Goal: Task Accomplishment & Management: Manage account settings

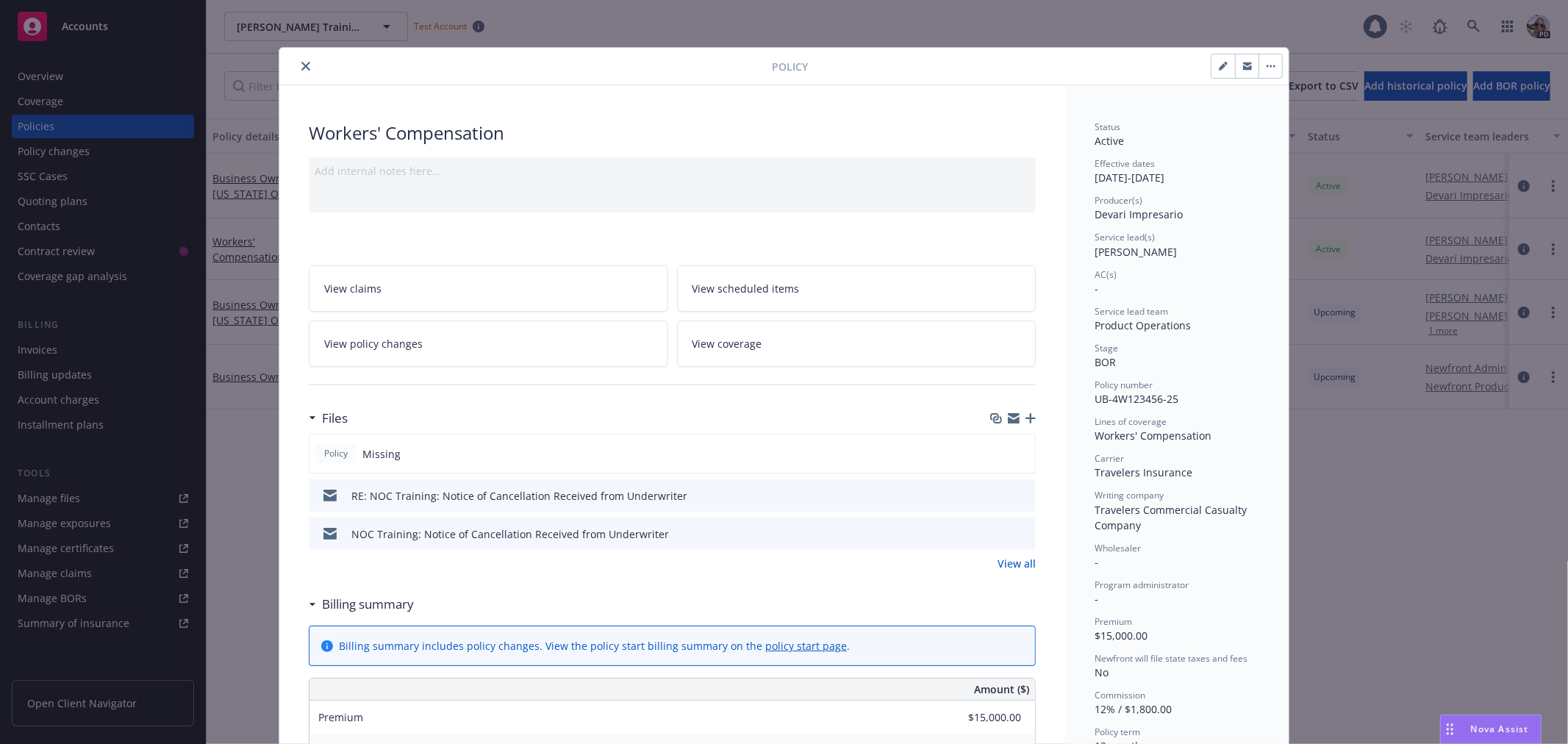
click at [301, 62] on icon "close" at bounding box center [305, 66] width 9 height 9
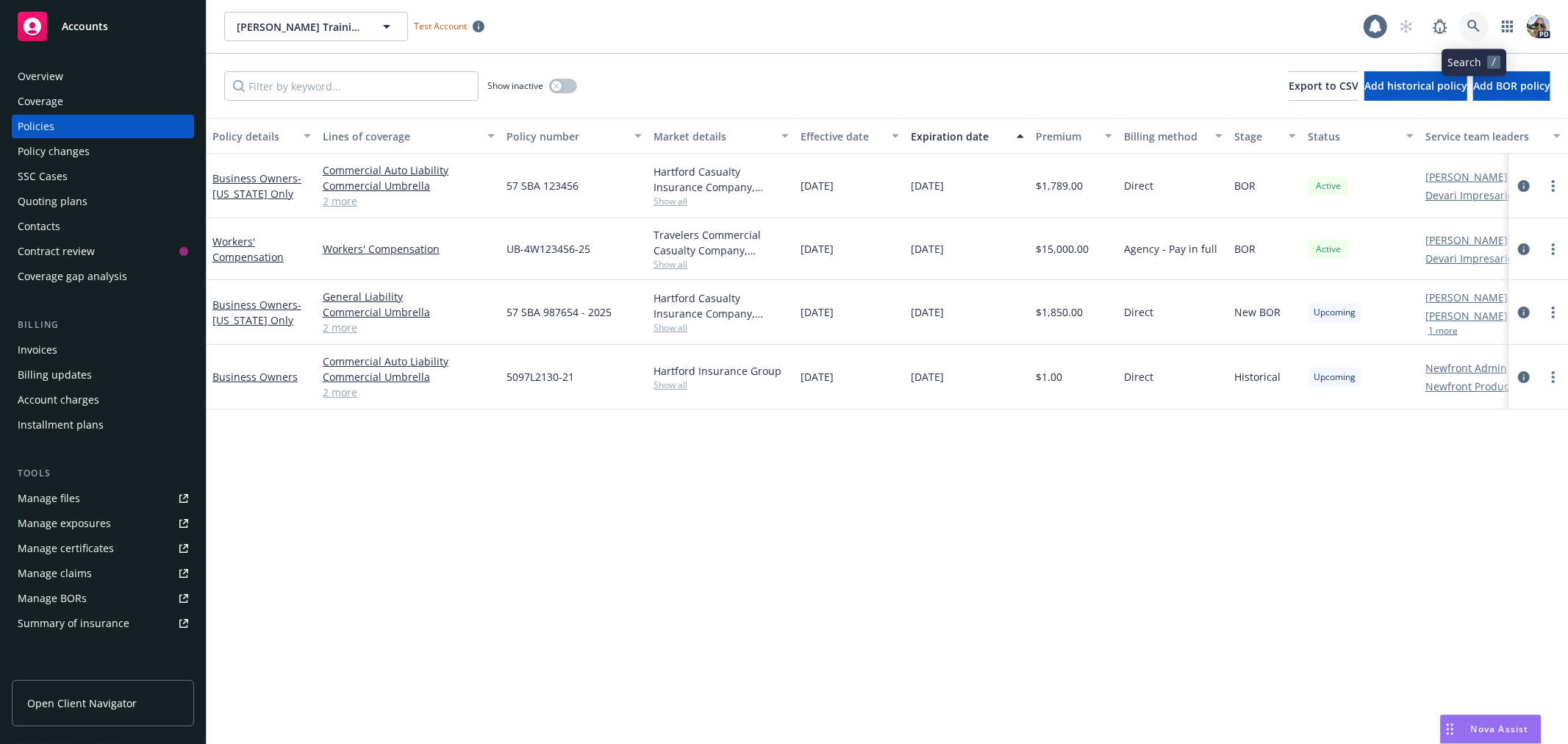
click at [1468, 32] on icon at bounding box center [1474, 26] width 13 height 13
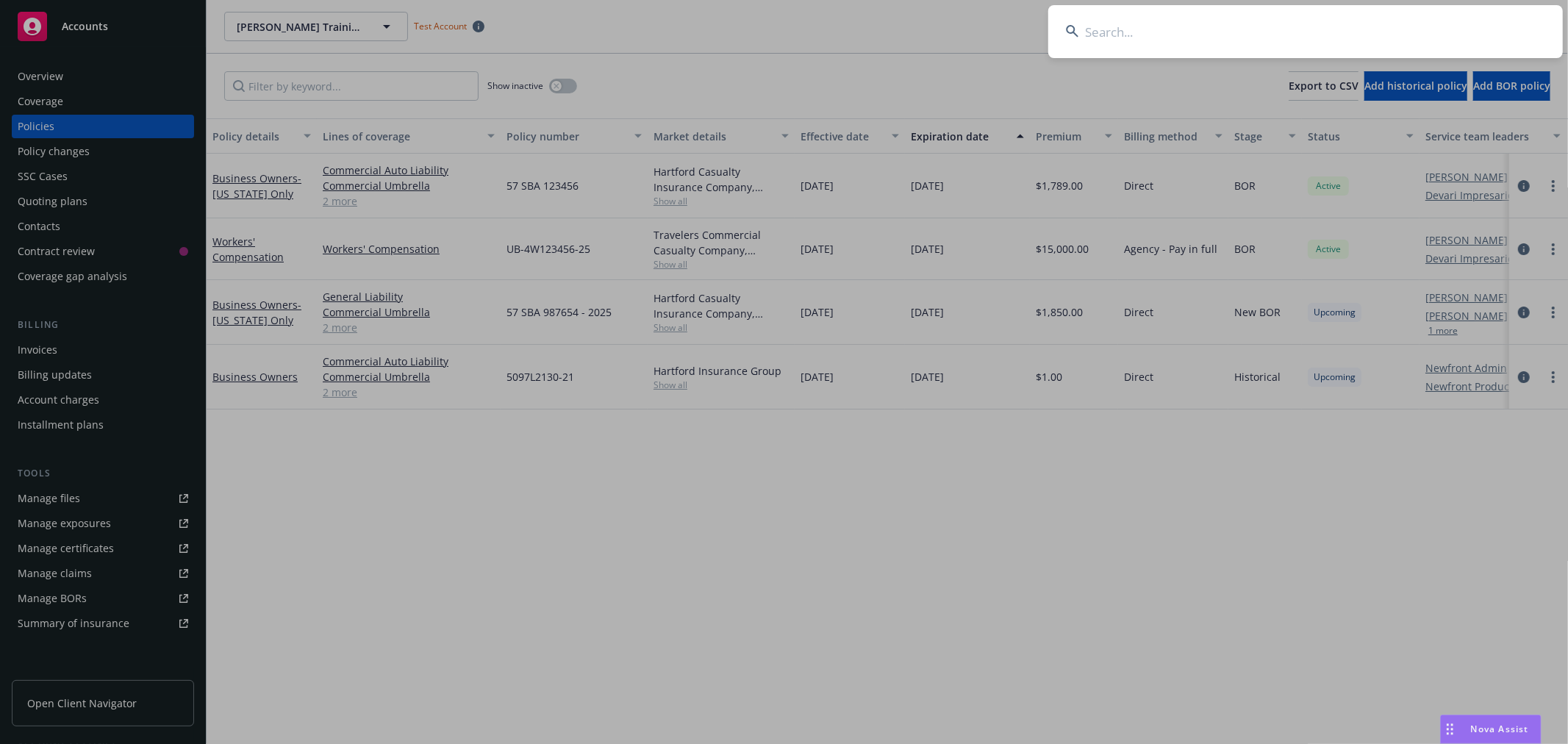
drag, startPoint x: 1170, startPoint y: 47, endPoint x: 1156, endPoint y: 39, distance: 16.1
click at [1163, 42] on input at bounding box center [1306, 31] width 514 height 53
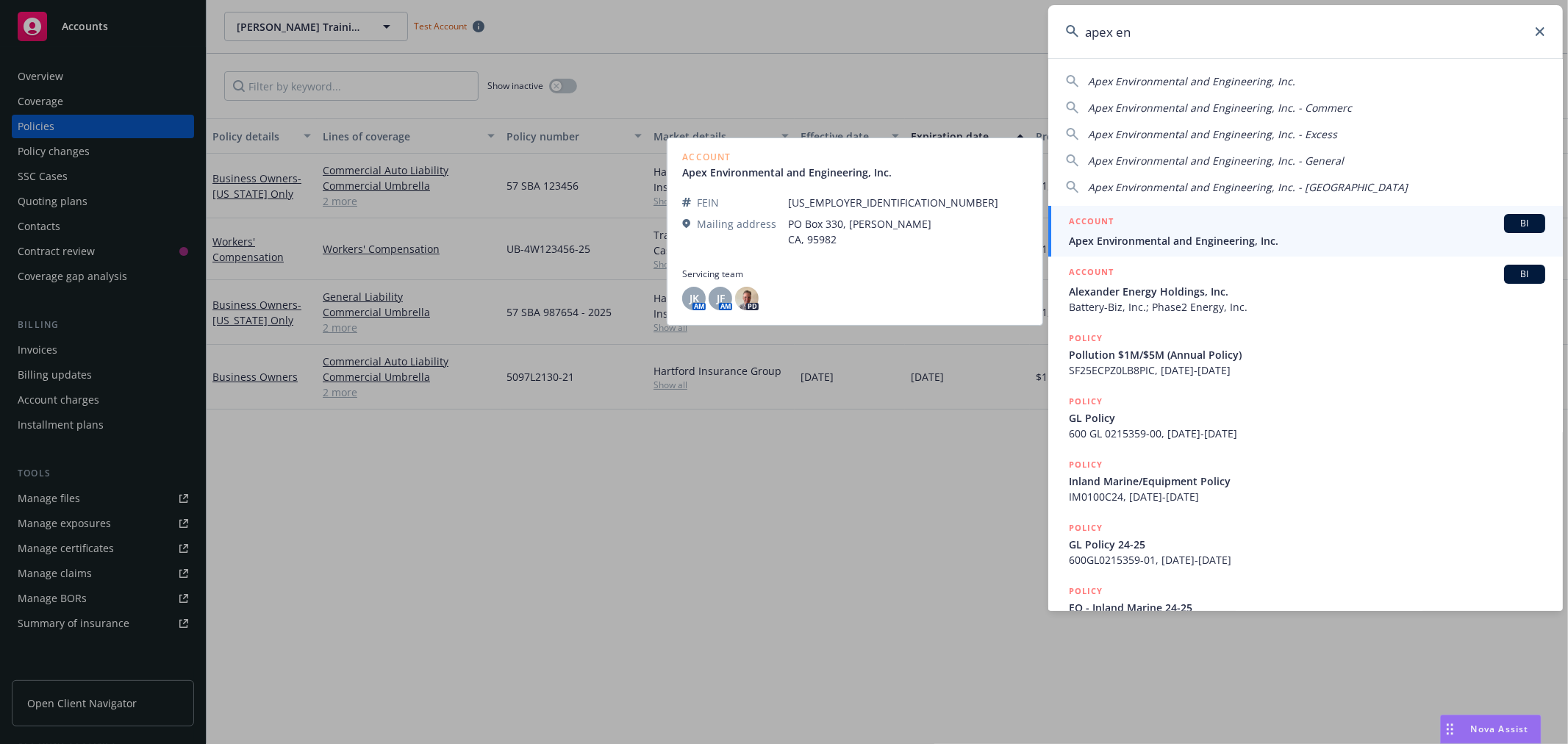
type input "apex en"
click at [1128, 240] on span "Apex Environmental and Engineering, Inc." at bounding box center [1307, 240] width 476 height 16
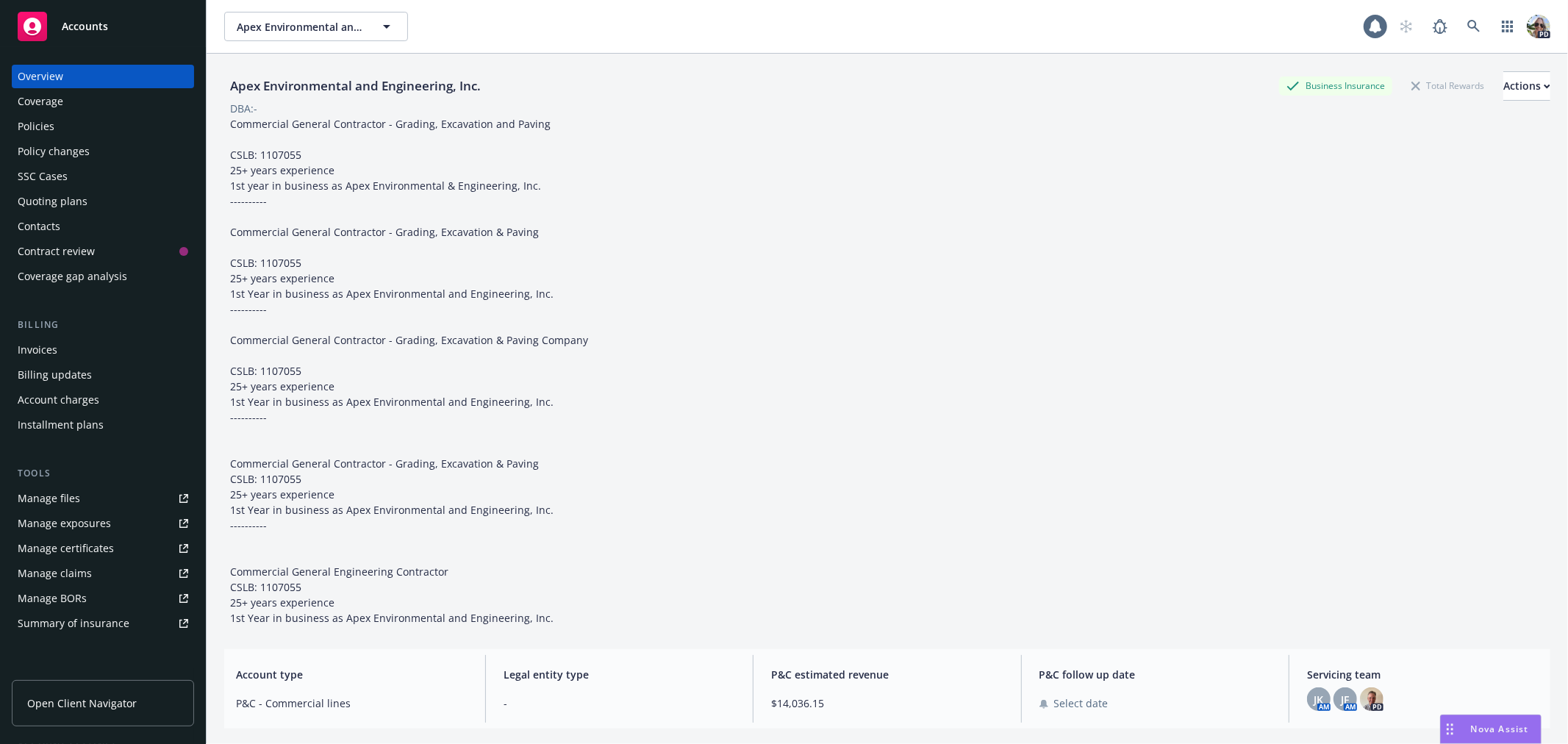
click at [35, 151] on div "Policy changes" at bounding box center [54, 151] width 72 height 24
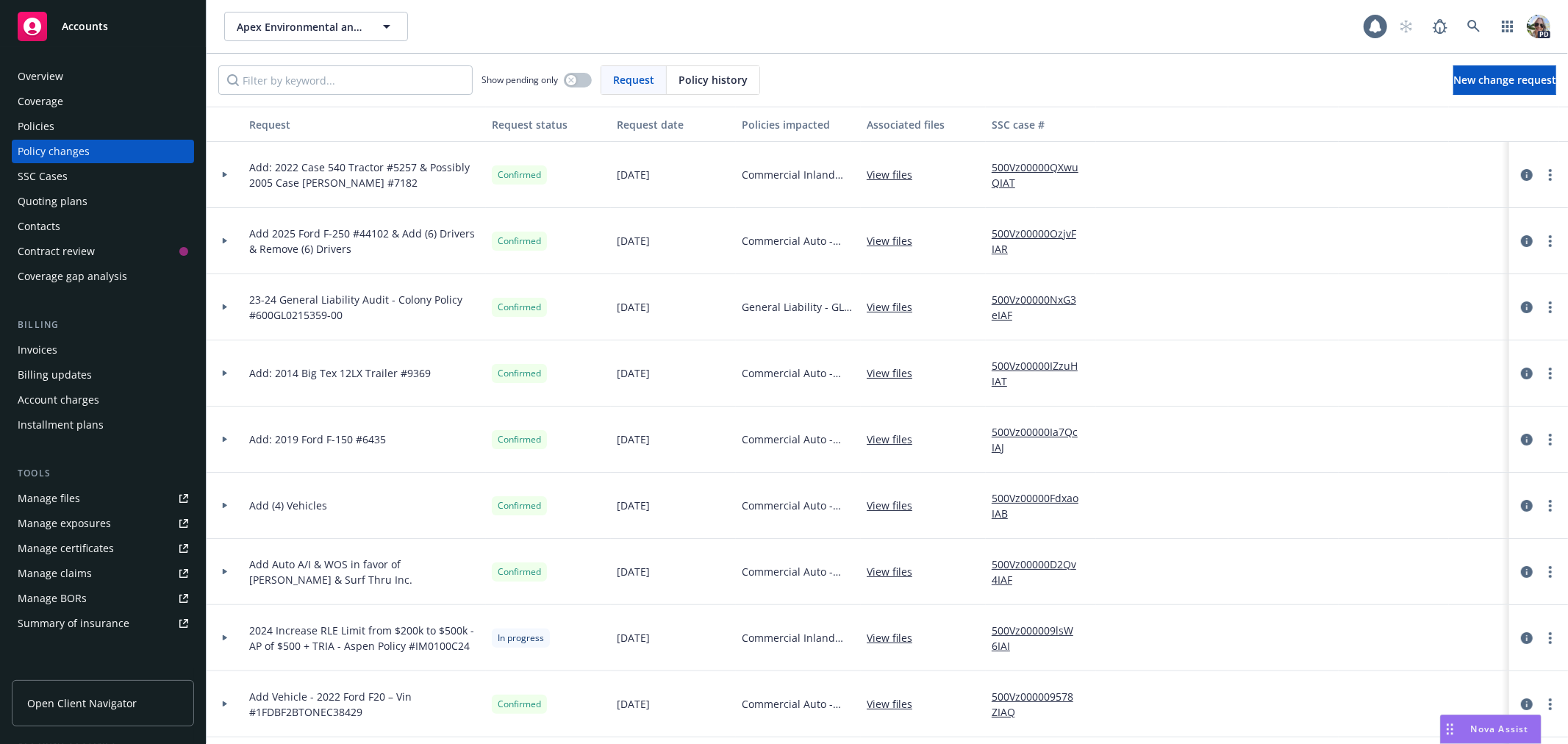
click at [225, 173] on icon at bounding box center [225, 175] width 4 height 6
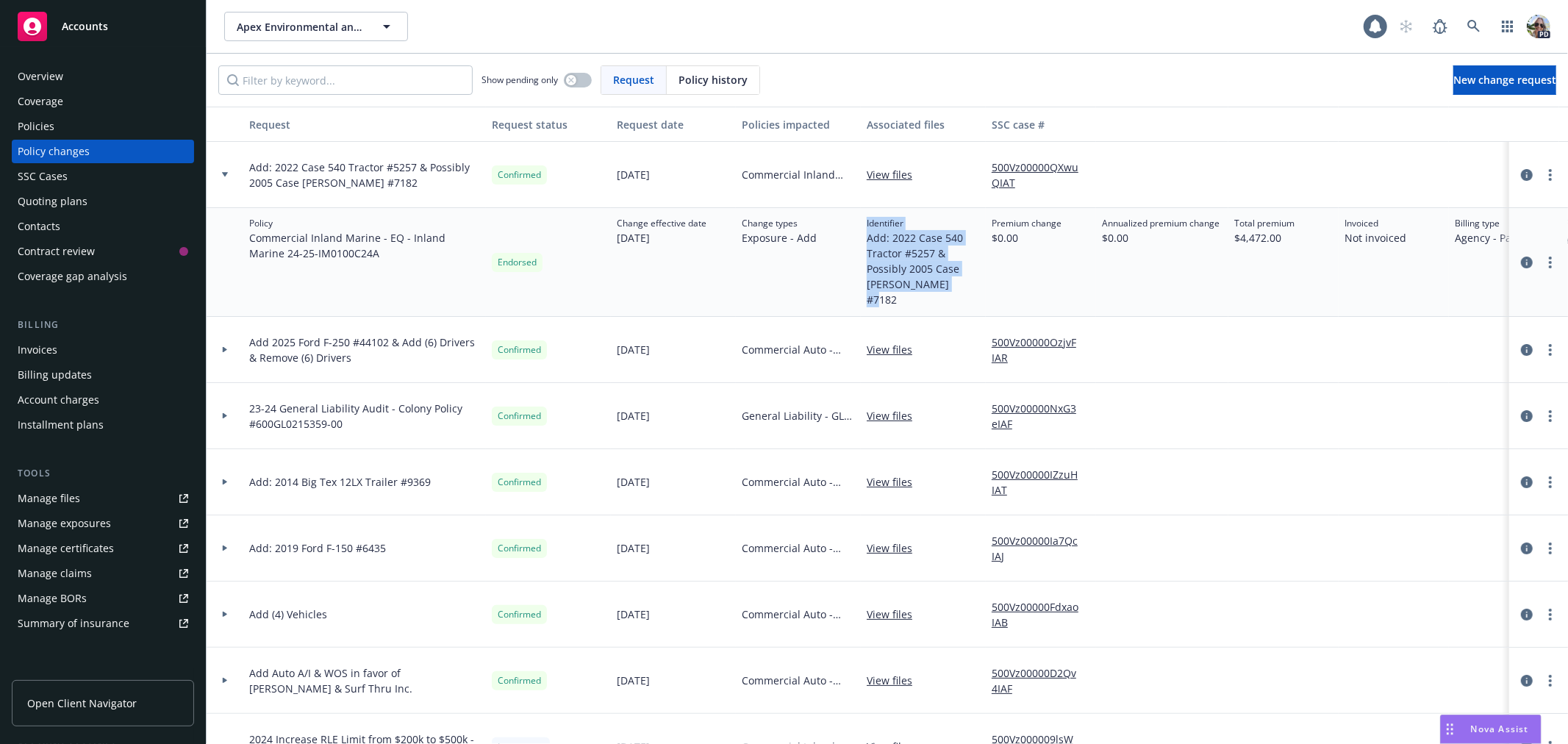
drag, startPoint x: 941, startPoint y: 285, endPoint x: 851, endPoint y: 245, distance: 98.5
click at [851, 245] on div "Policy Commercial Inland Marine - EQ - Inland Marine 24-25 - IM0100C24A Endorse…" at bounding box center [967, 262] width 1521 height 109
click at [1521, 172] on icon "circleInformation" at bounding box center [1527, 175] width 11 height 11
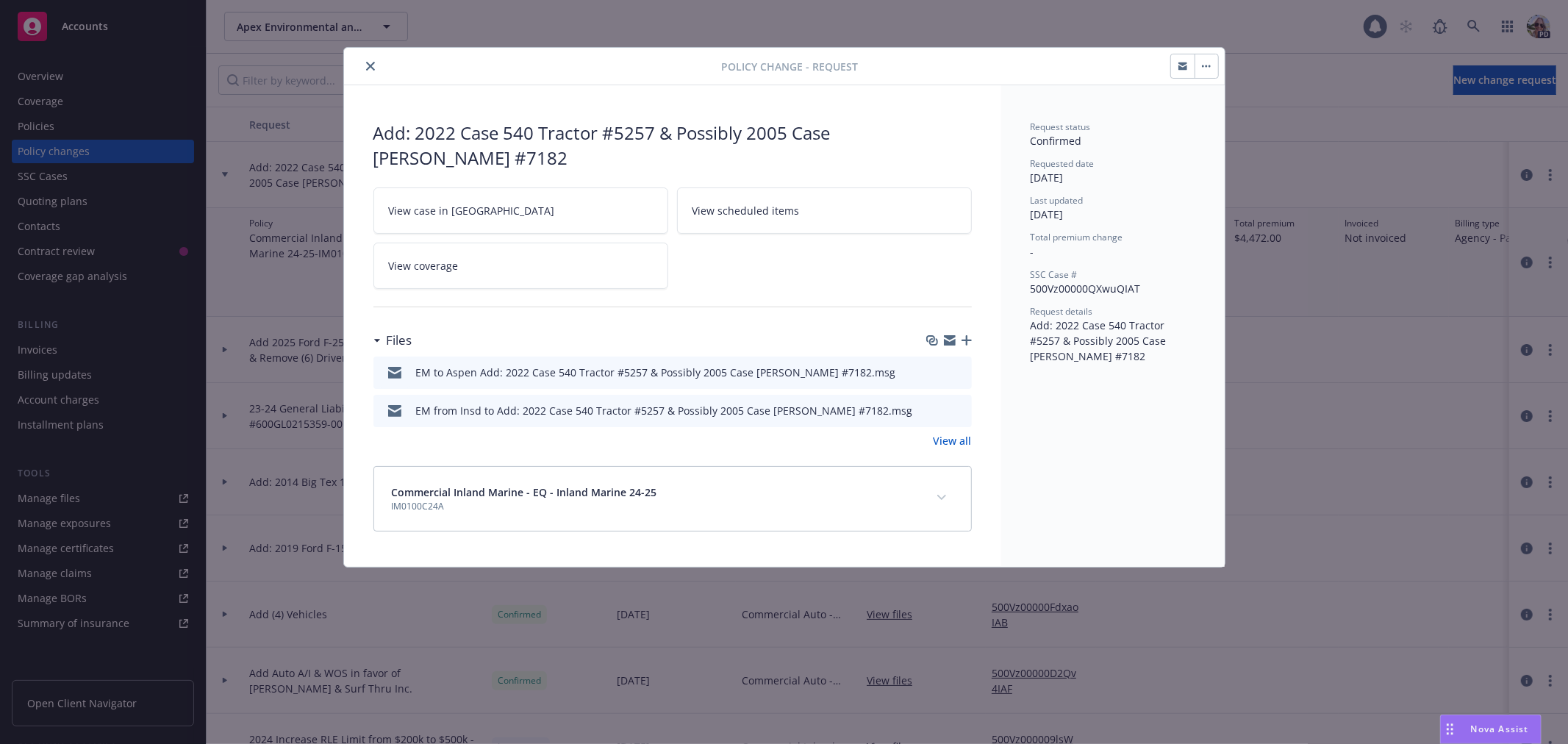
click at [960, 366] on icon "preview file" at bounding box center [958, 371] width 13 height 11
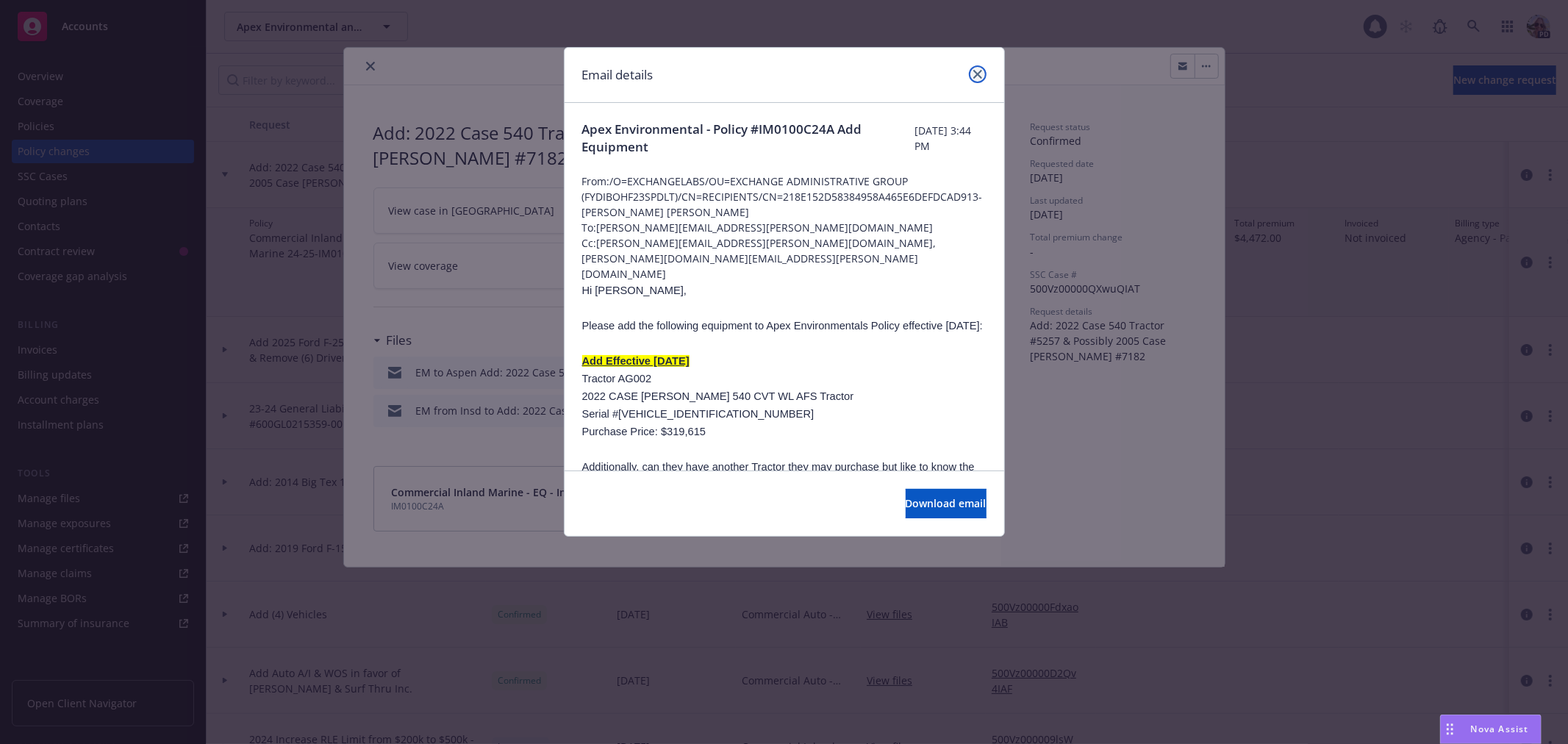
click at [973, 70] on icon "close" at bounding box center [978, 74] width 9 height 9
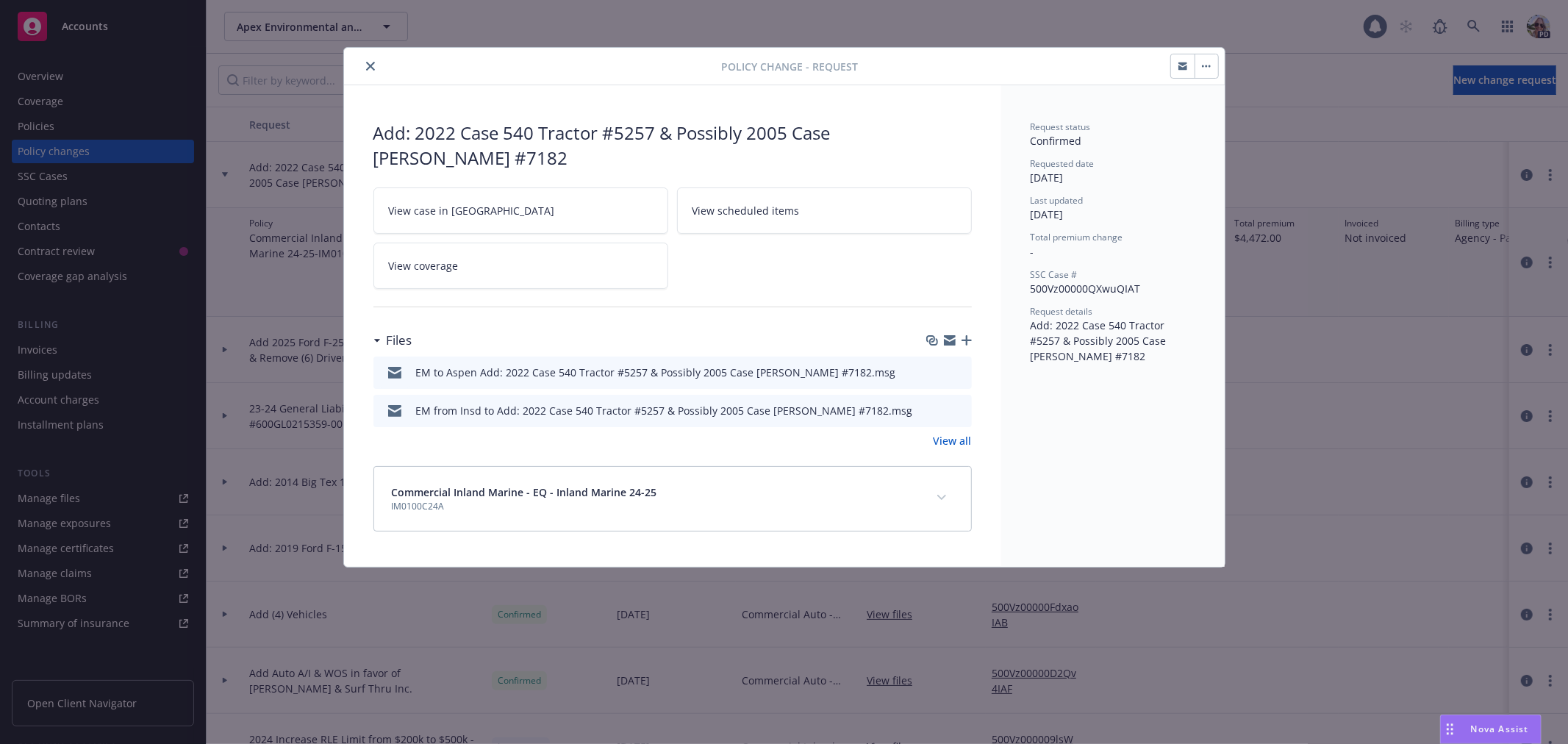
click at [360, 65] on div at bounding box center [536, 66] width 372 height 18
click at [372, 63] on icon "close" at bounding box center [370, 66] width 9 height 9
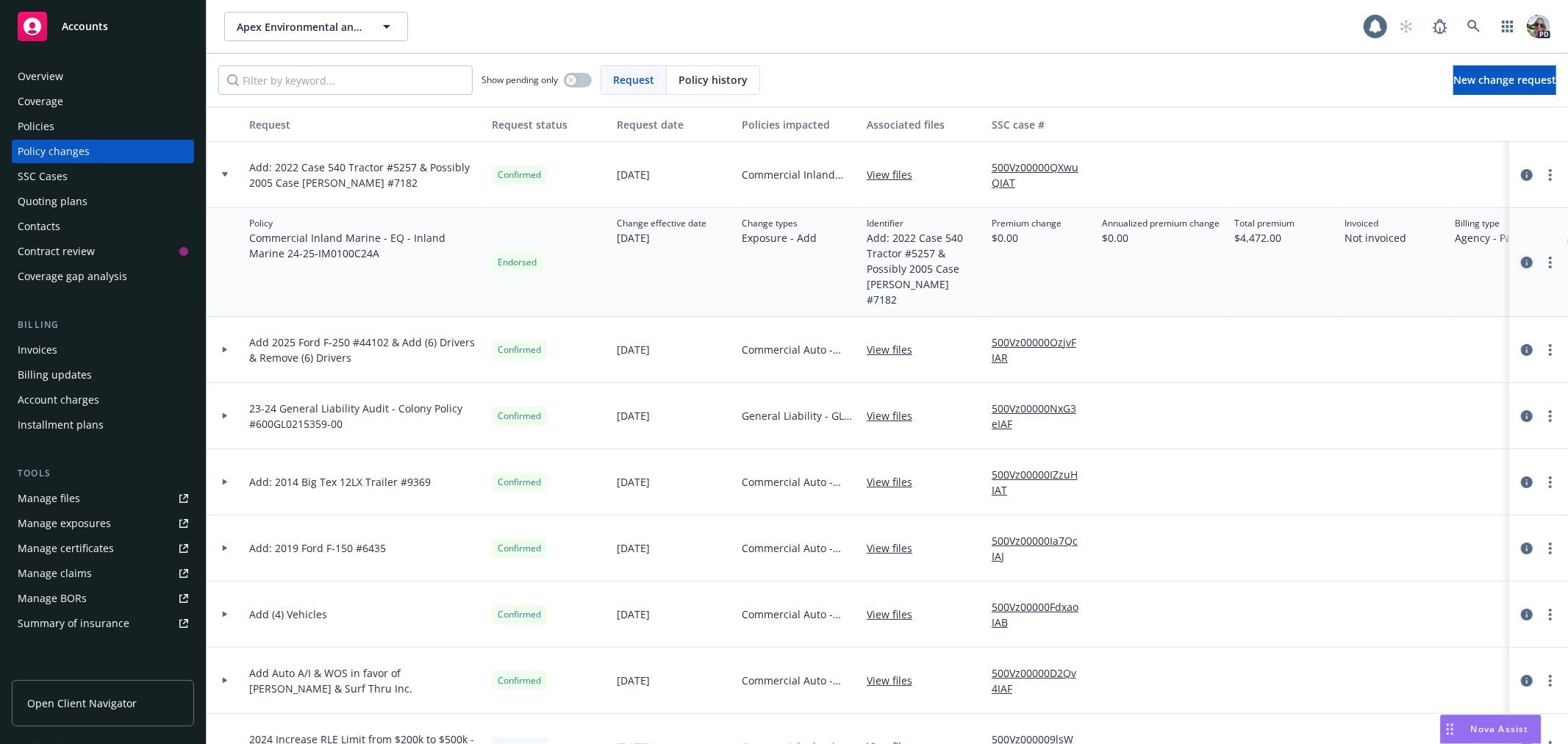
click at [1521, 256] on icon "circleInformation" at bounding box center [1527, 262] width 11 height 11
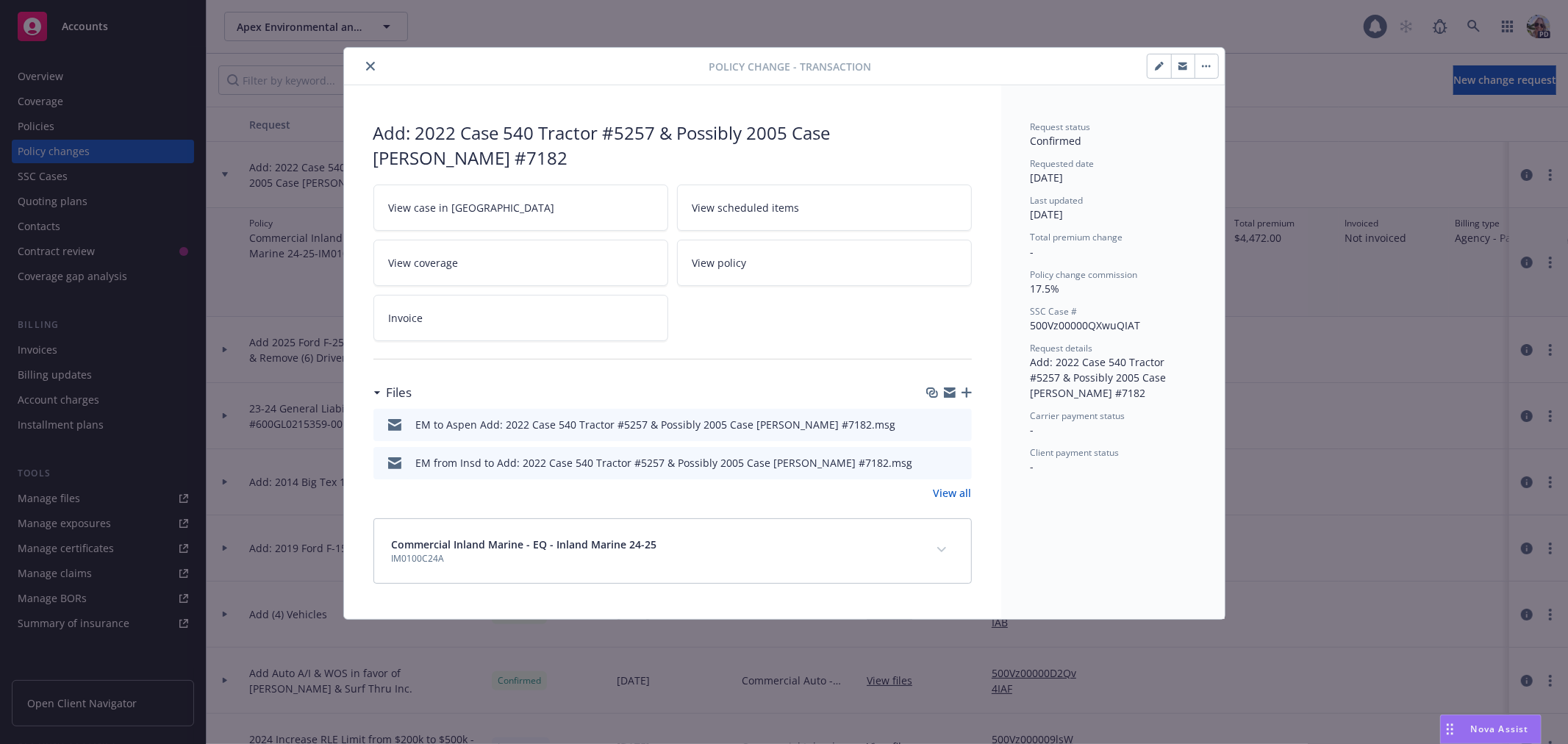
click at [952, 494] on link "View all" at bounding box center [952, 492] width 38 height 16
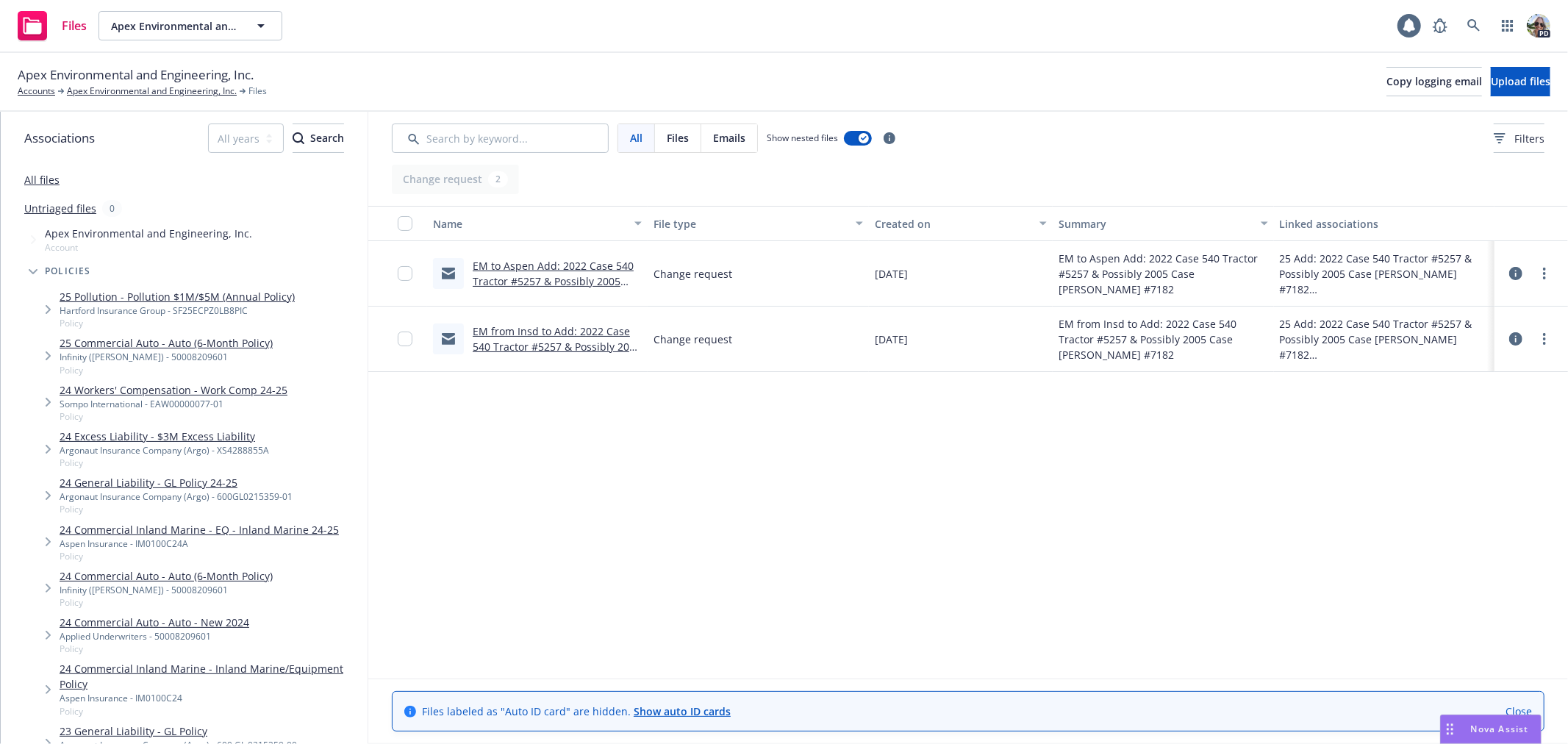
click at [1509, 341] on icon at bounding box center [1516, 339] width 13 height 13
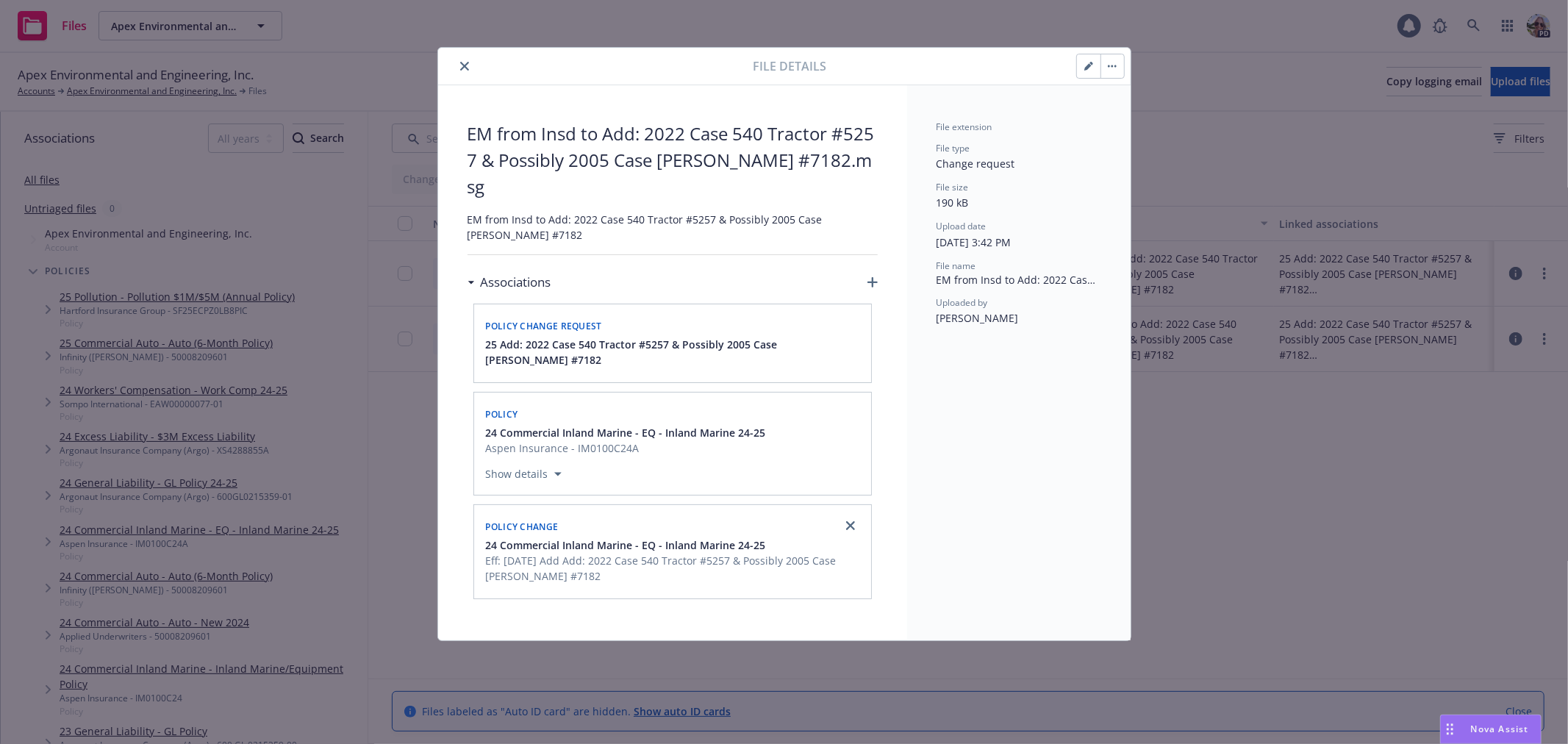
click at [466, 63] on icon "close" at bounding box center [465, 66] width 9 height 9
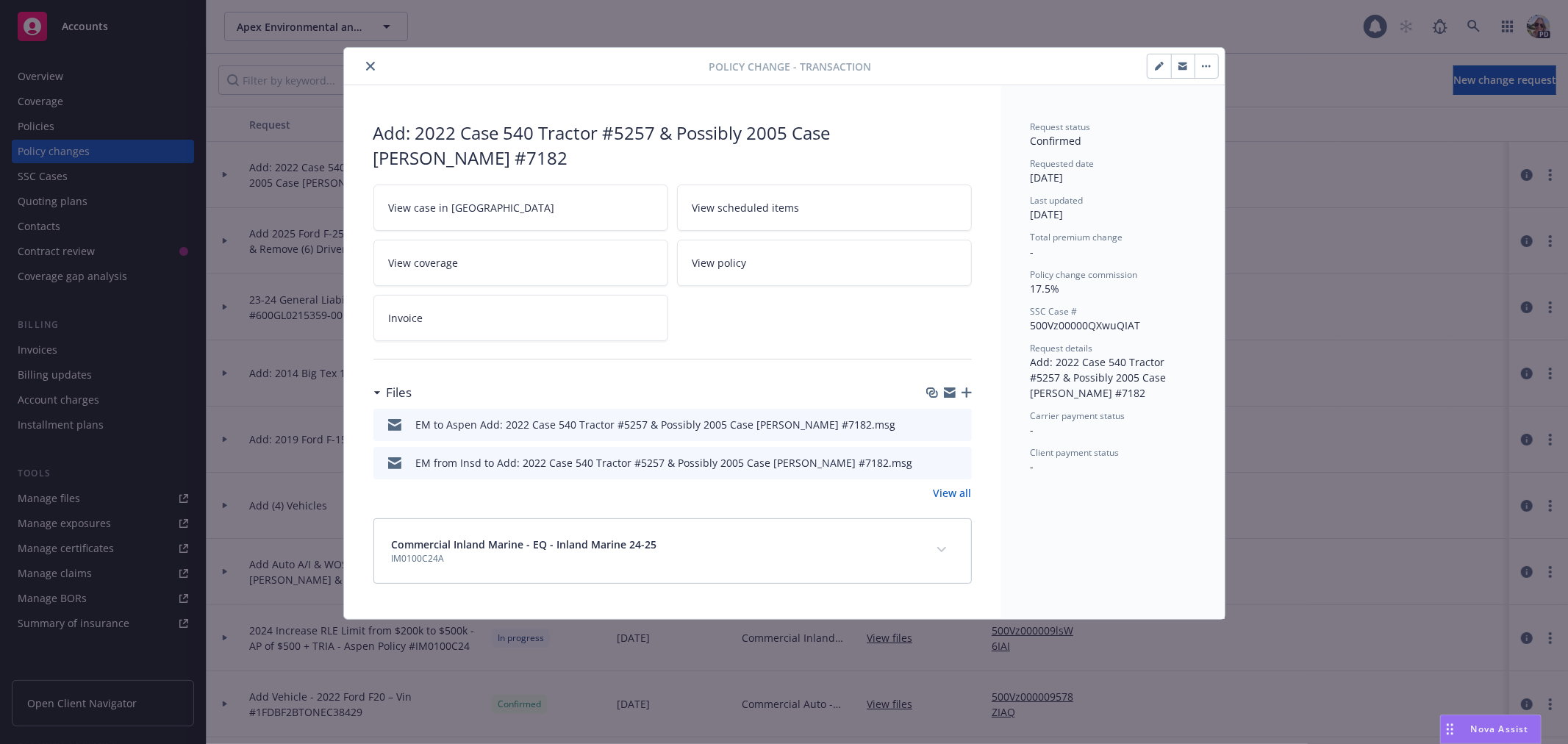
click at [1211, 65] on button "button" at bounding box center [1206, 66] width 24 height 24
click at [376, 62] on button "close" at bounding box center [371, 66] width 18 height 18
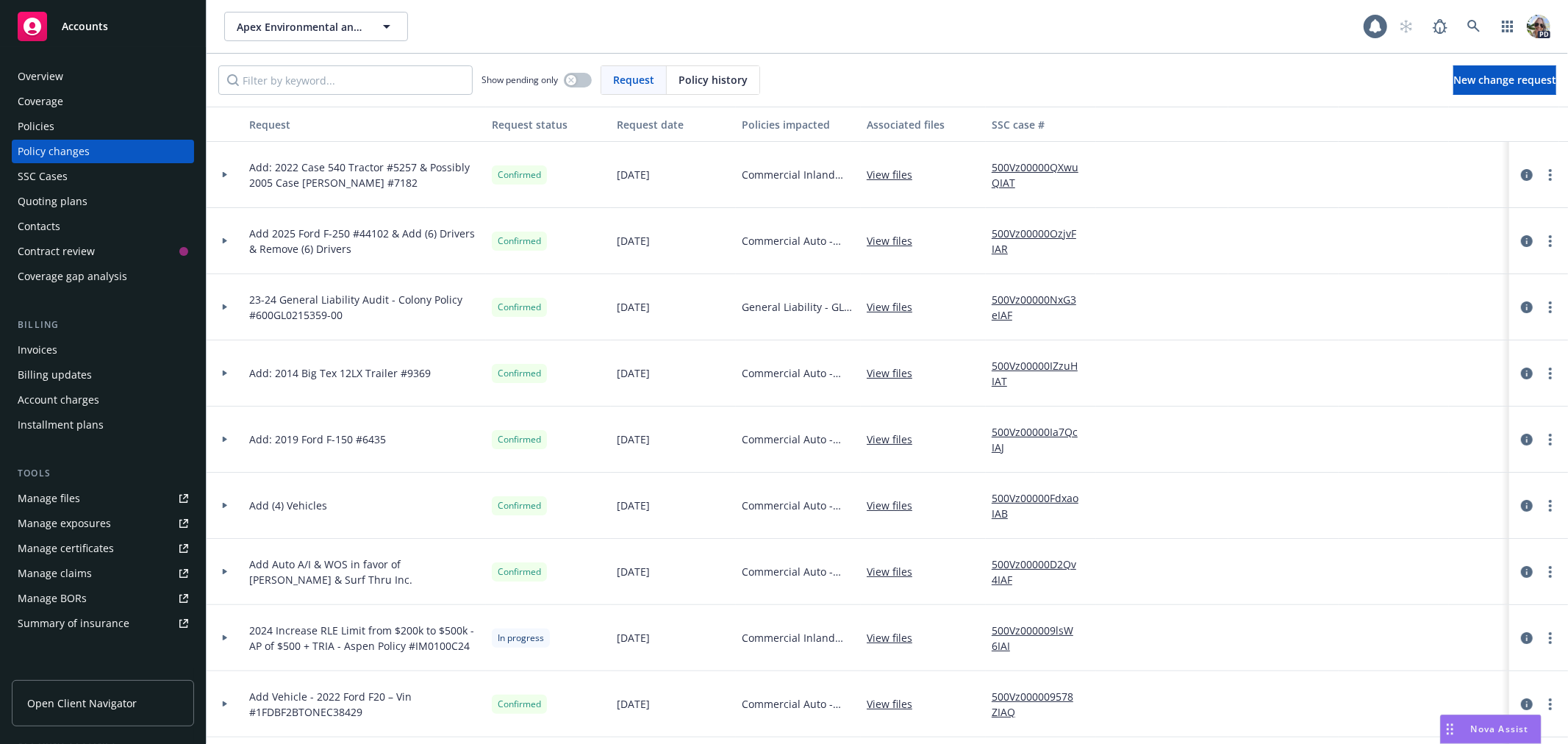
click at [63, 702] on span "Open Client Navigator" at bounding box center [82, 703] width 109 height 16
click at [229, 171] on div at bounding box center [225, 175] width 37 height 66
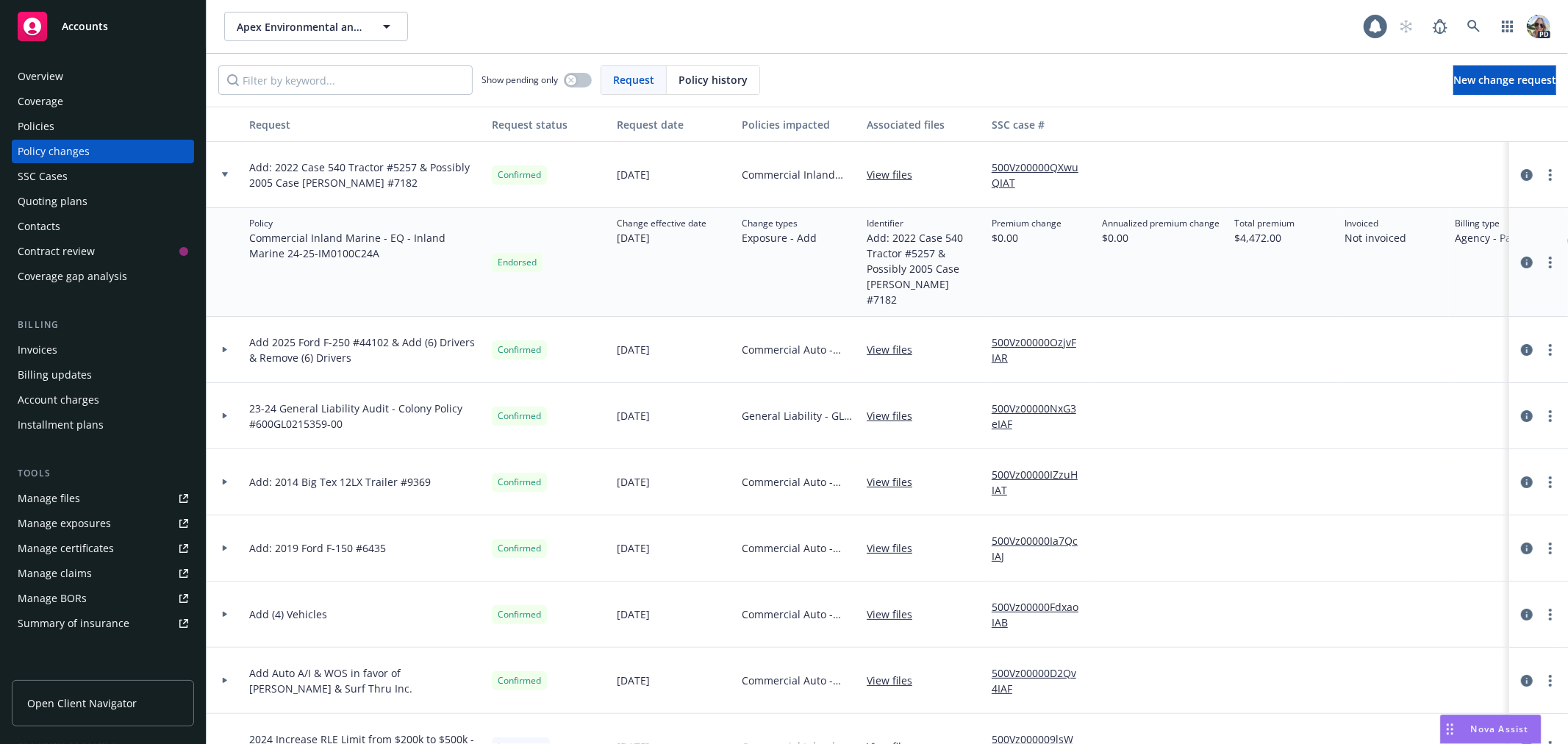
drag, startPoint x: 379, startPoint y: 259, endPoint x: 282, endPoint y: 259, distance: 97.0
click at [282, 259] on span "Commercial Inland Marine - EQ - Inland Marine 24-25 - IM0100C24A" at bounding box center [364, 246] width 231 height 31
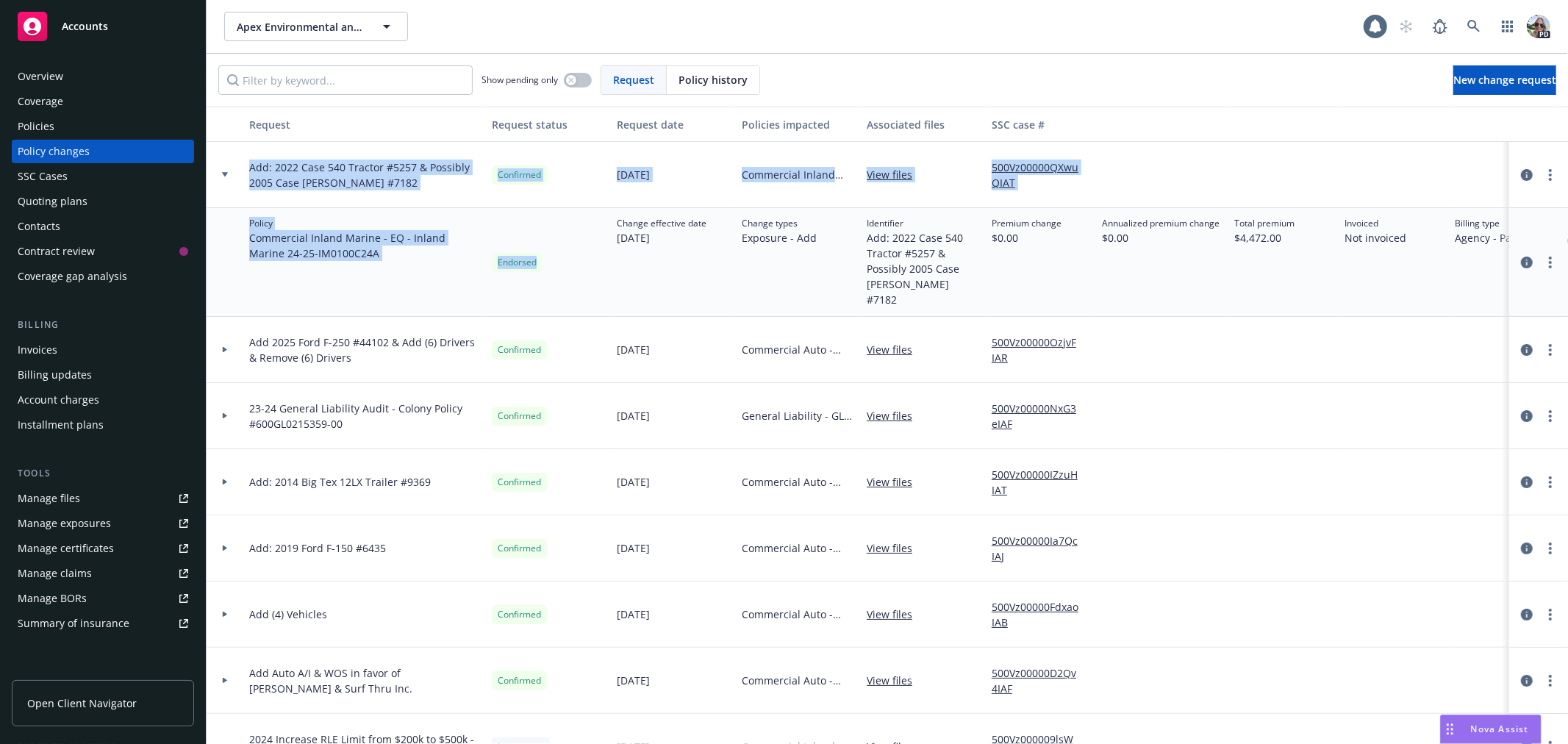
drag, startPoint x: 549, startPoint y: 261, endPoint x: 228, endPoint y: 147, distance: 340.6
click at [228, 147] on div "Add: 2022 Case 540 Tractor #5257 & Possibly 2005 Case IH Steiger #7182 Confirme…" at bounding box center [967, 605] width 1521 height 926
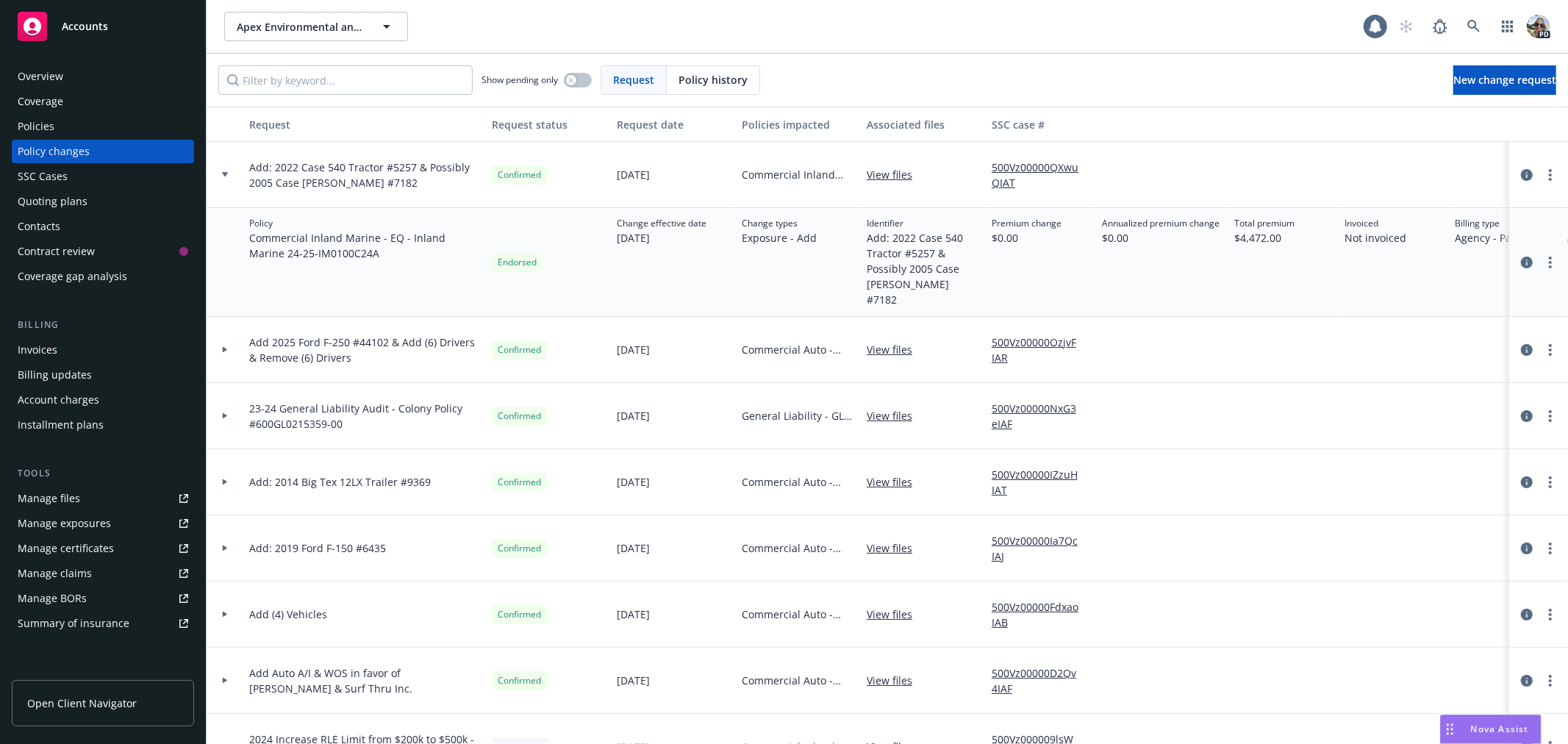
click at [617, 274] on div "Change effective date 08/11/2025" at bounding box center [673, 262] width 125 height 109
click at [1521, 256] on icon "circleInformation" at bounding box center [1527, 262] width 11 height 11
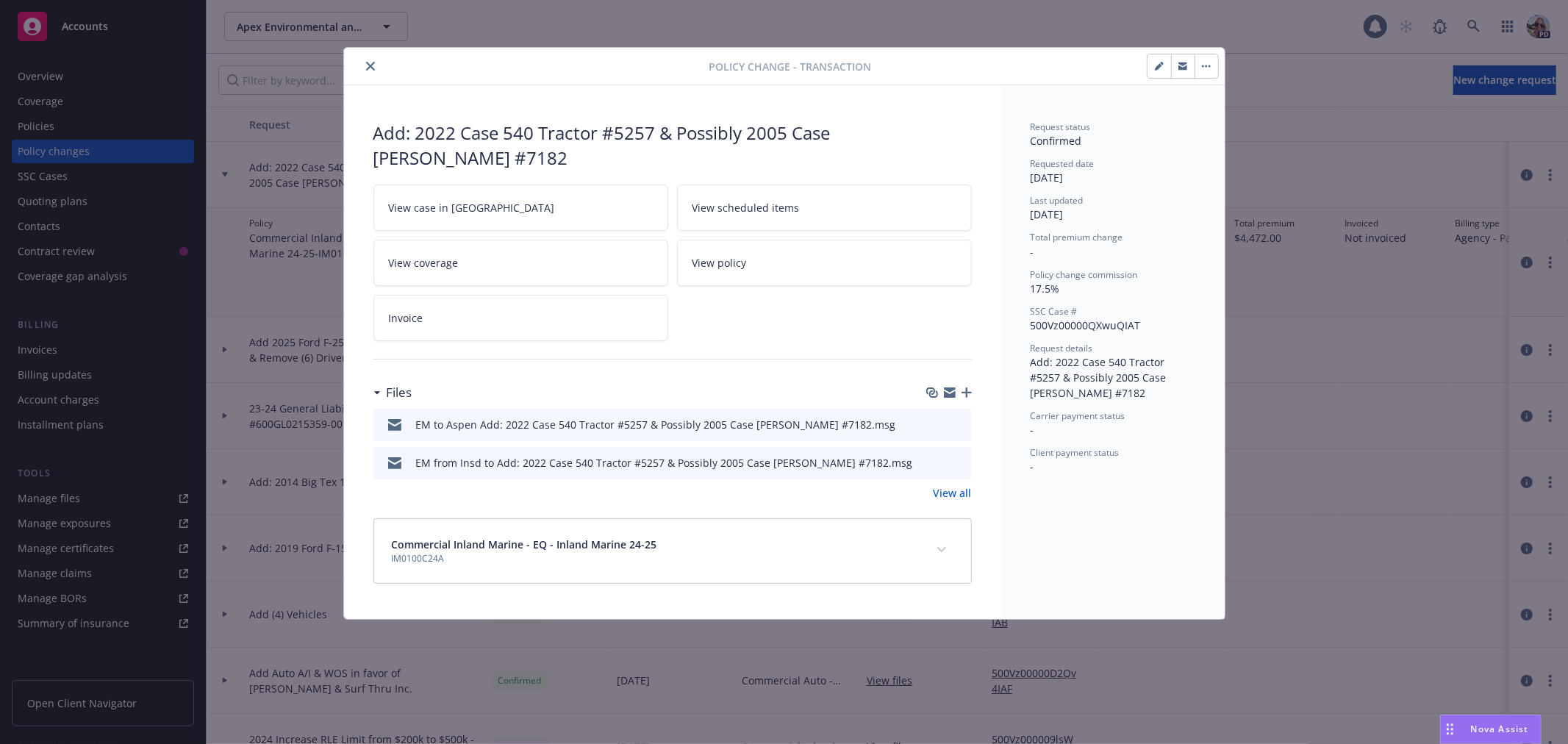
click at [1160, 62] on icon "button" at bounding box center [1159, 66] width 9 height 9
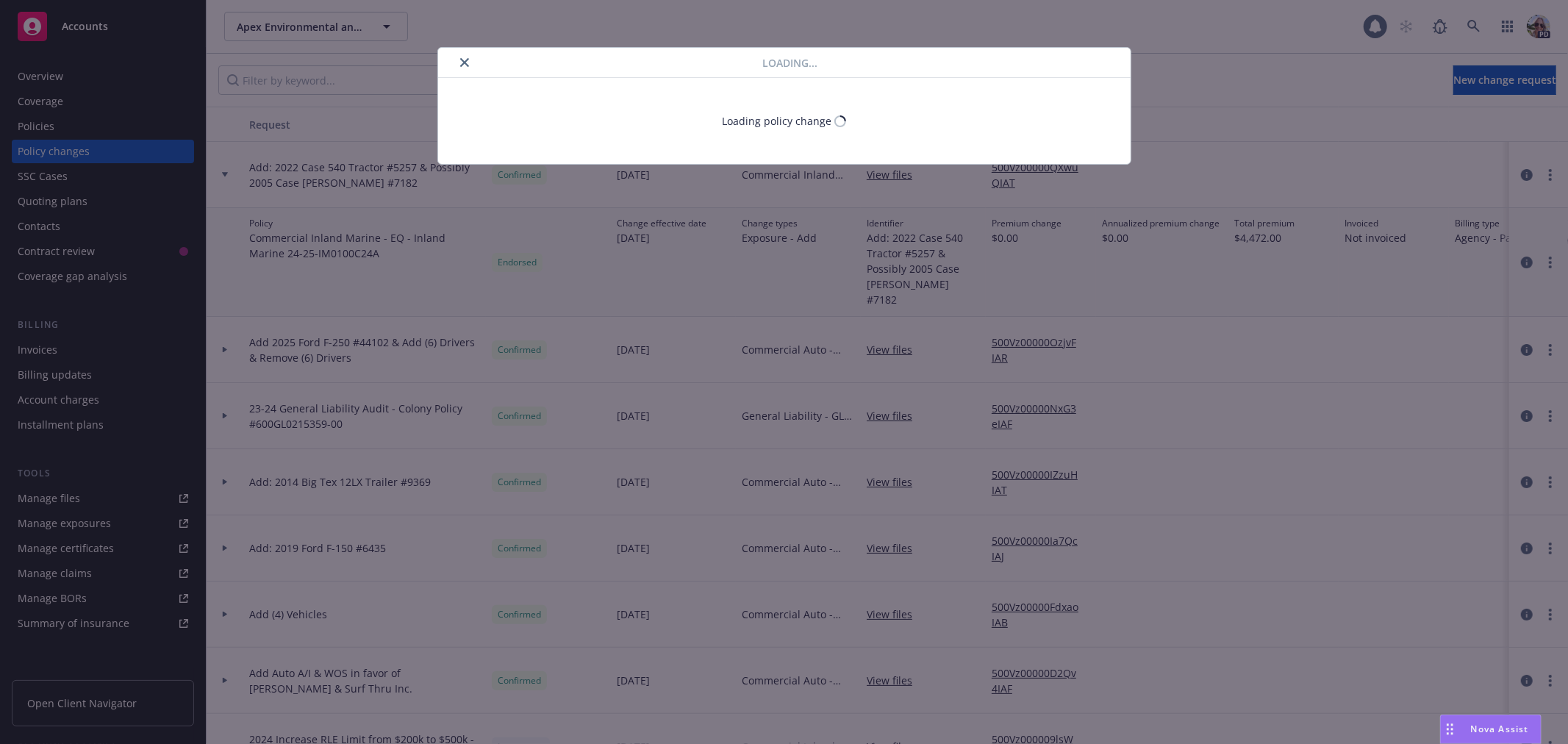
select select "ACCEPTED"
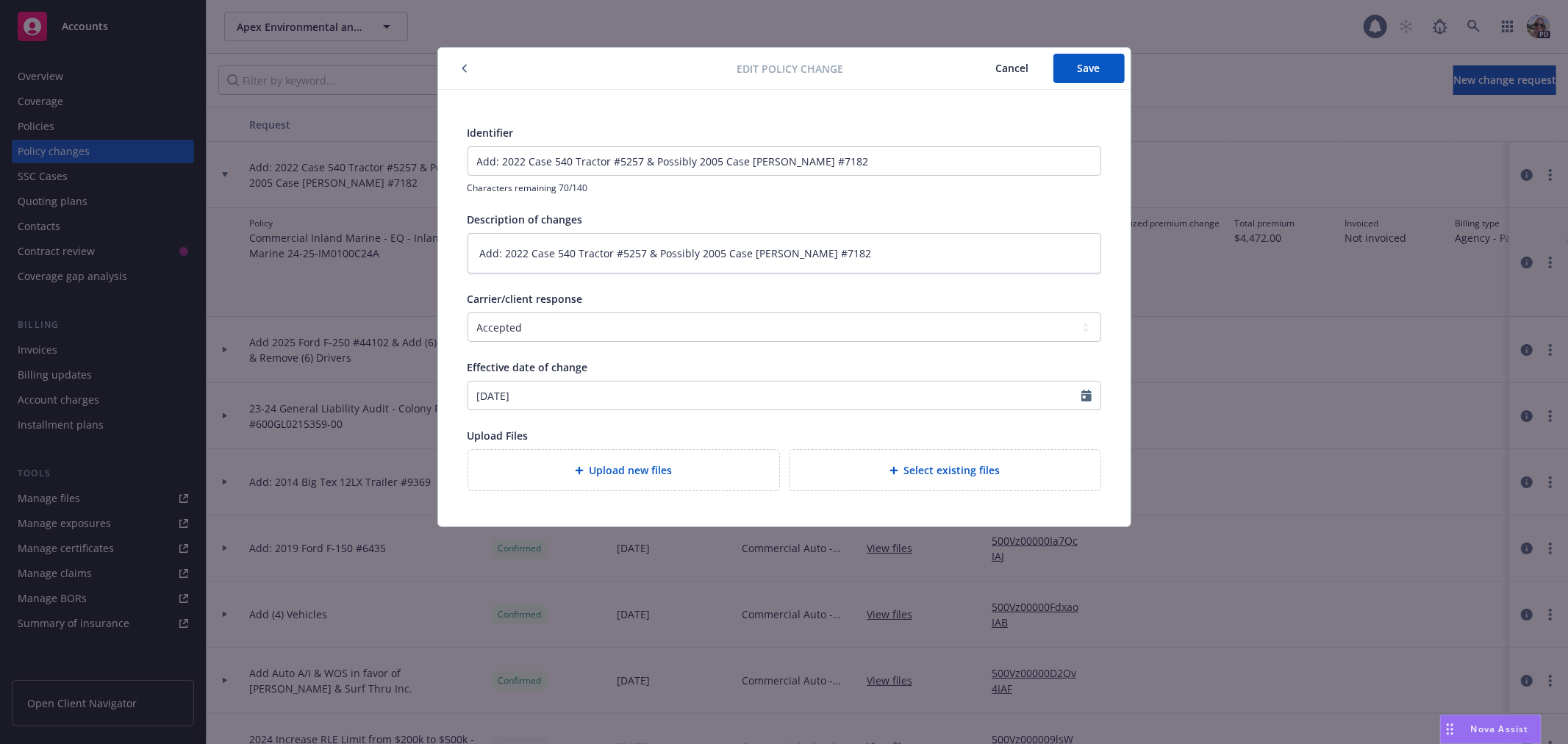
click at [1001, 69] on span "Cancel" at bounding box center [1013, 68] width 33 height 14
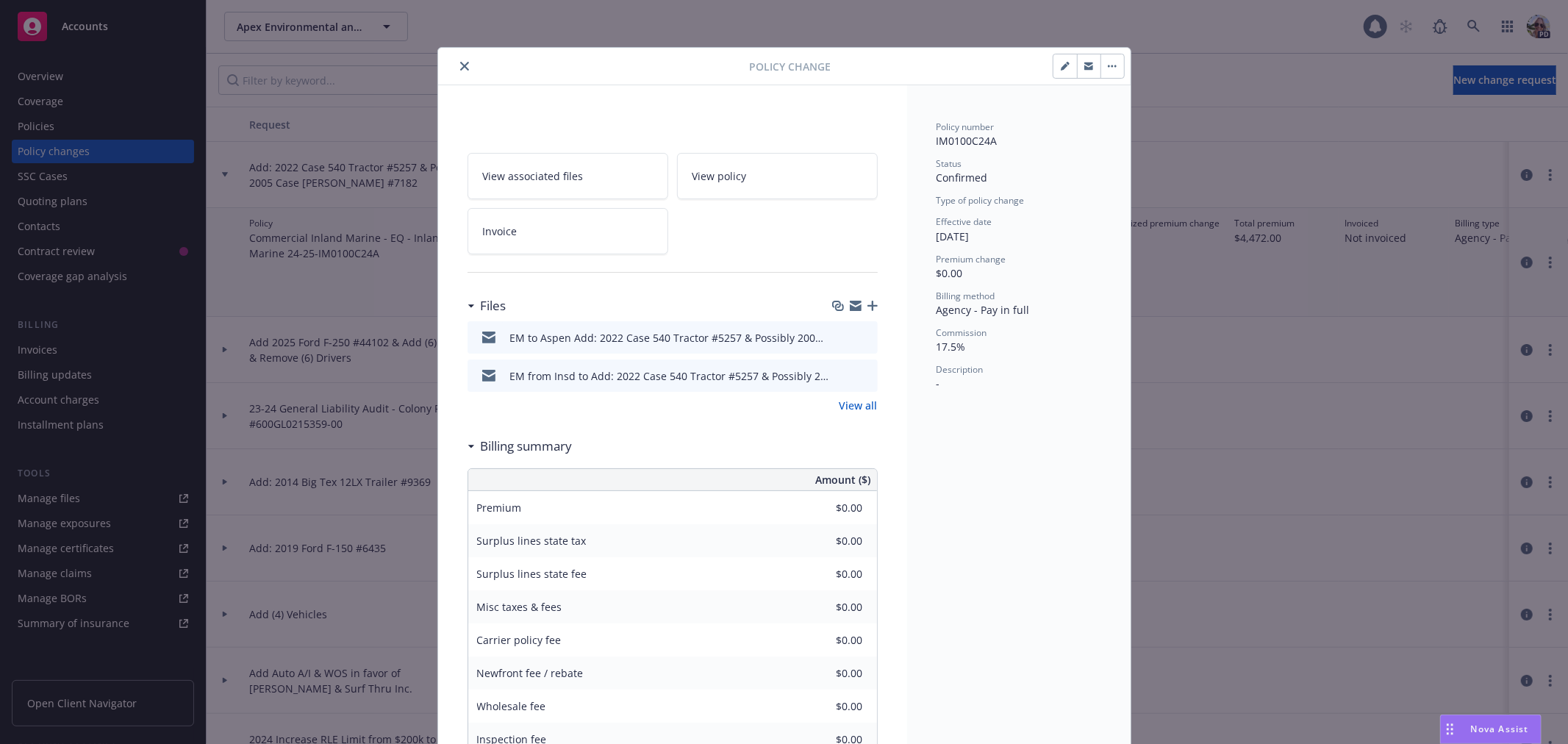
drag, startPoint x: 454, startPoint y: 64, endPoint x: 448, endPoint y: 47, distance: 18.0
click at [461, 63] on icon "close" at bounding box center [465, 66] width 9 height 9
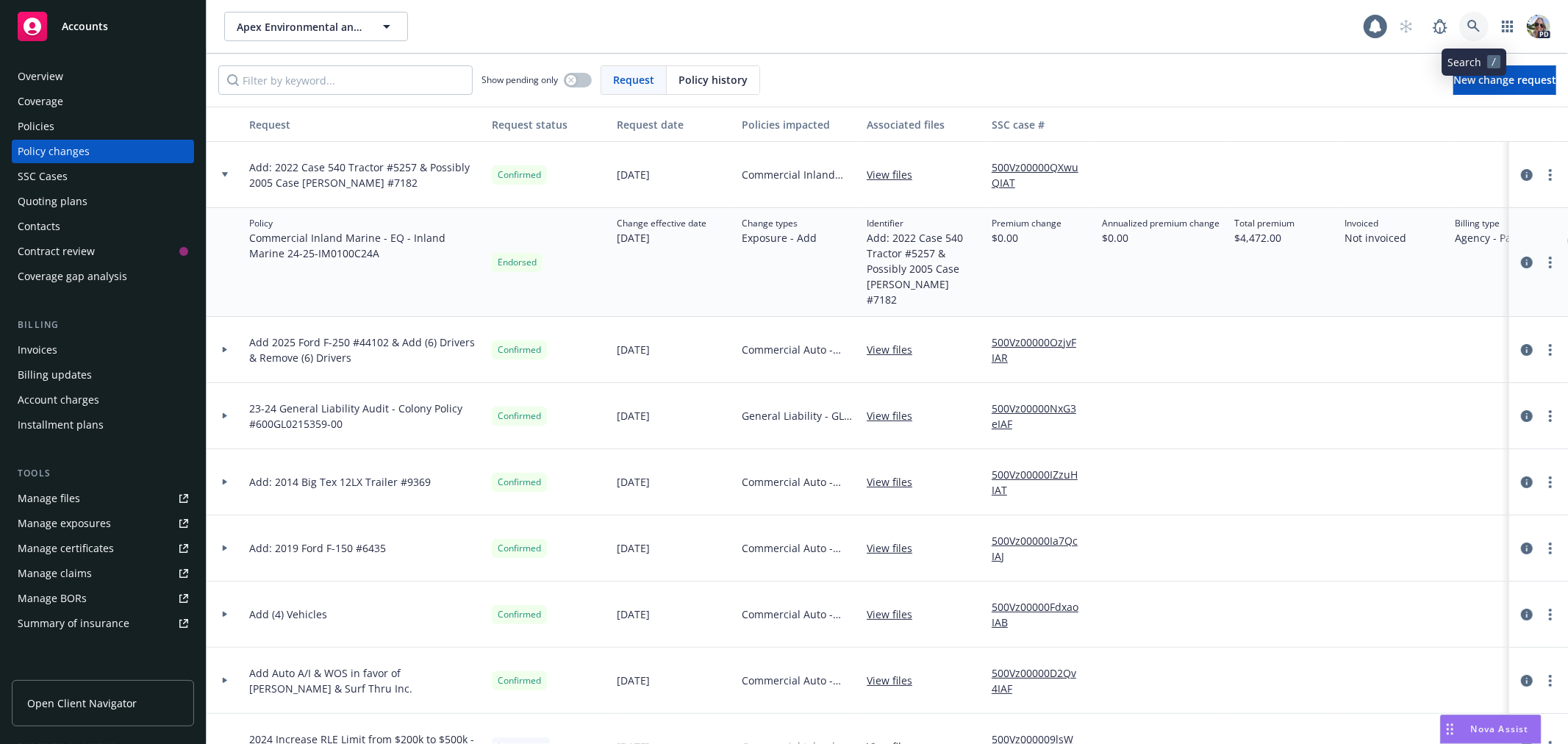
click at [1476, 24] on icon at bounding box center [1473, 25] width 12 height 12
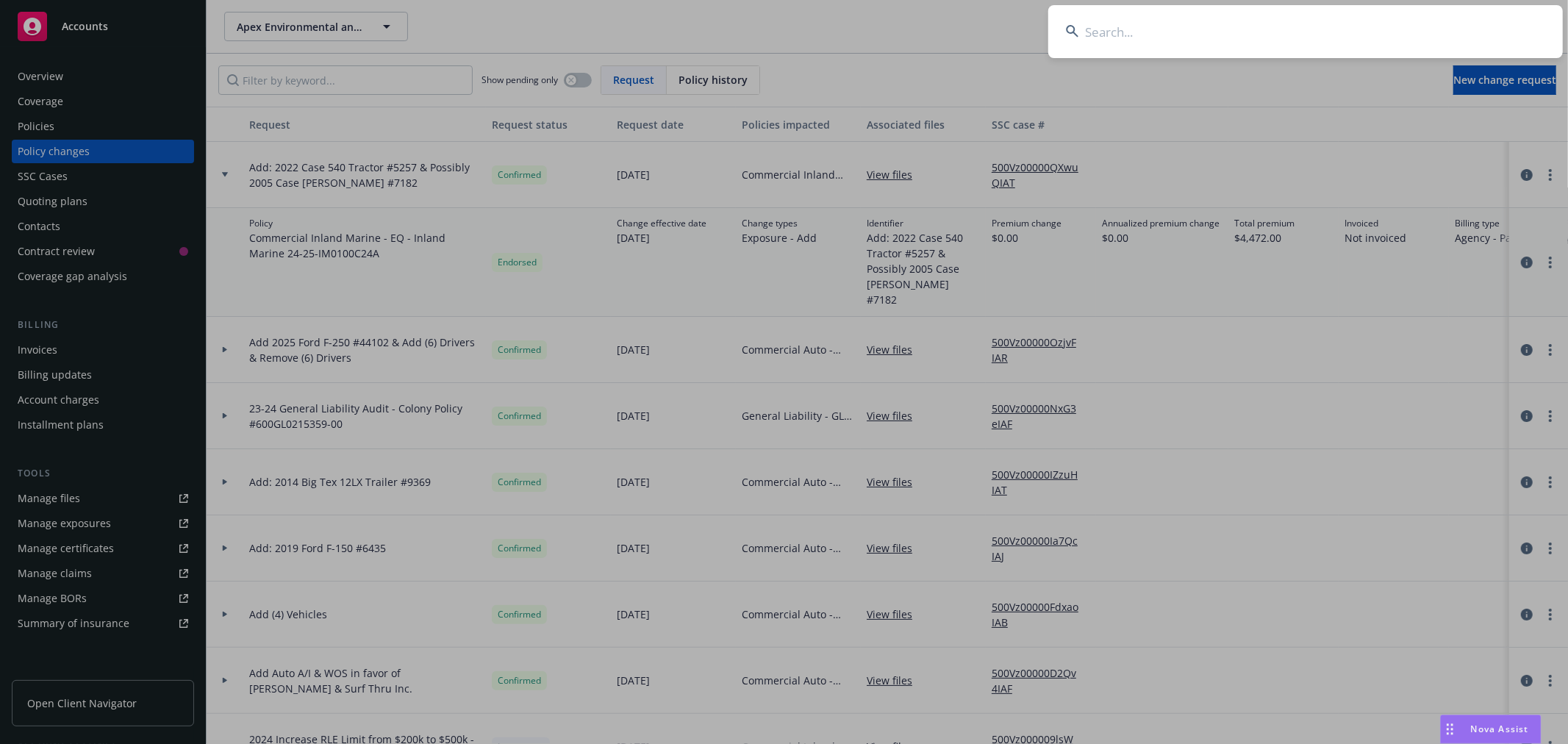
drag, startPoint x: 1174, startPoint y: 38, endPoint x: 1165, endPoint y: 35, distance: 9.5
click at [1171, 38] on input at bounding box center [1306, 31] width 514 height 53
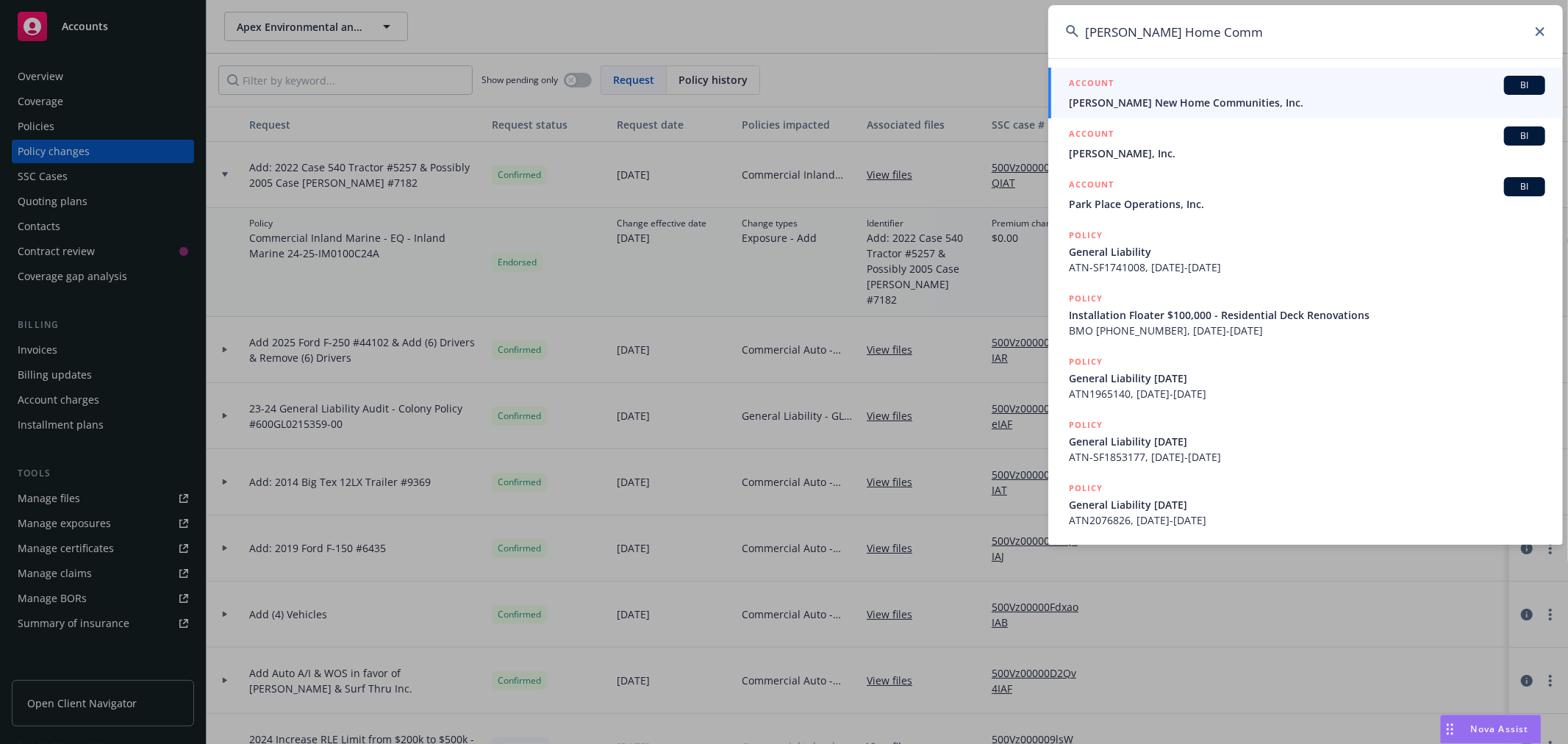
type input "Hilbers Home Comm"
click at [1217, 92] on div "ACCOUNT BI" at bounding box center [1307, 85] width 476 height 19
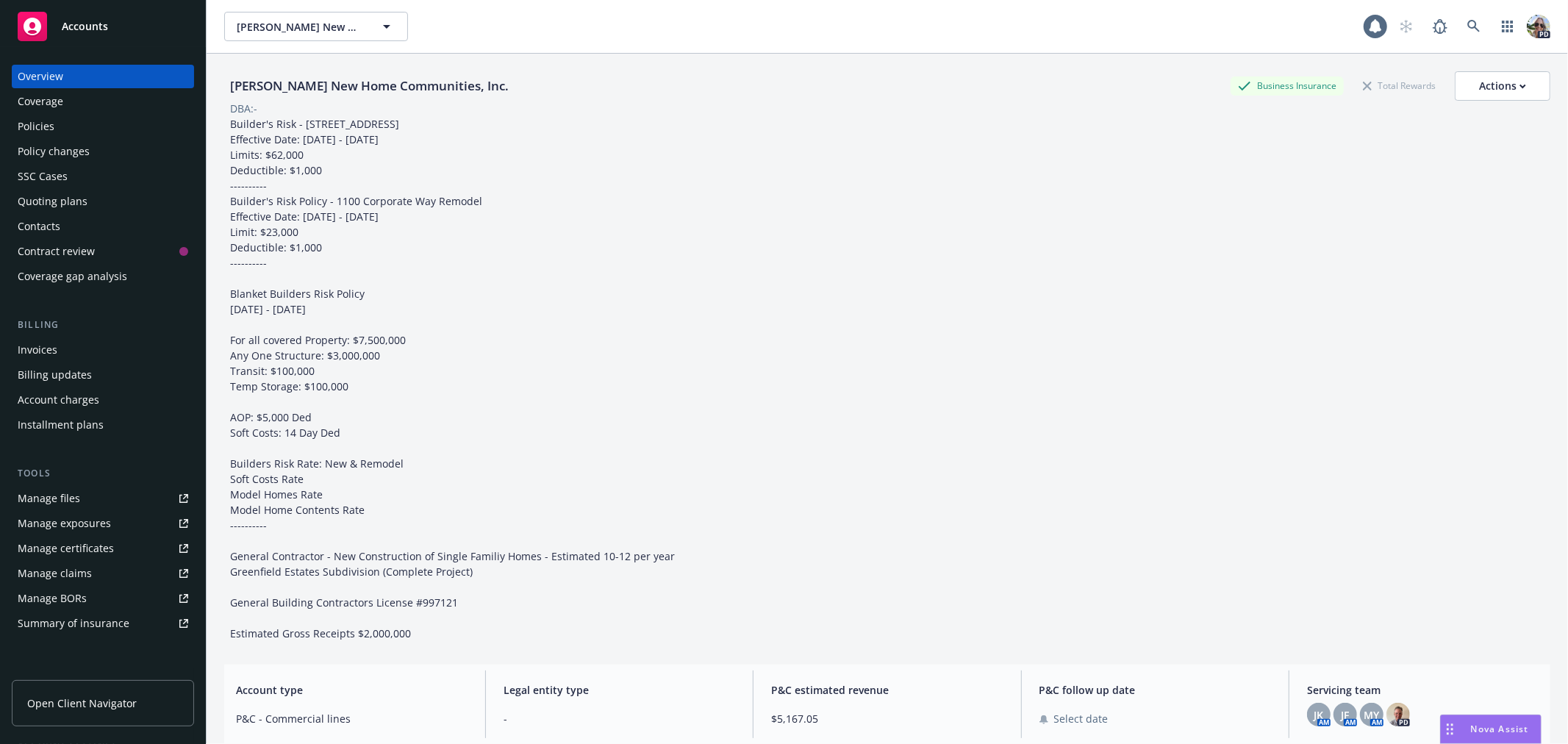
click at [33, 125] on div "Policies" at bounding box center [36, 126] width 37 height 24
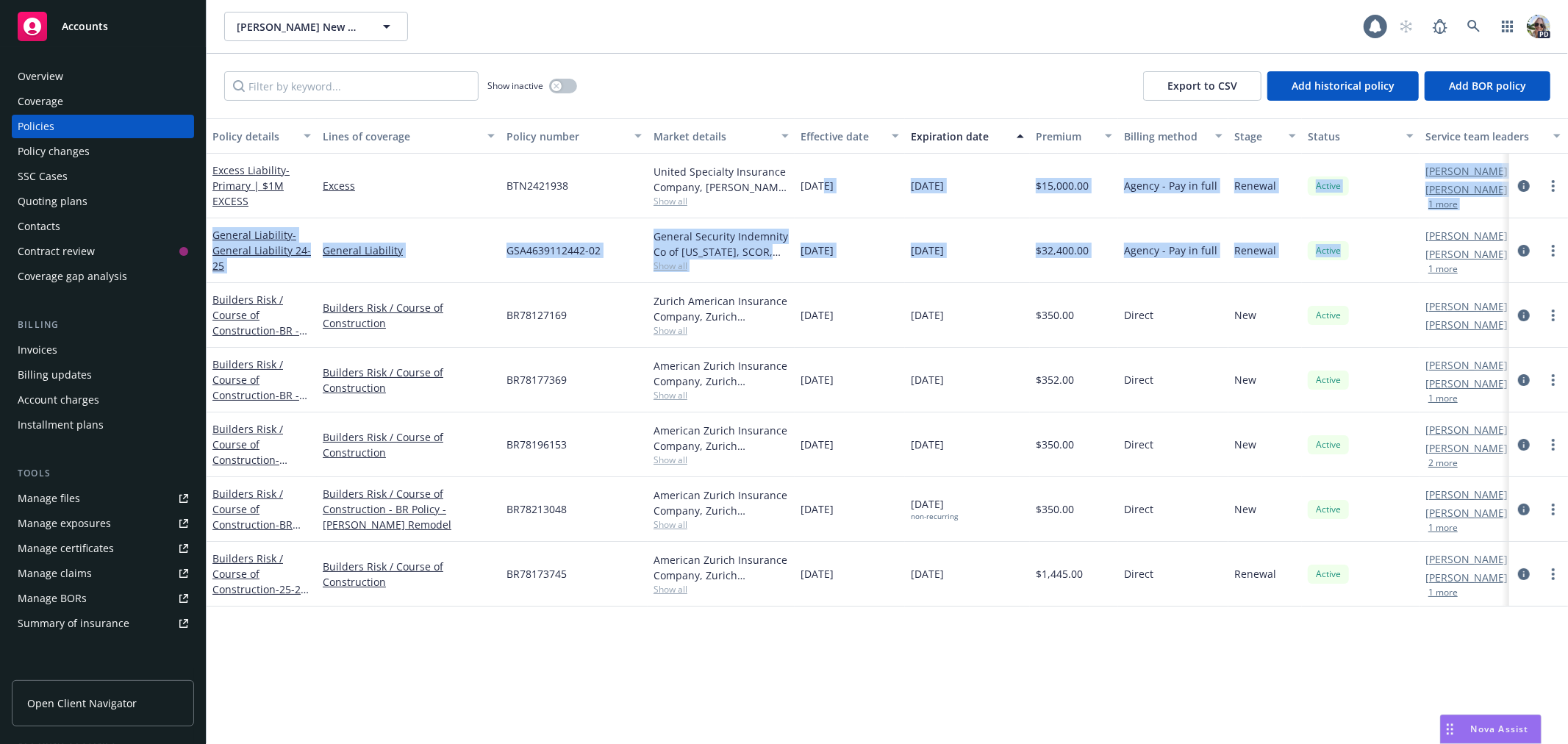
drag, startPoint x: 825, startPoint y: 185, endPoint x: 1355, endPoint y: 261, distance: 535.4
click at [1355, 261] on div "Excess Liability - Primary | $1M EXCESS Excess BTN2421938 United Specialty Insu…" at bounding box center [915, 359] width 1419 height 412
click at [55, 196] on div "Quoting plans" at bounding box center [53, 201] width 70 height 24
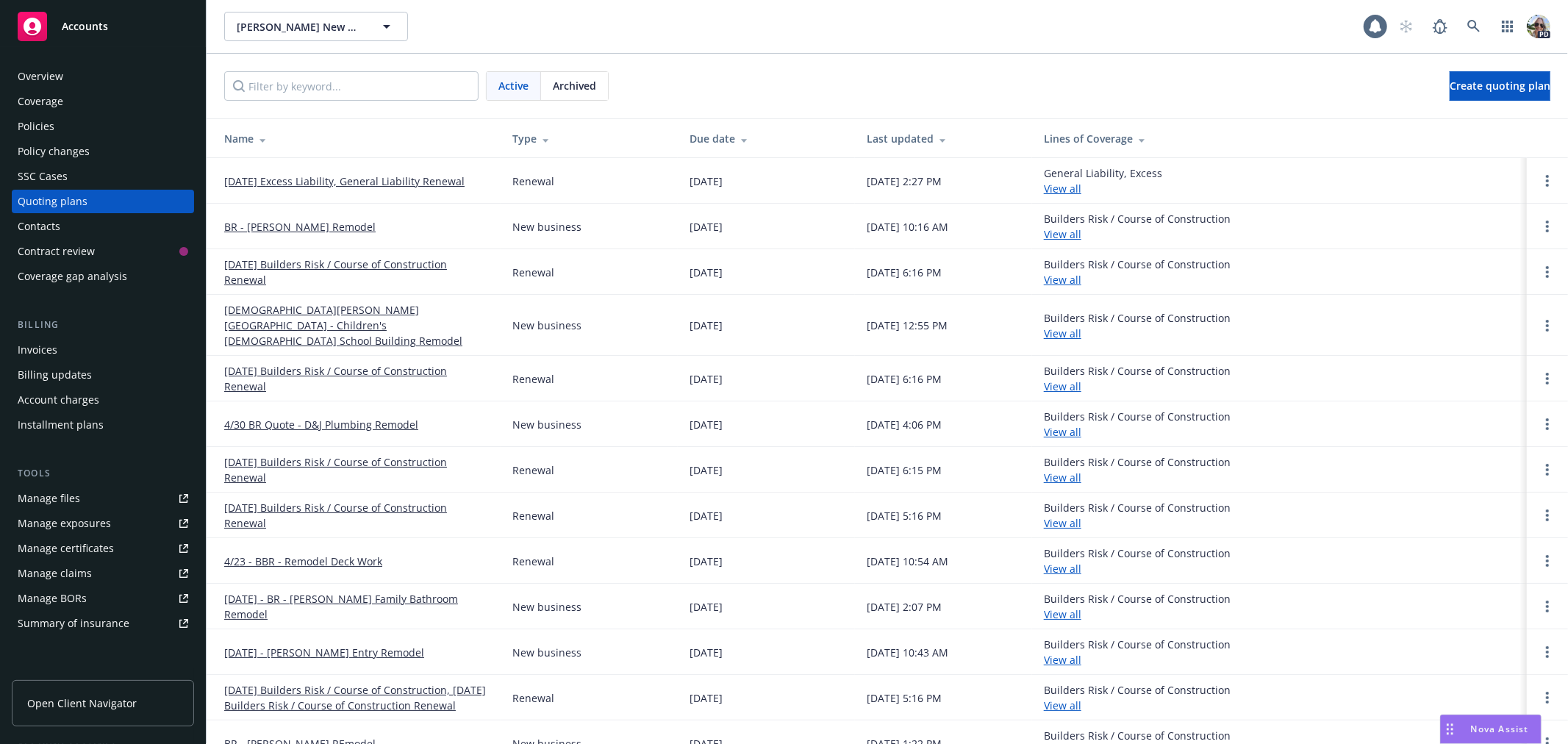
click at [262, 177] on link "09/05/25 Excess Liability, General Liability Renewal" at bounding box center [345, 180] width 240 height 16
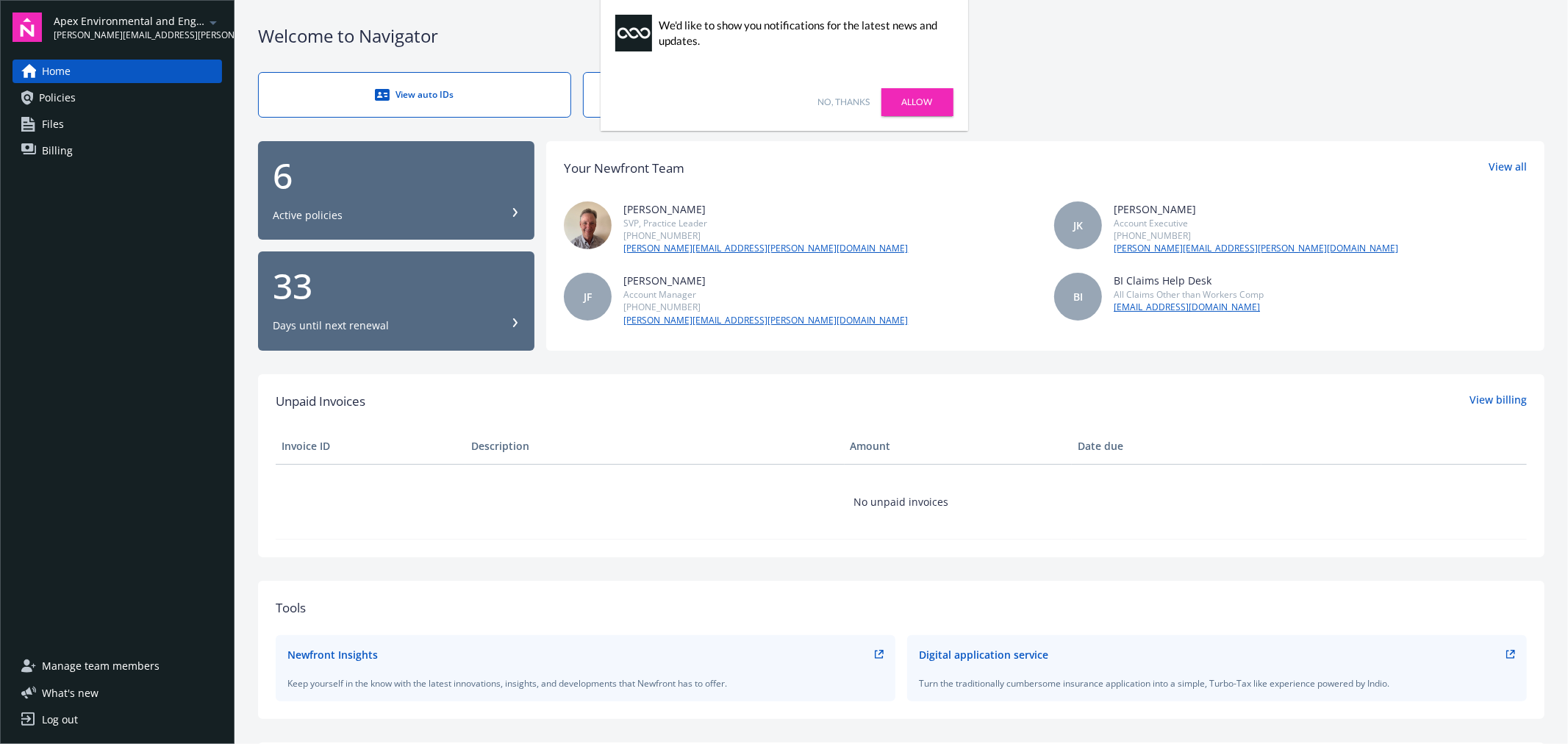
click at [846, 97] on link "No, thanks" at bounding box center [844, 102] width 52 height 13
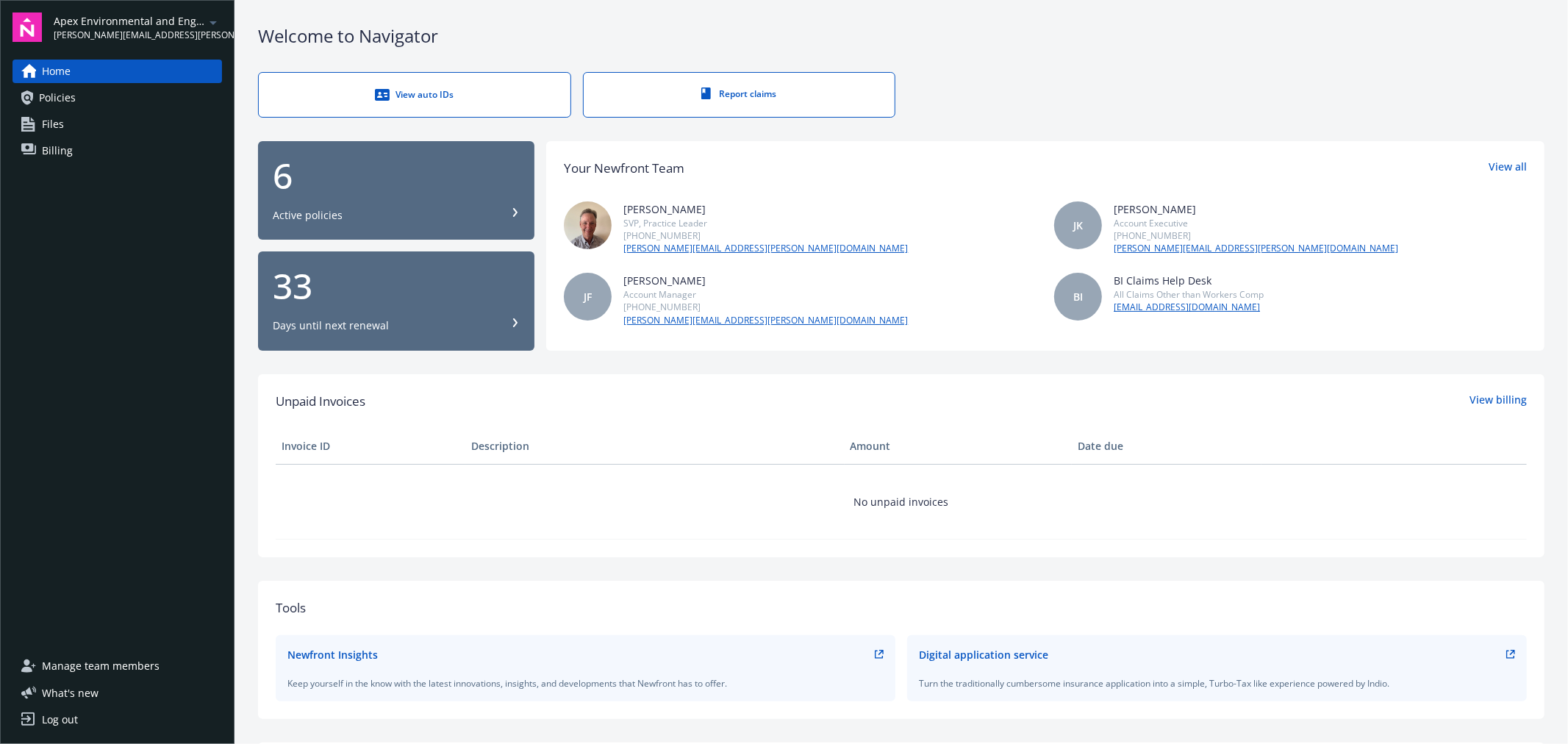
click at [66, 93] on span "Policies" at bounding box center [57, 97] width 37 height 24
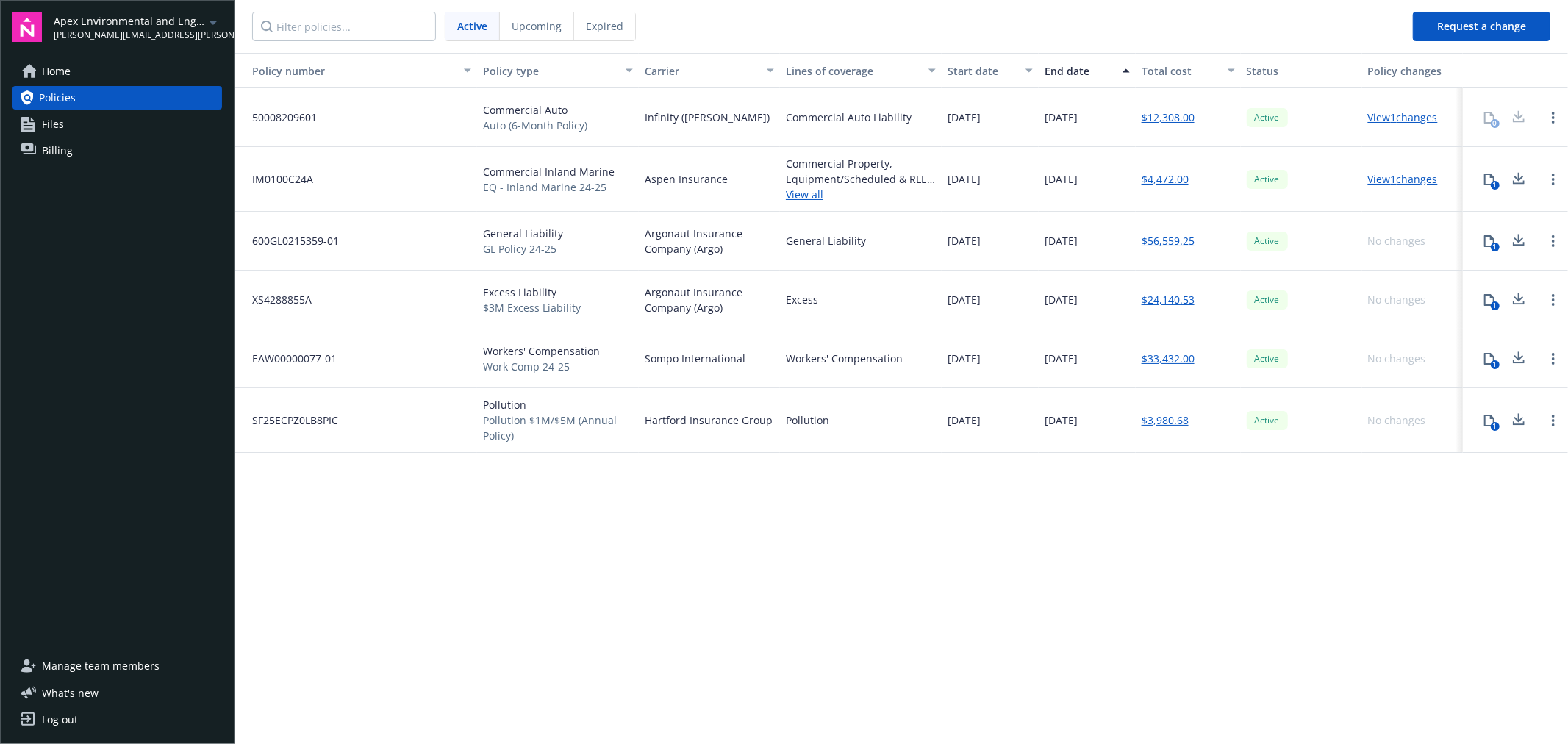
click at [1489, 180] on icon at bounding box center [1490, 179] width 11 height 11
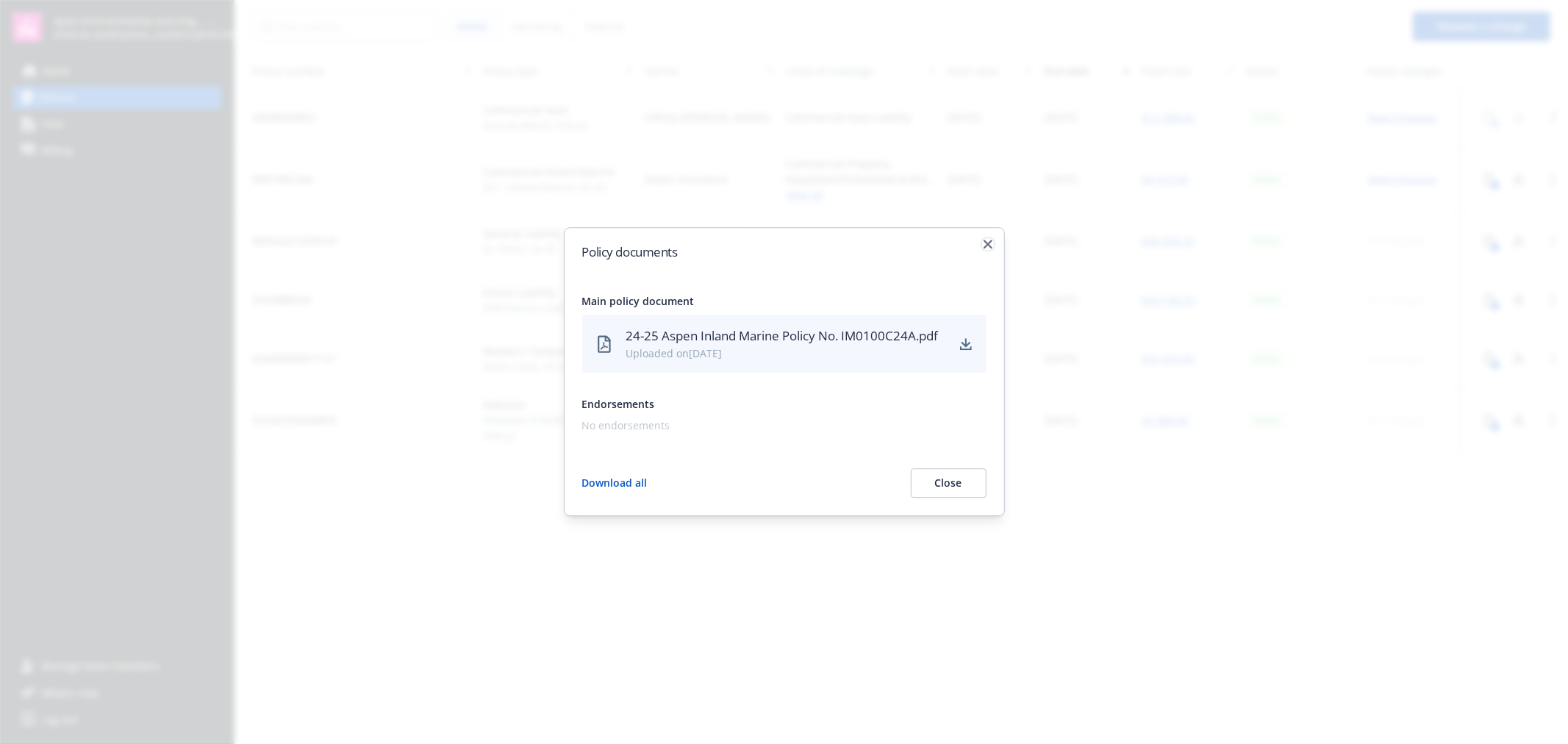
click at [985, 247] on icon "button" at bounding box center [987, 243] width 9 height 9
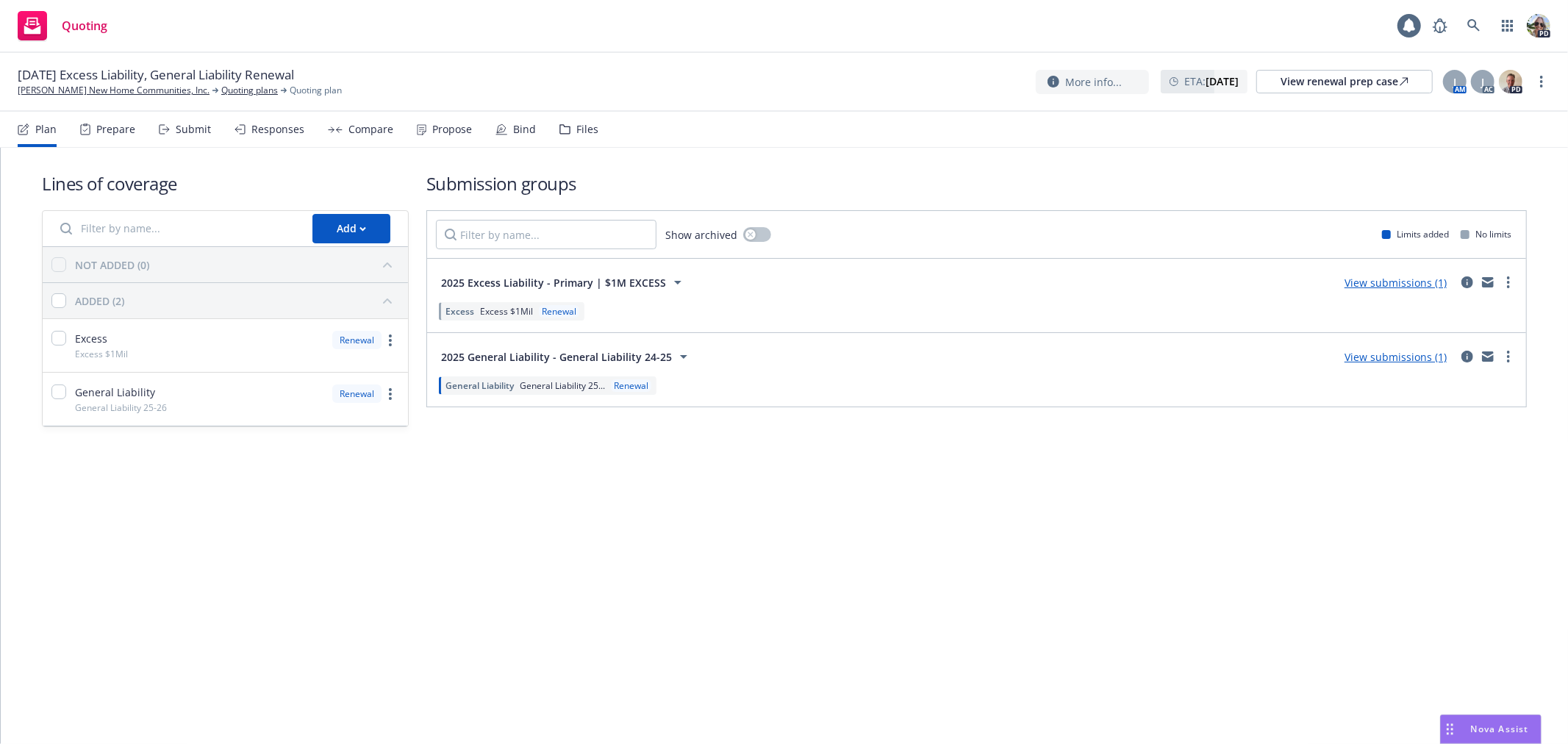
click at [261, 120] on div "Responses" at bounding box center [270, 129] width 70 height 35
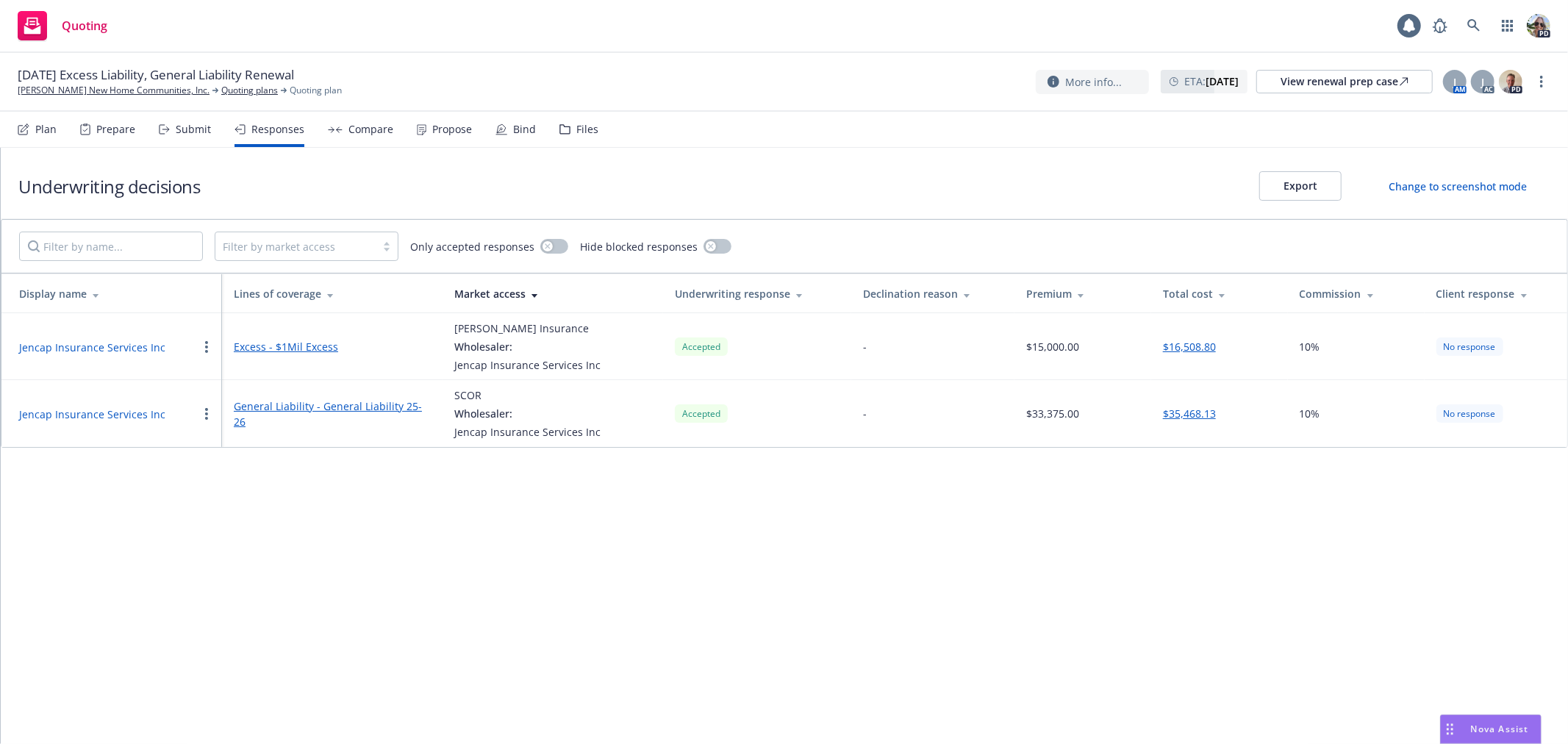
click at [176, 129] on div "Submit" at bounding box center [193, 129] width 35 height 11
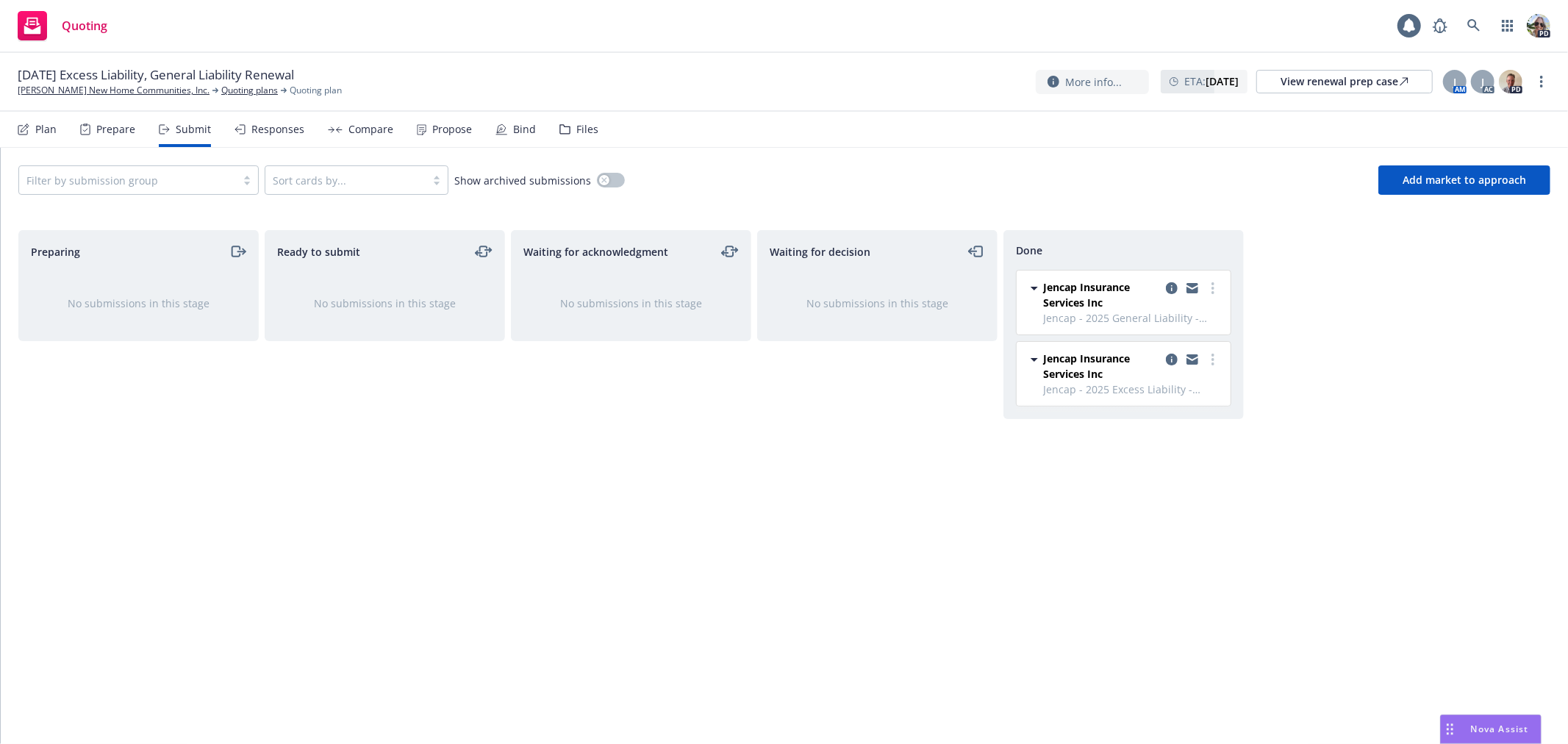
click at [281, 129] on div "Responses" at bounding box center [278, 129] width 53 height 11
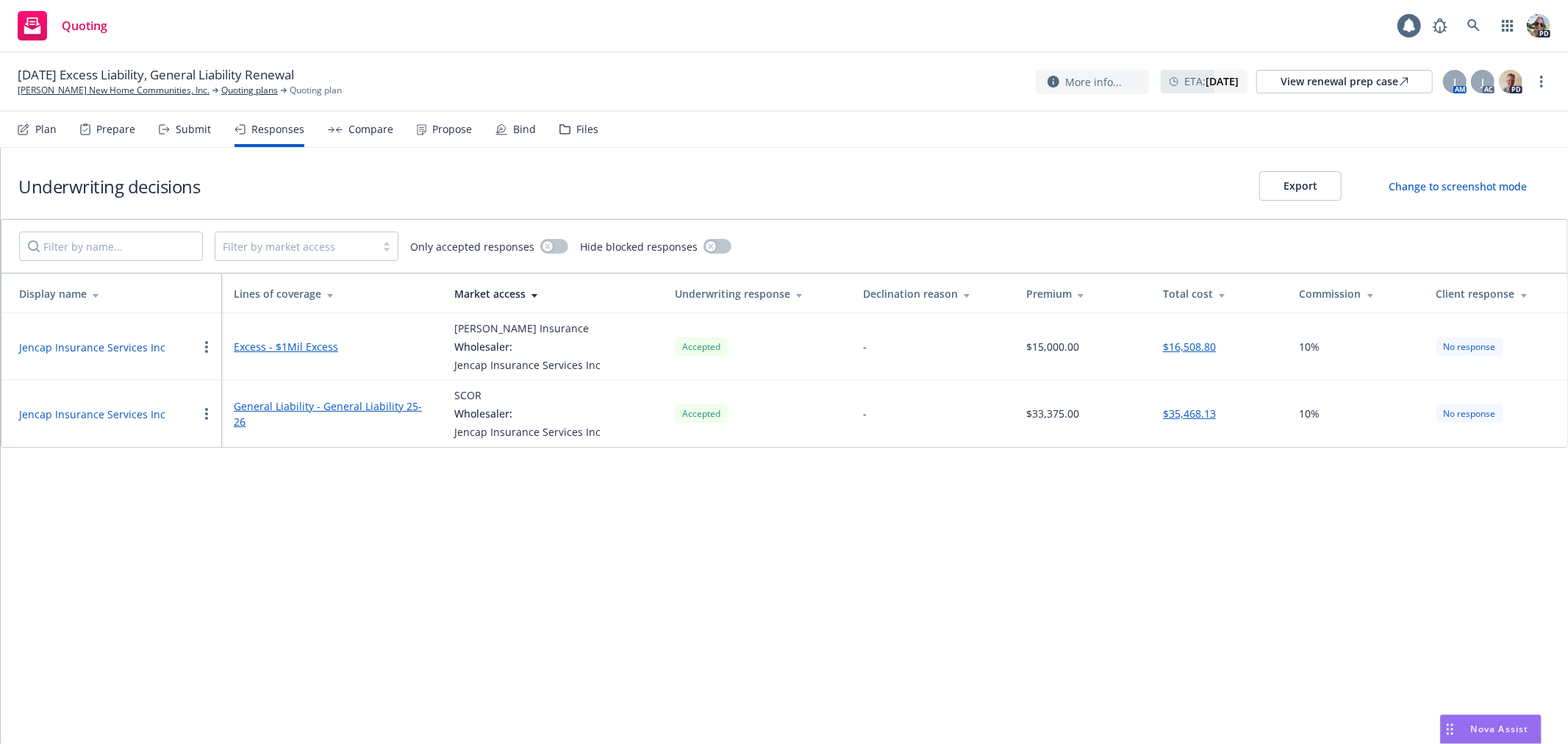
click at [360, 128] on div "Compare" at bounding box center [371, 129] width 45 height 11
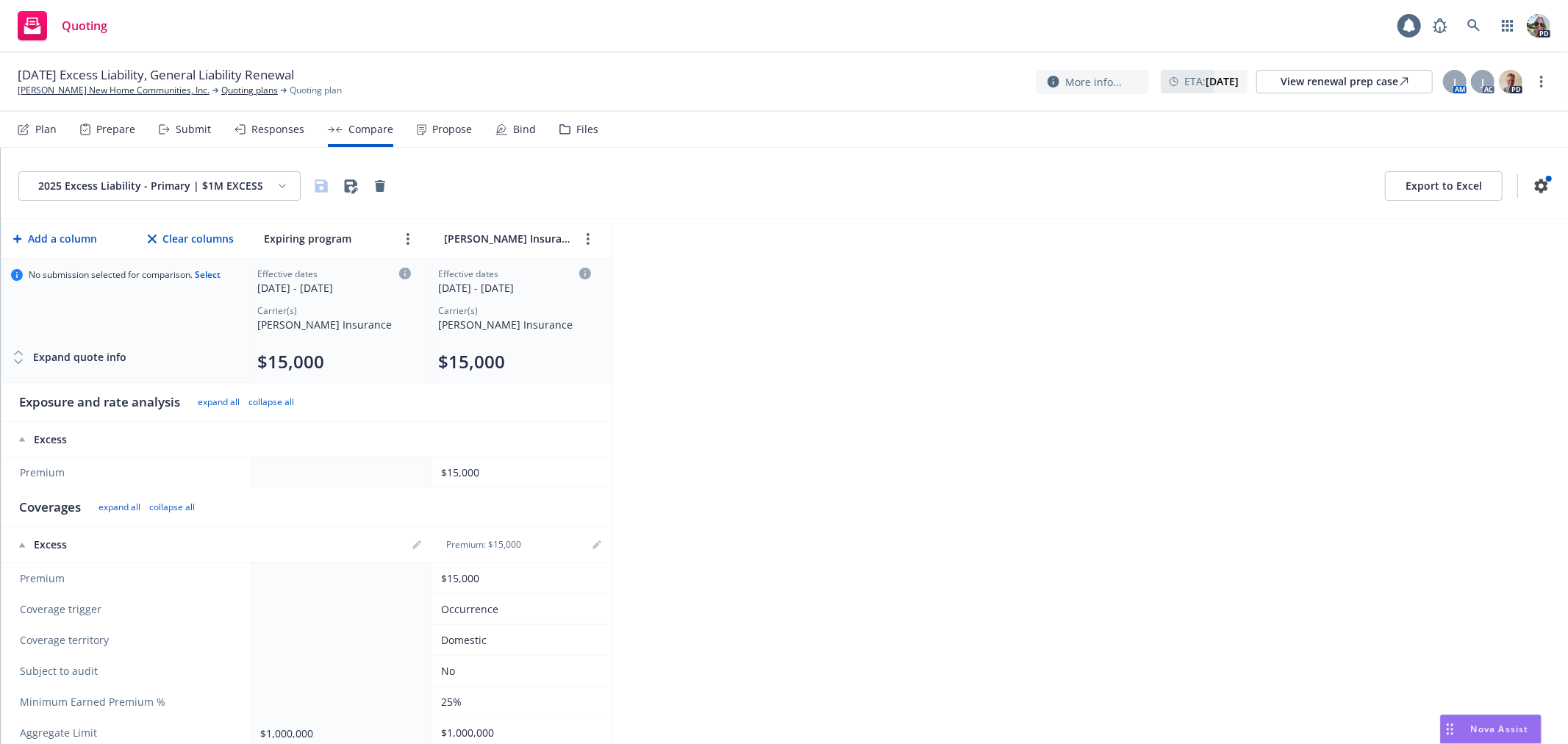
click at [434, 120] on div "Propose" at bounding box center [444, 129] width 56 height 35
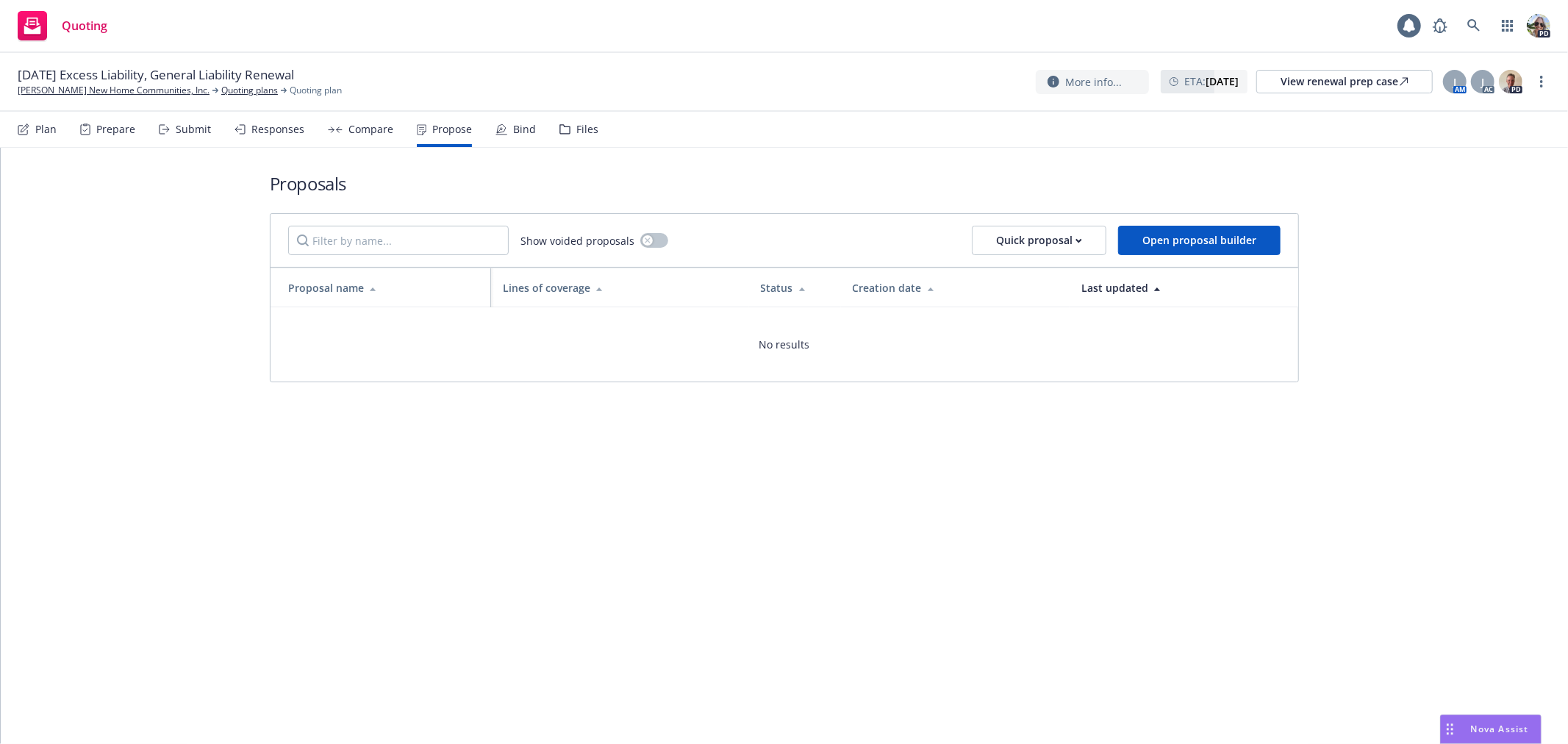
click at [588, 132] on div "Files" at bounding box center [587, 129] width 22 height 11
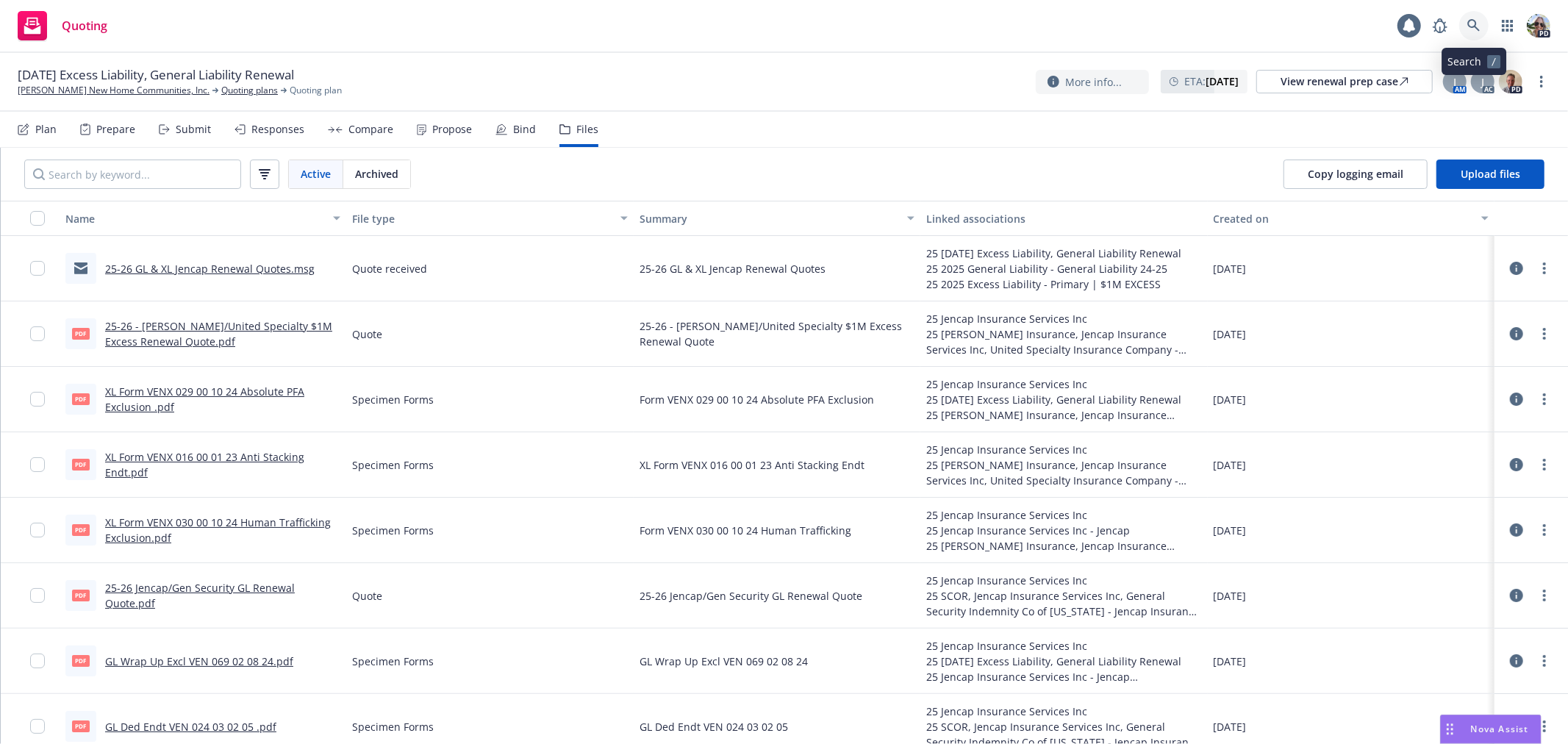
click at [1475, 20] on icon at bounding box center [1473, 25] width 12 height 12
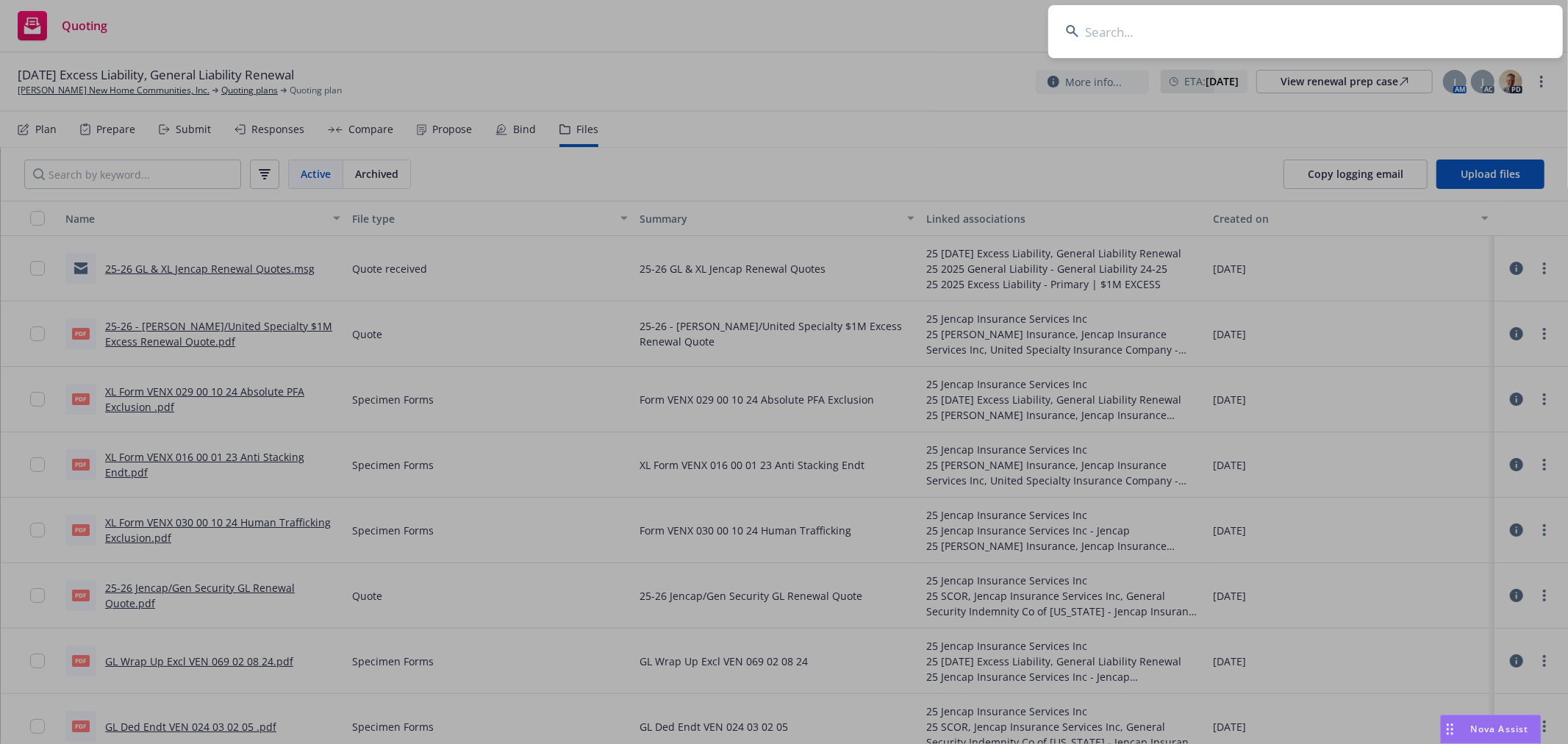
drag, startPoint x: 1161, startPoint y: 41, endPoint x: 1145, endPoint y: 7, distance: 37.6
click at [1145, 7] on input at bounding box center [1306, 31] width 514 height 53
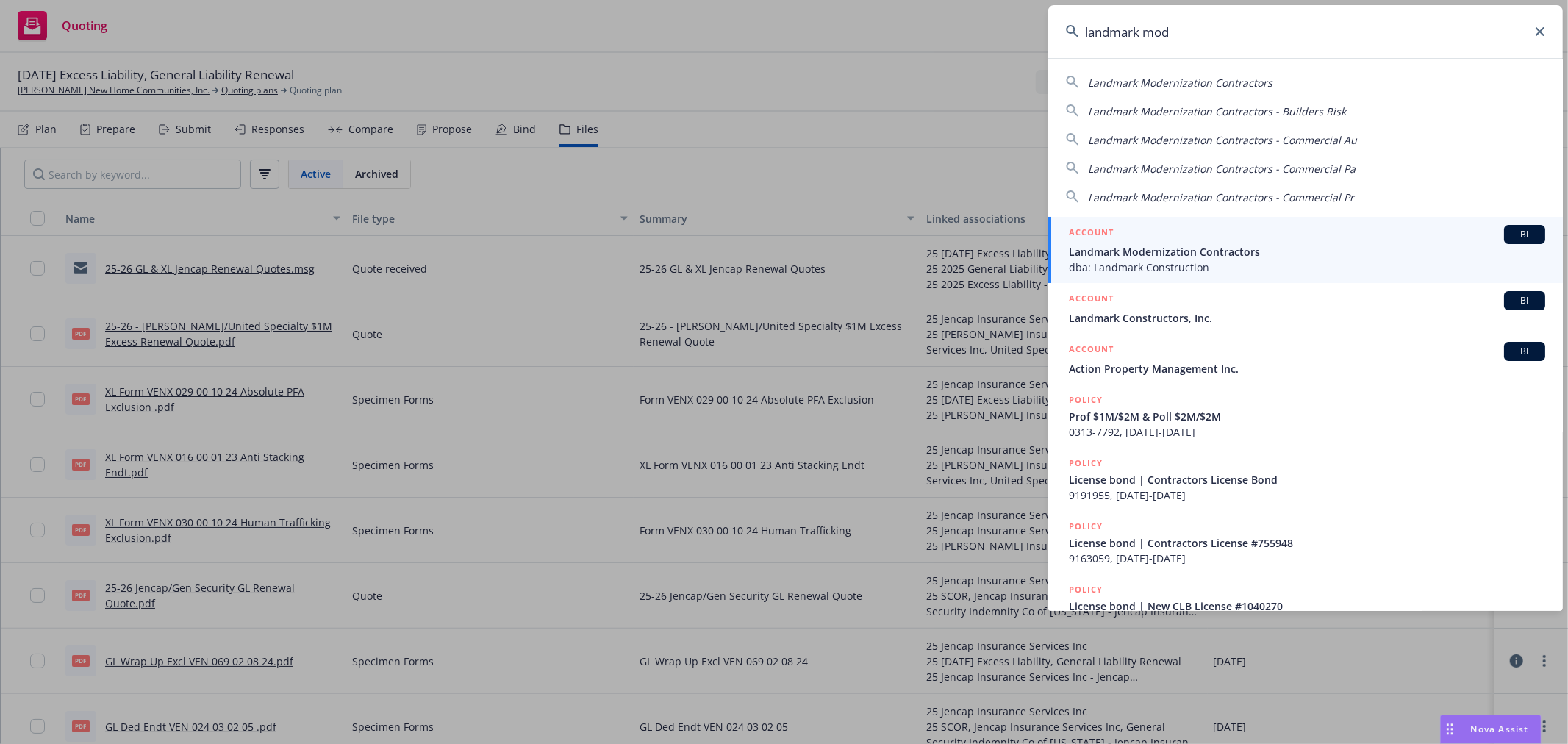
type input "landmark mod"
click at [1120, 257] on span "Landmark Modernization Contractors" at bounding box center [1307, 252] width 476 height 16
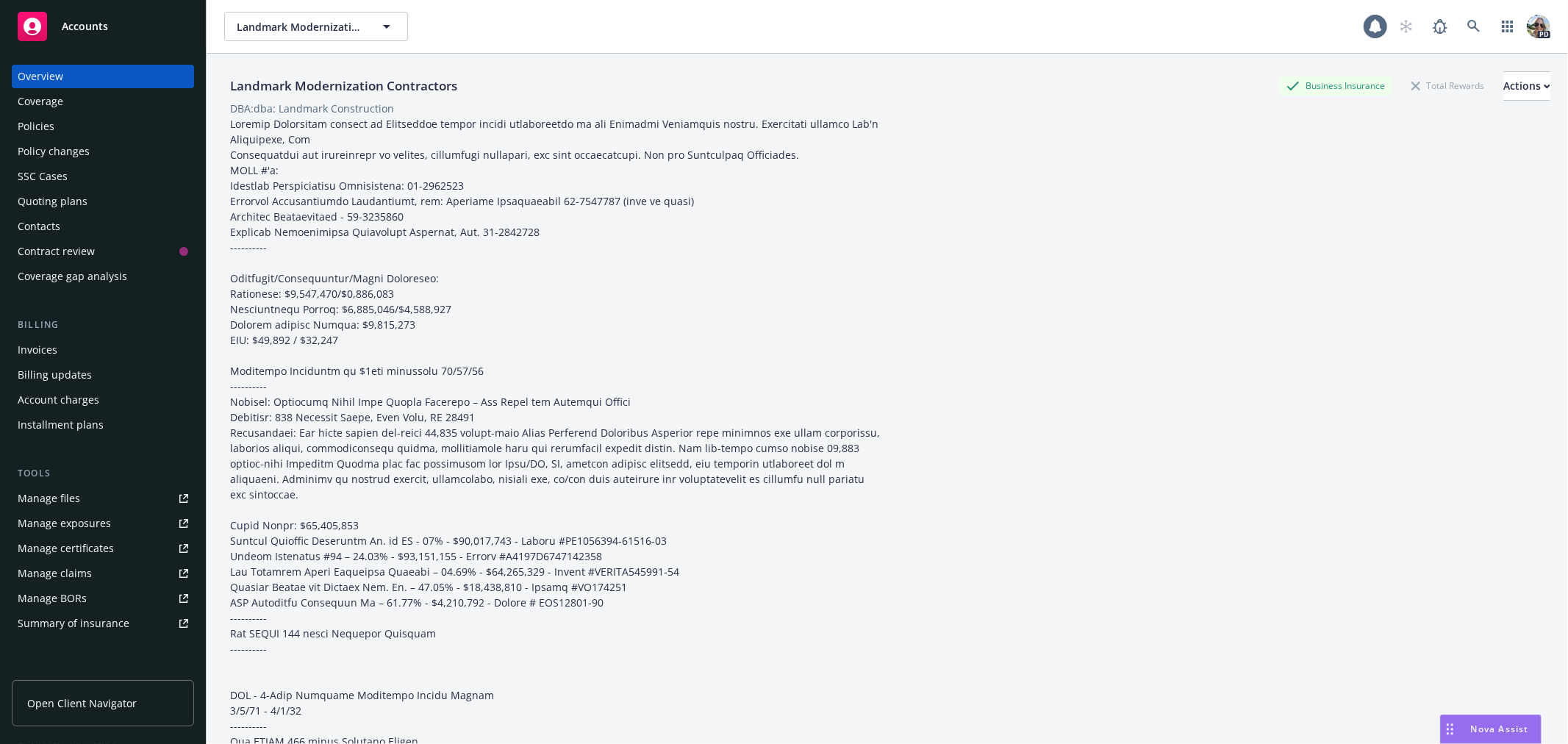
click at [33, 131] on div "Policies" at bounding box center [36, 126] width 37 height 24
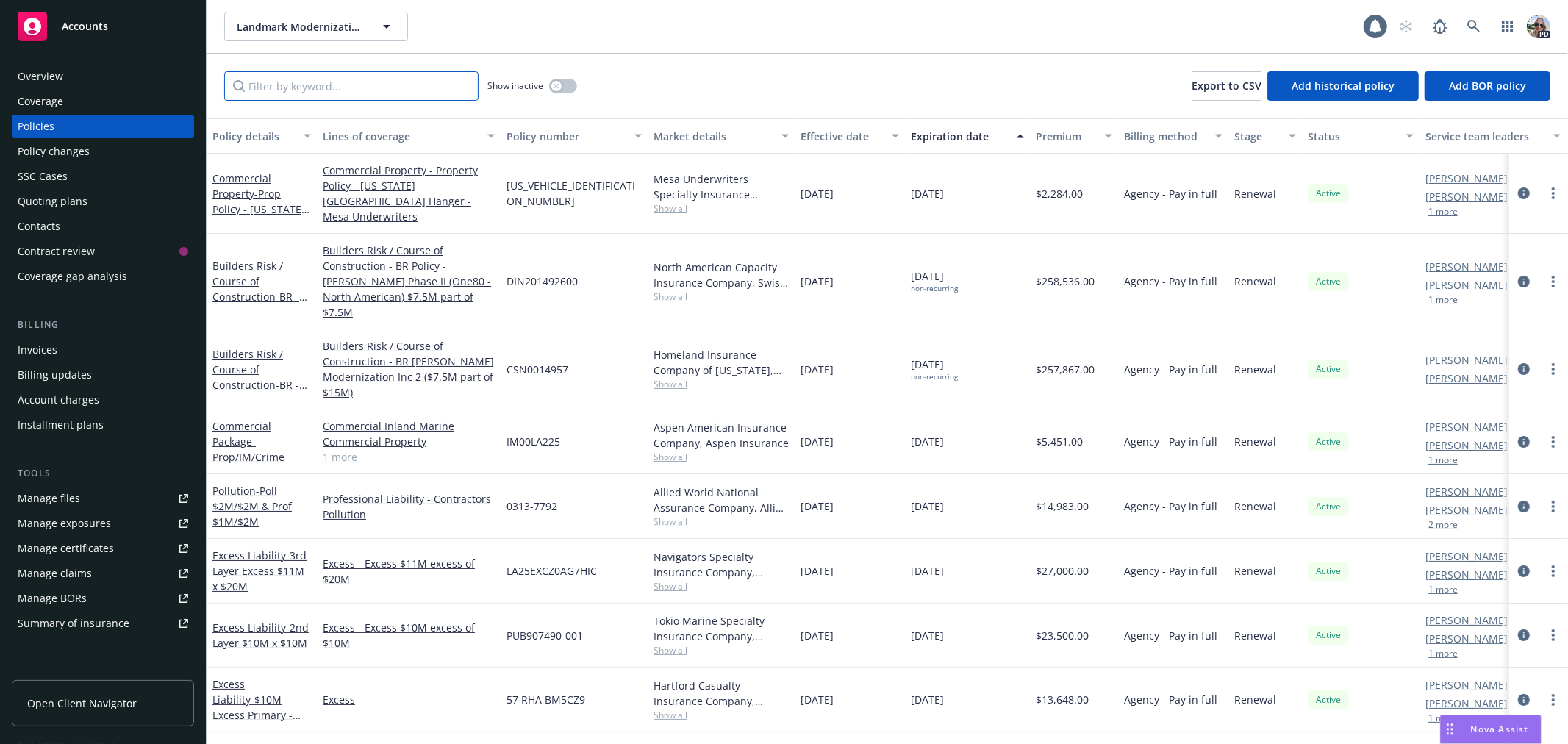
click at [295, 88] on input "Filter by keyword..." at bounding box center [351, 86] width 254 height 29
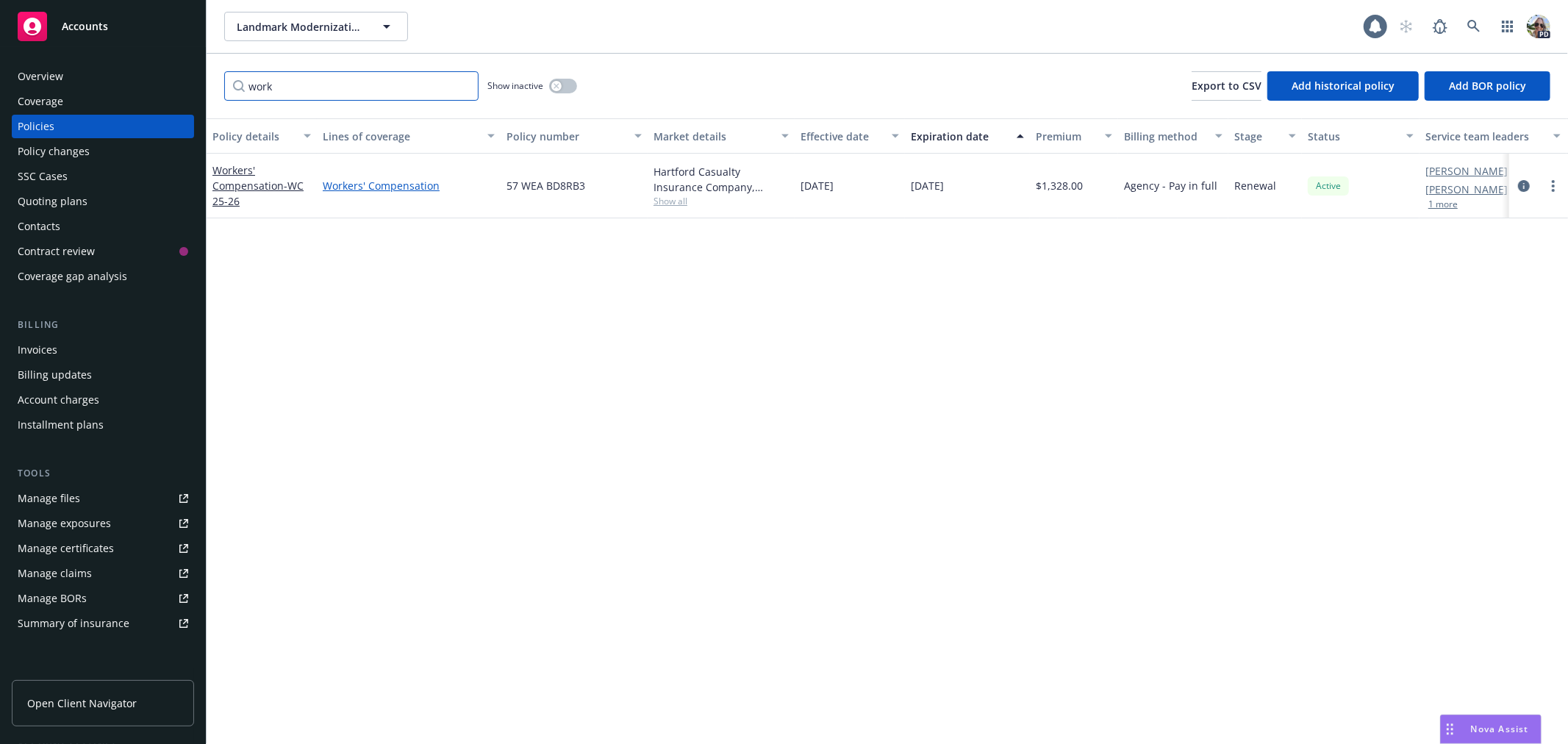
type input "work"
click at [339, 187] on link "Workers' Compensation" at bounding box center [408, 185] width 172 height 16
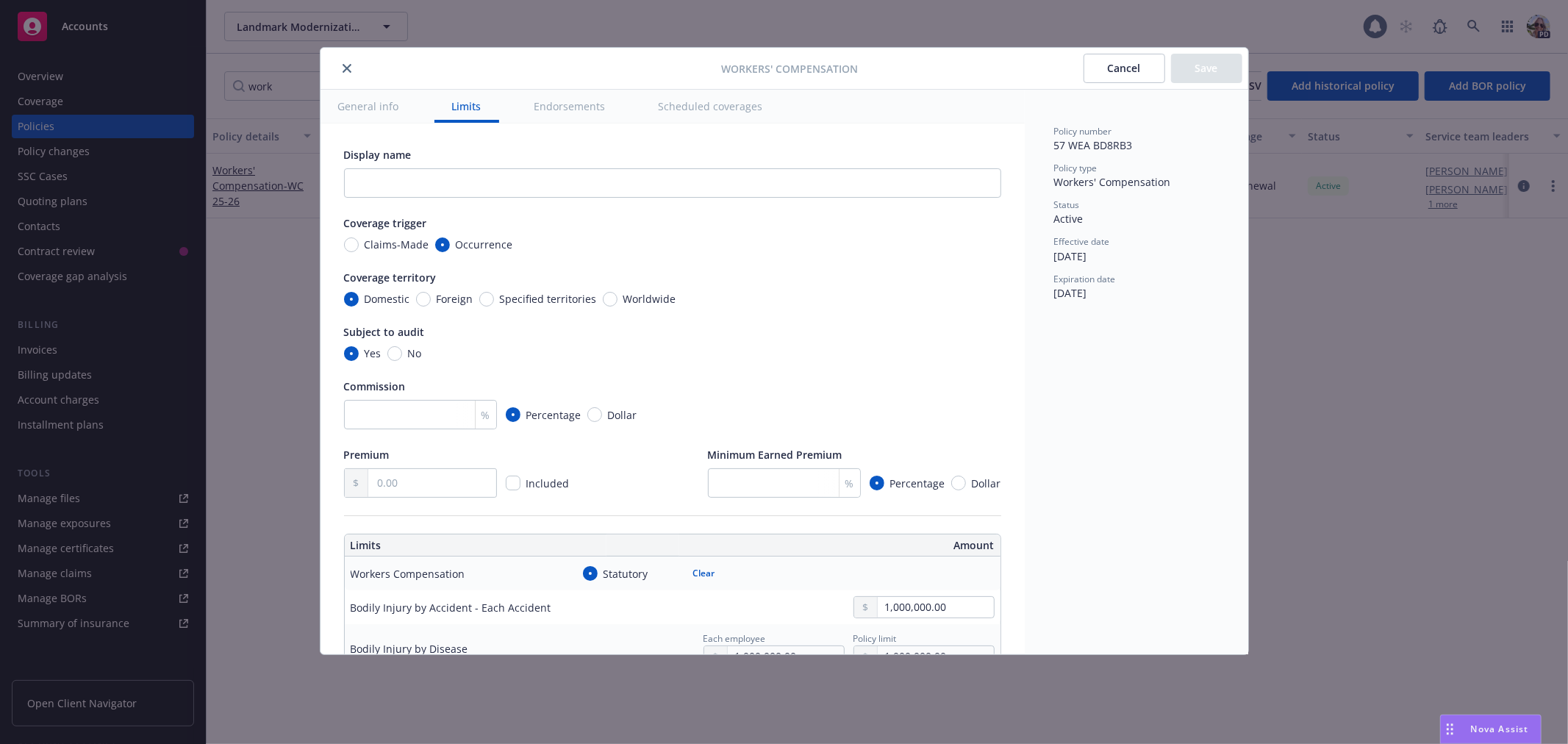
click at [341, 72] on button "close" at bounding box center [347, 69] width 18 height 18
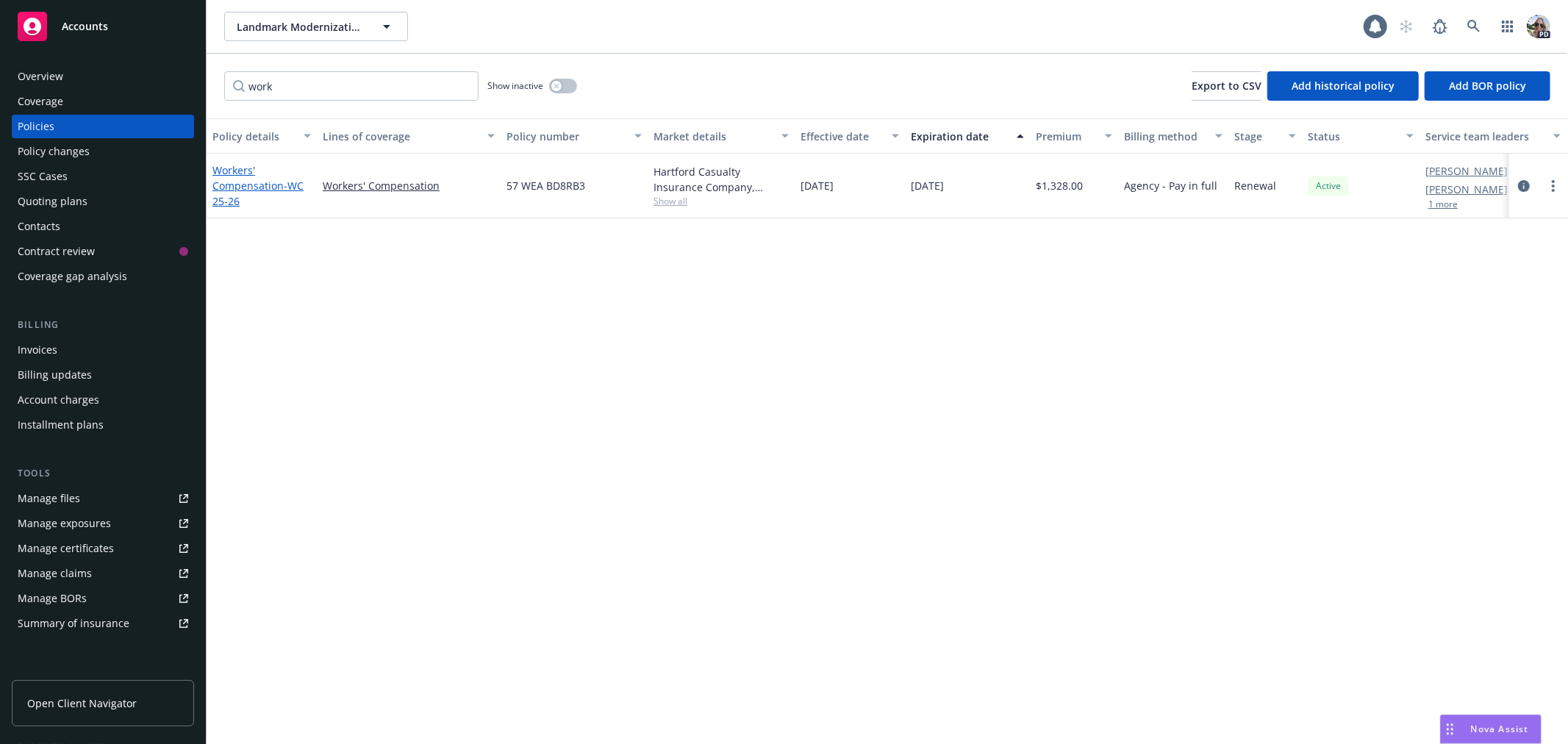
click at [283, 187] on span "- WC 25-26" at bounding box center [258, 194] width 91 height 29
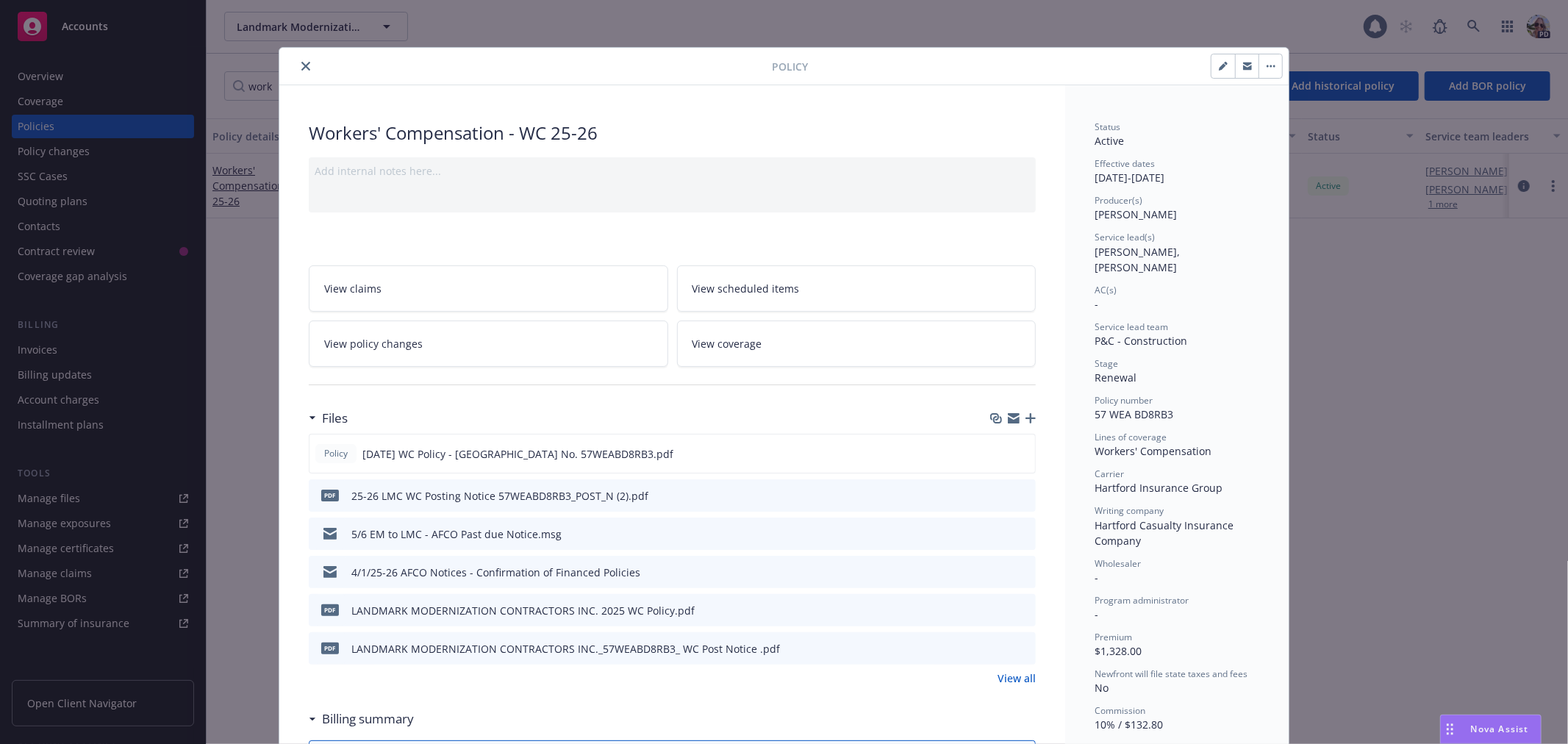
click at [301, 63] on icon "close" at bounding box center [305, 66] width 9 height 9
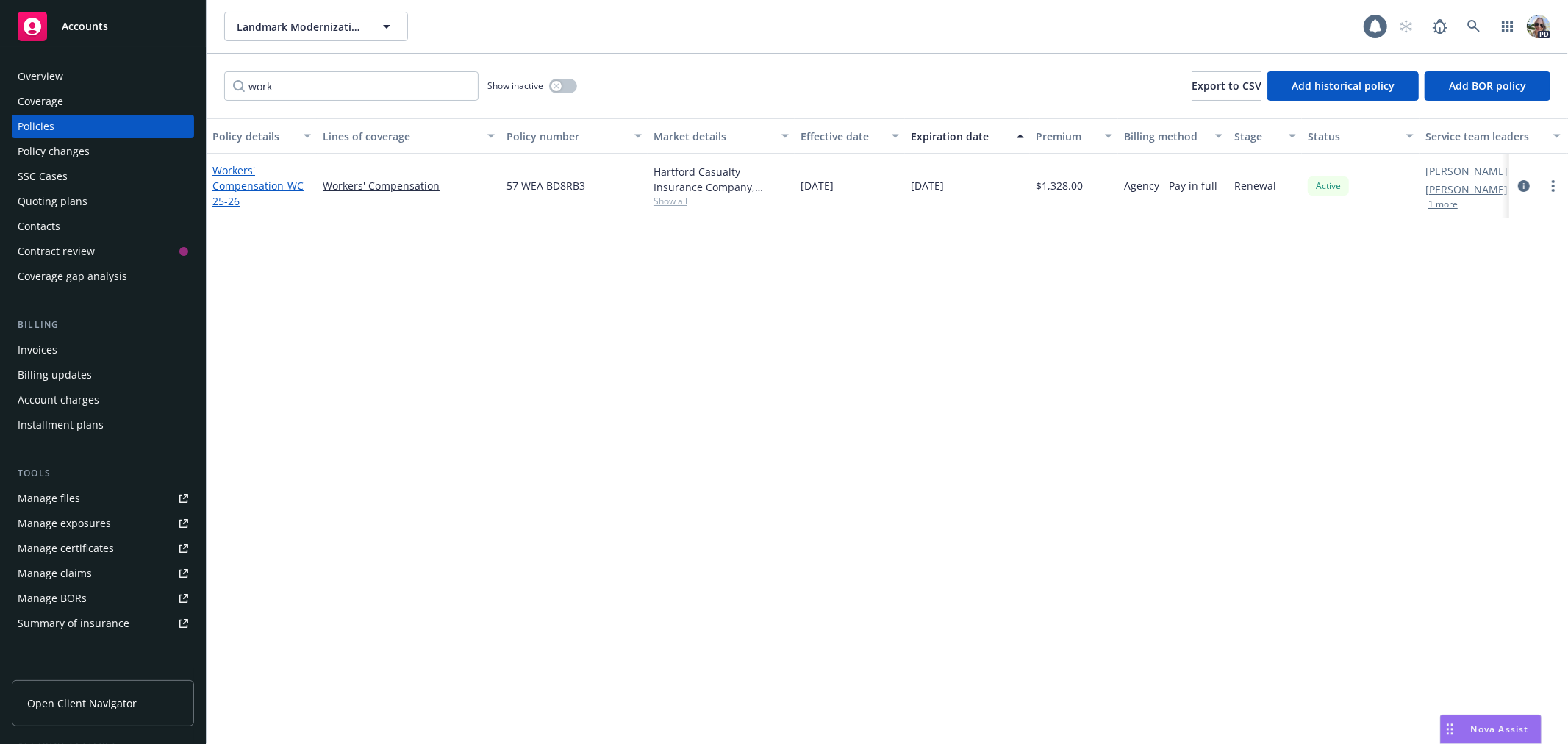
click at [230, 185] on link "Workers' Compensation - WC 25-26" at bounding box center [258, 185] width 91 height 45
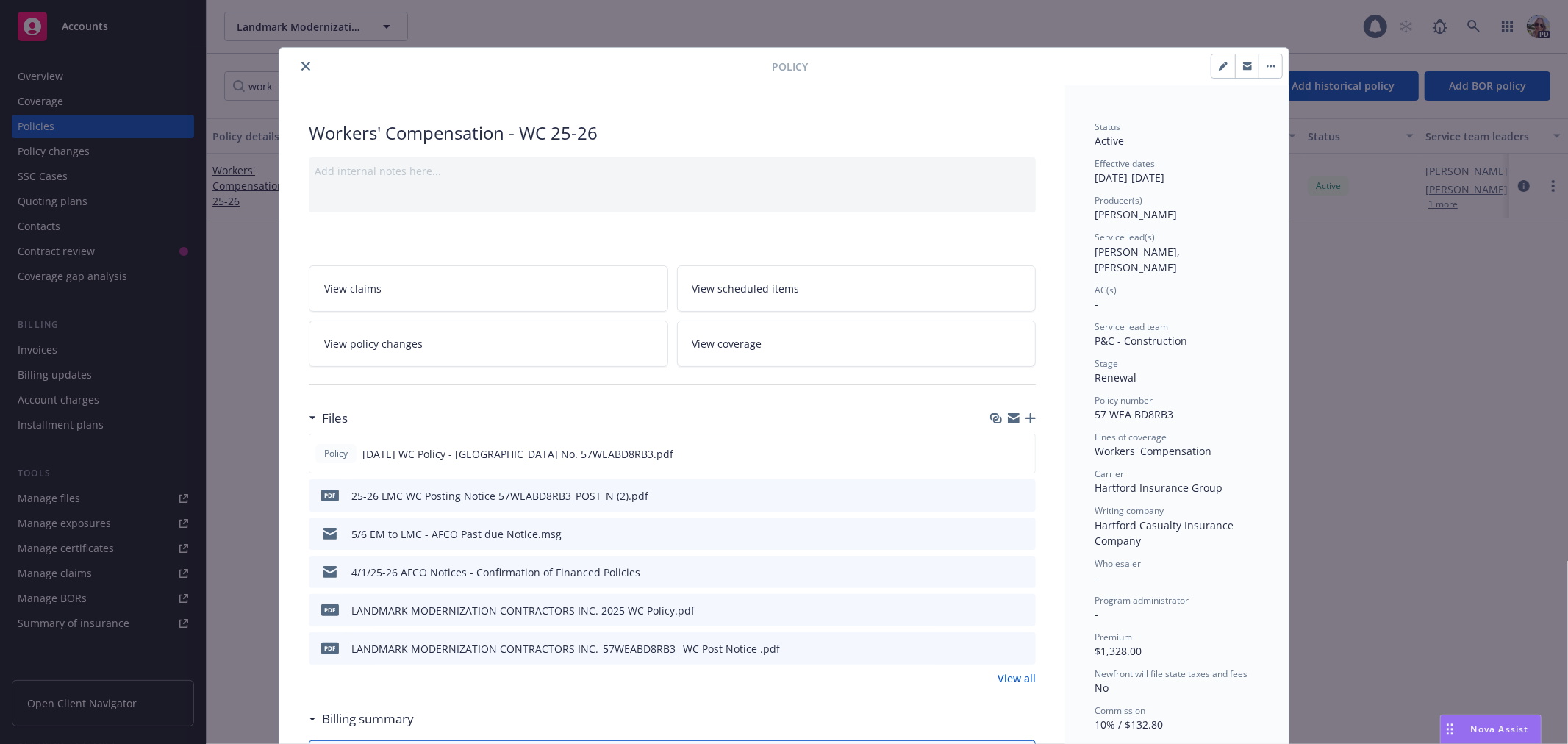
click at [301, 67] on icon "close" at bounding box center [305, 66] width 9 height 9
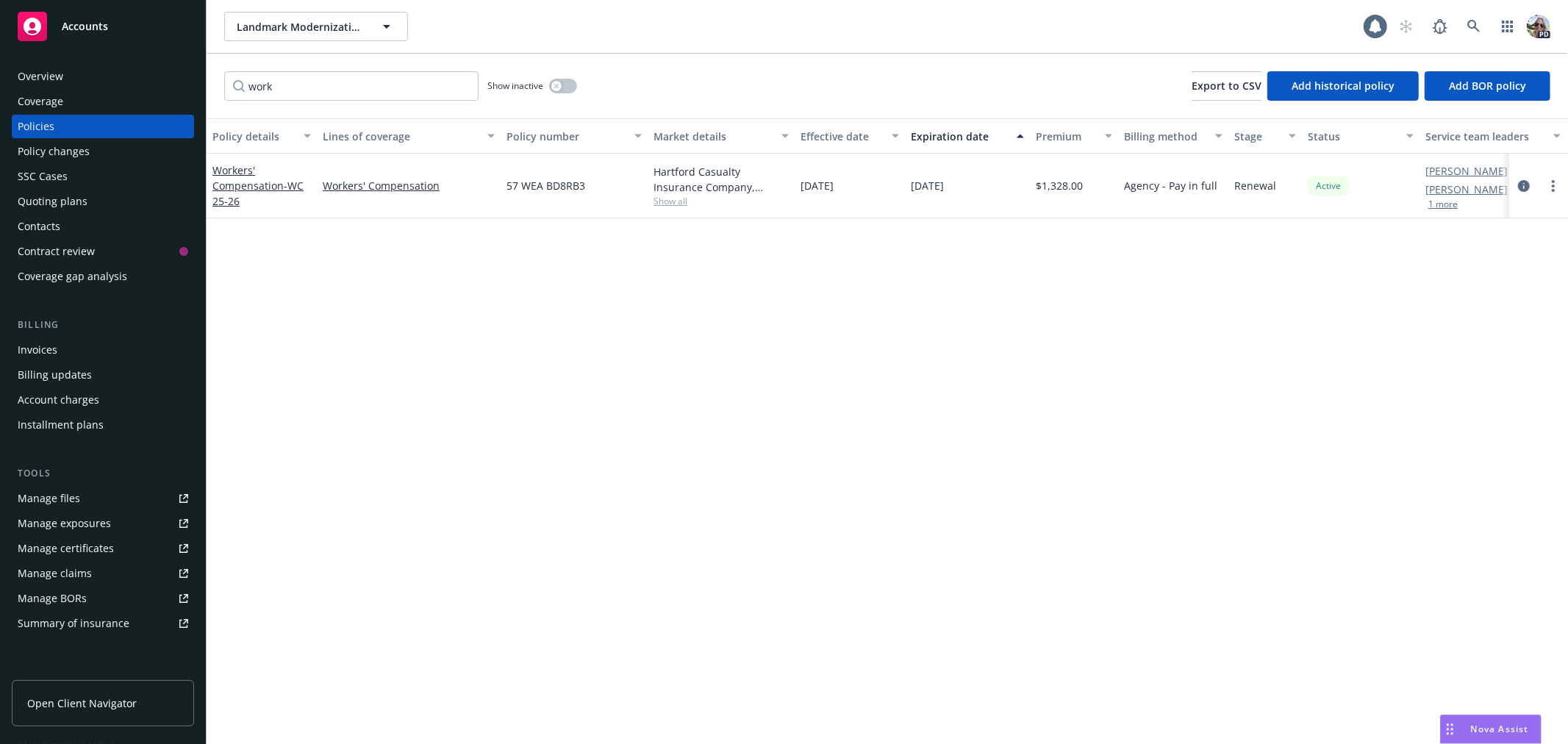
click at [381, 173] on div "Workers' Compensation" at bounding box center [408, 185] width 184 height 65
click at [383, 188] on link "Workers' Compensation" at bounding box center [408, 185] width 172 height 16
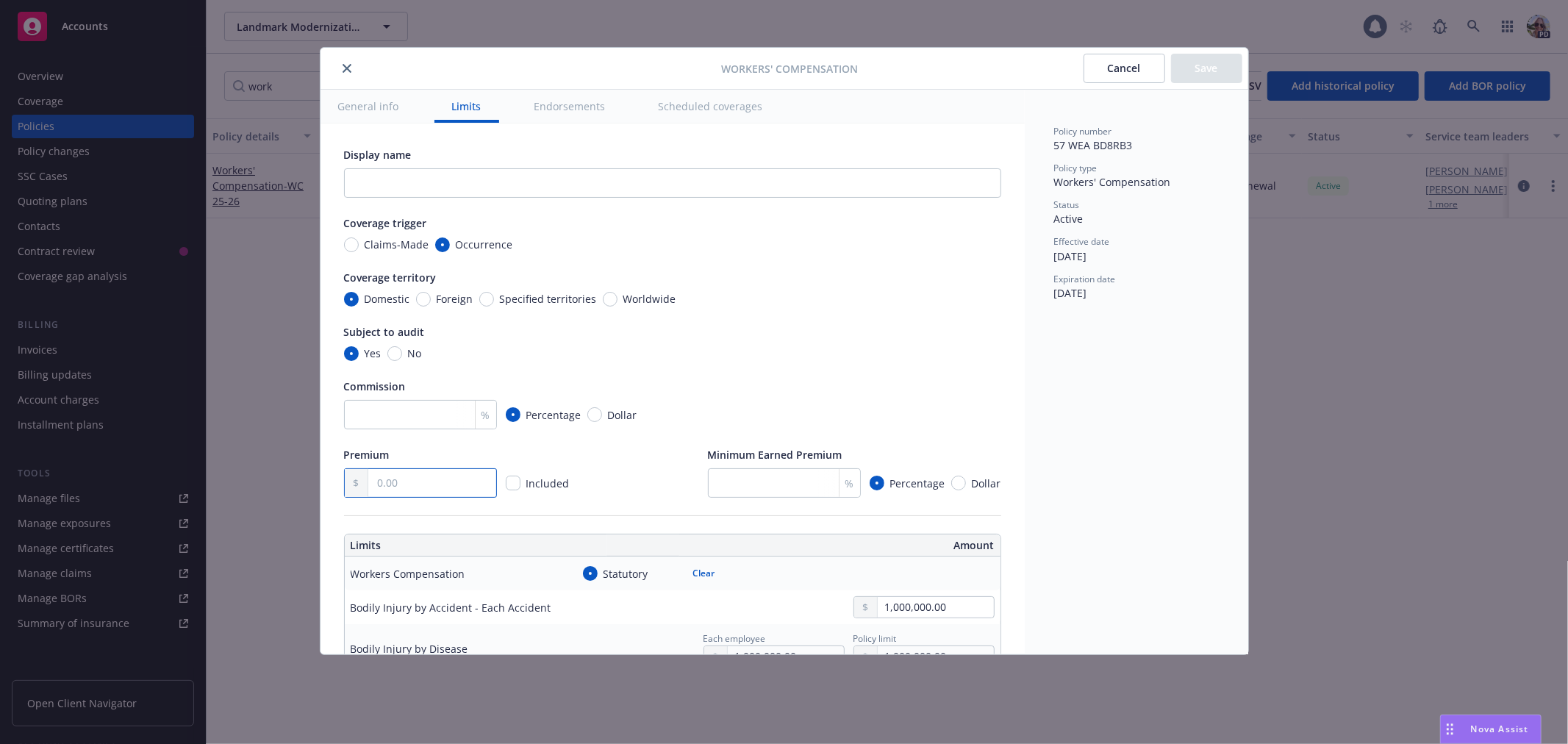
click at [399, 479] on input "text" at bounding box center [432, 483] width 127 height 28
type input "1,328.00"
click at [1210, 60] on button "Save" at bounding box center [1206, 69] width 71 height 29
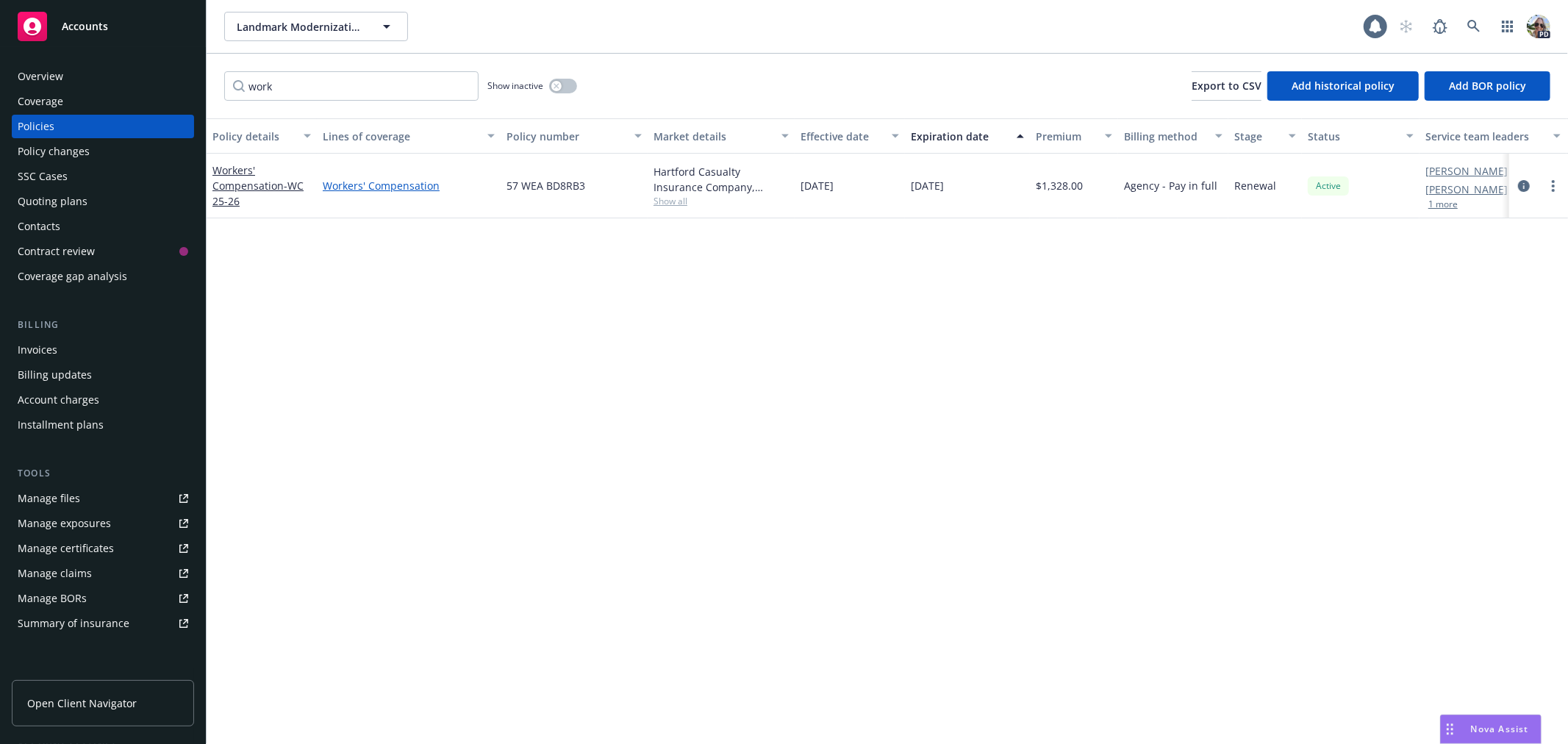
click at [350, 181] on link "Workers' Compensation" at bounding box center [408, 185] width 172 height 16
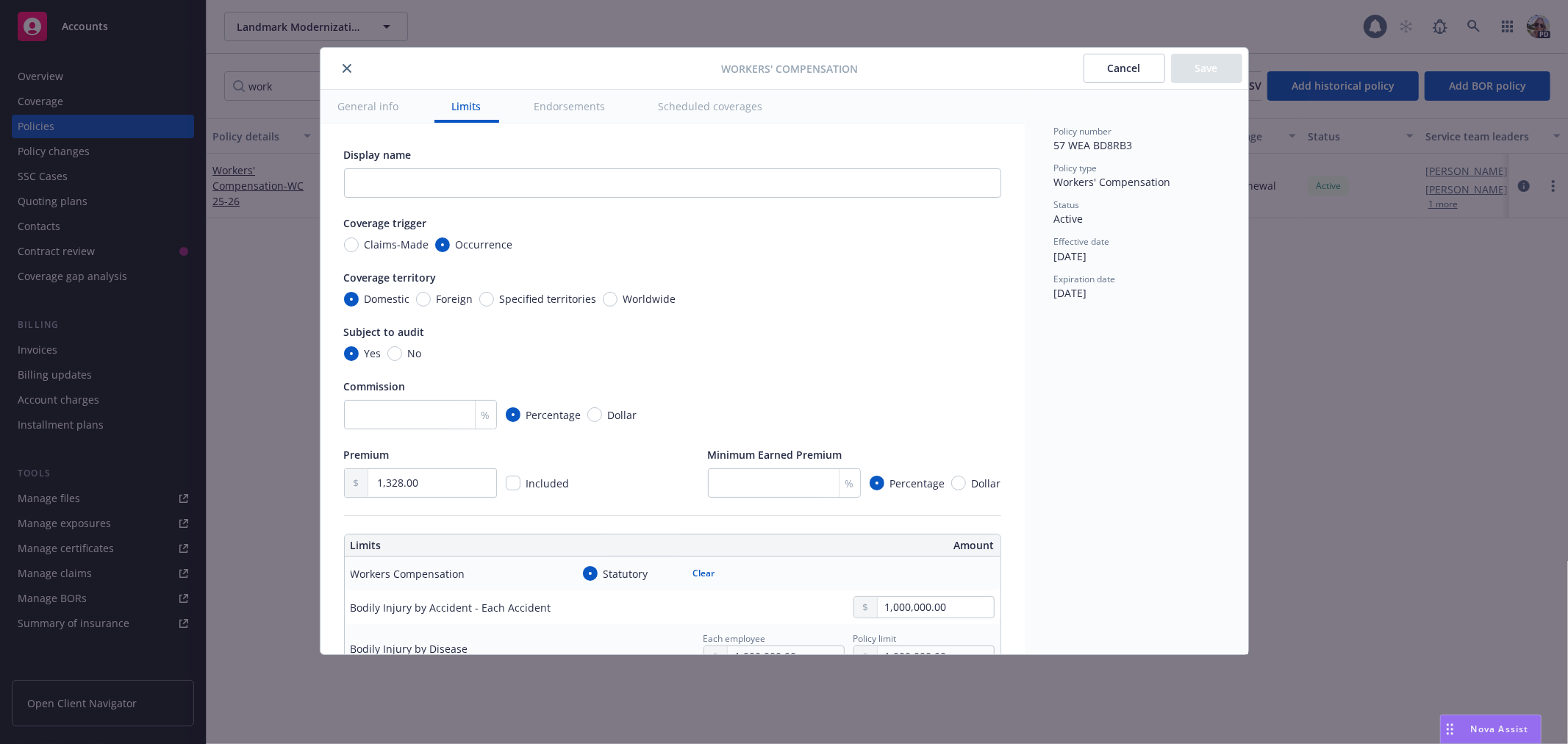
type input "1,328.00"
click at [738, 101] on button "Scheduled coverages" at bounding box center [710, 106] width 140 height 33
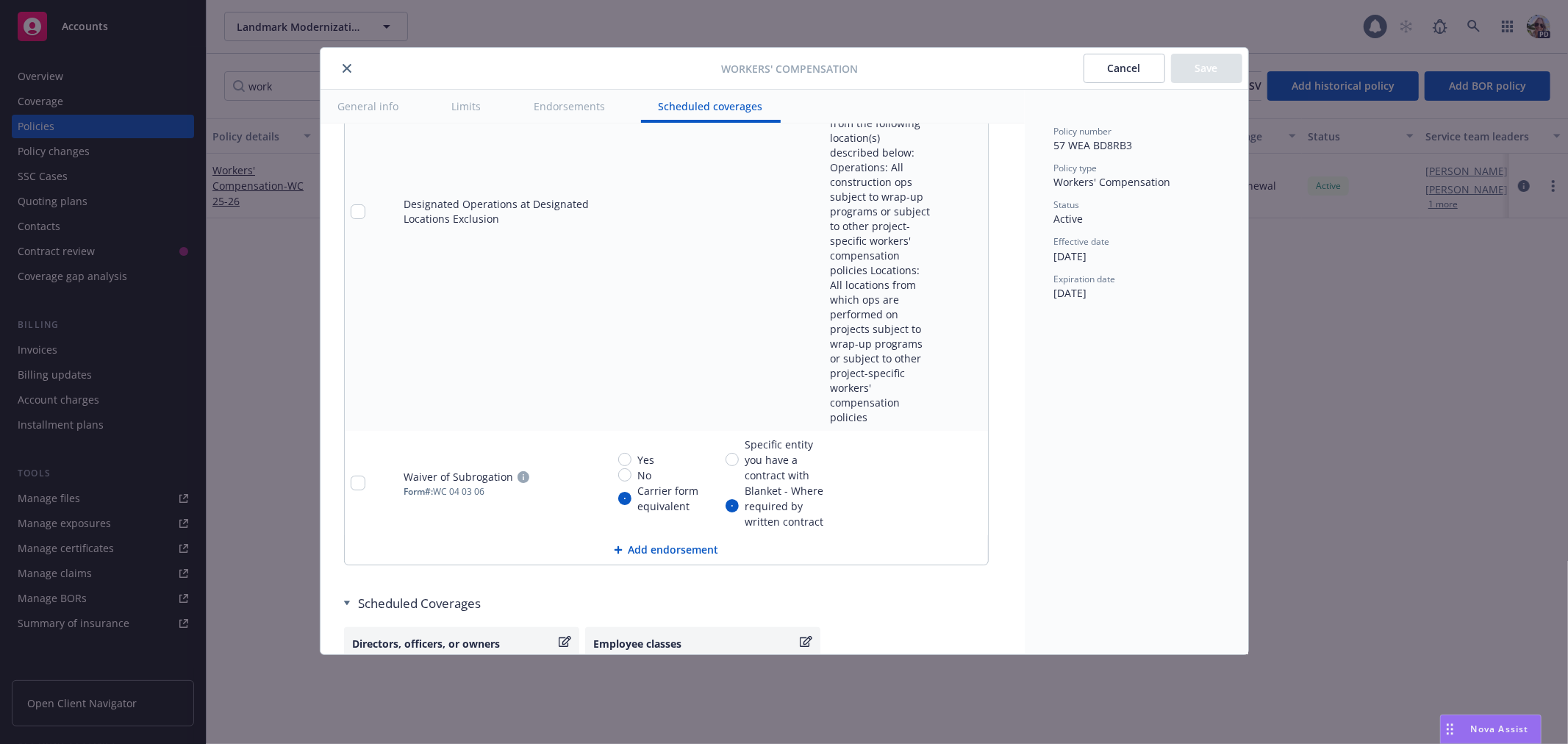
scroll to position [1710, 0]
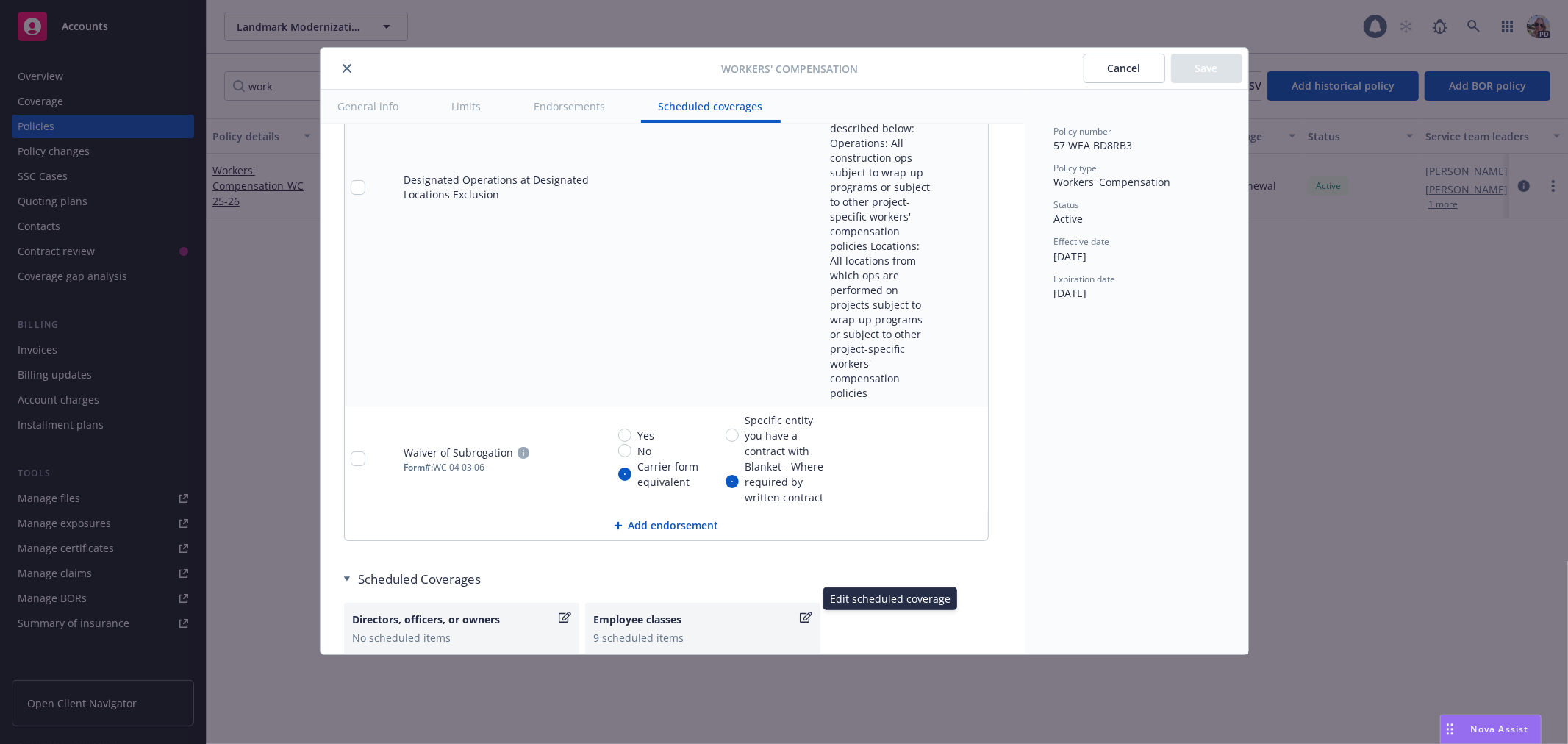
click at [807, 612] on icon "button" at bounding box center [805, 617] width 12 height 11
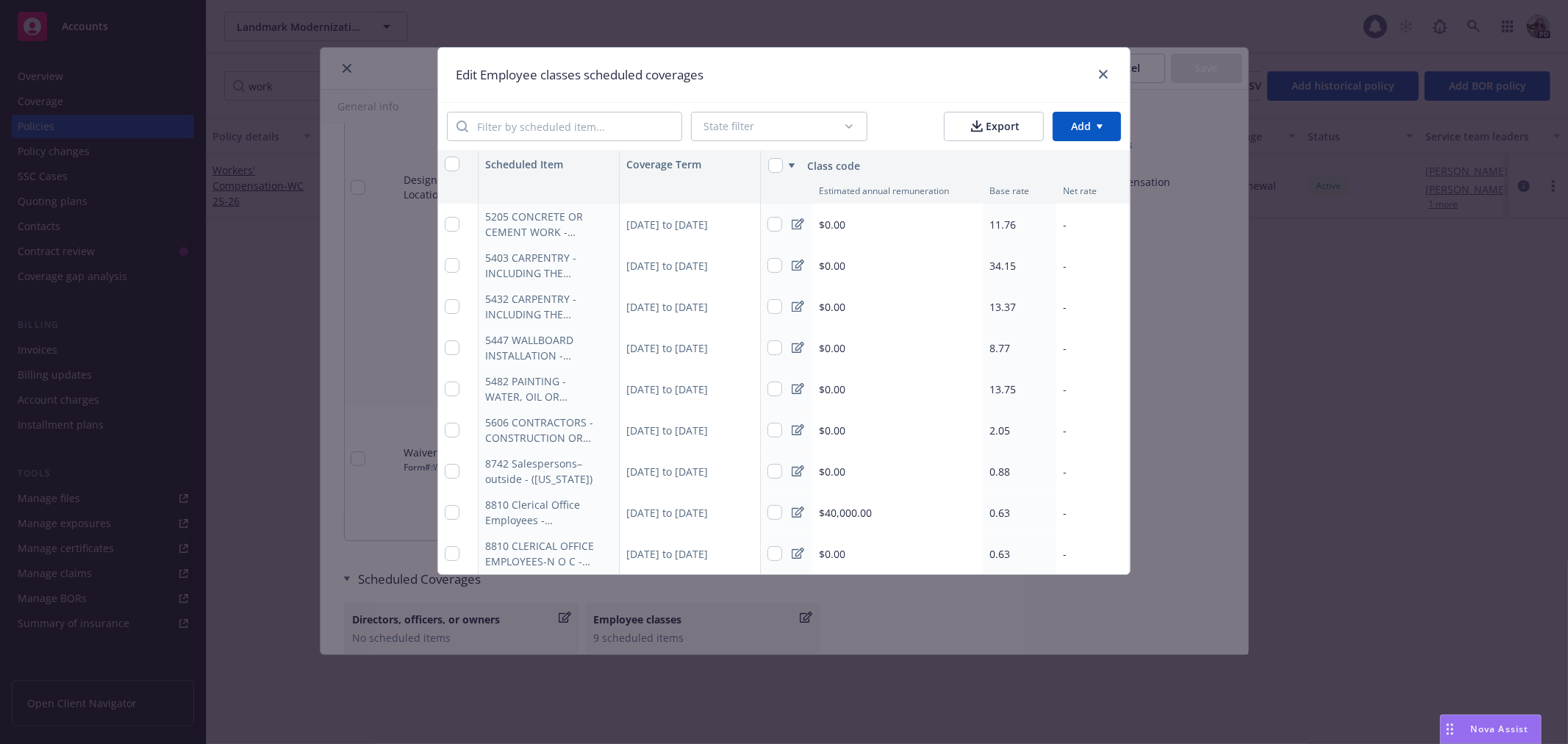
click at [1009, 509] on span "0.63" at bounding box center [1000, 512] width 20 height 14
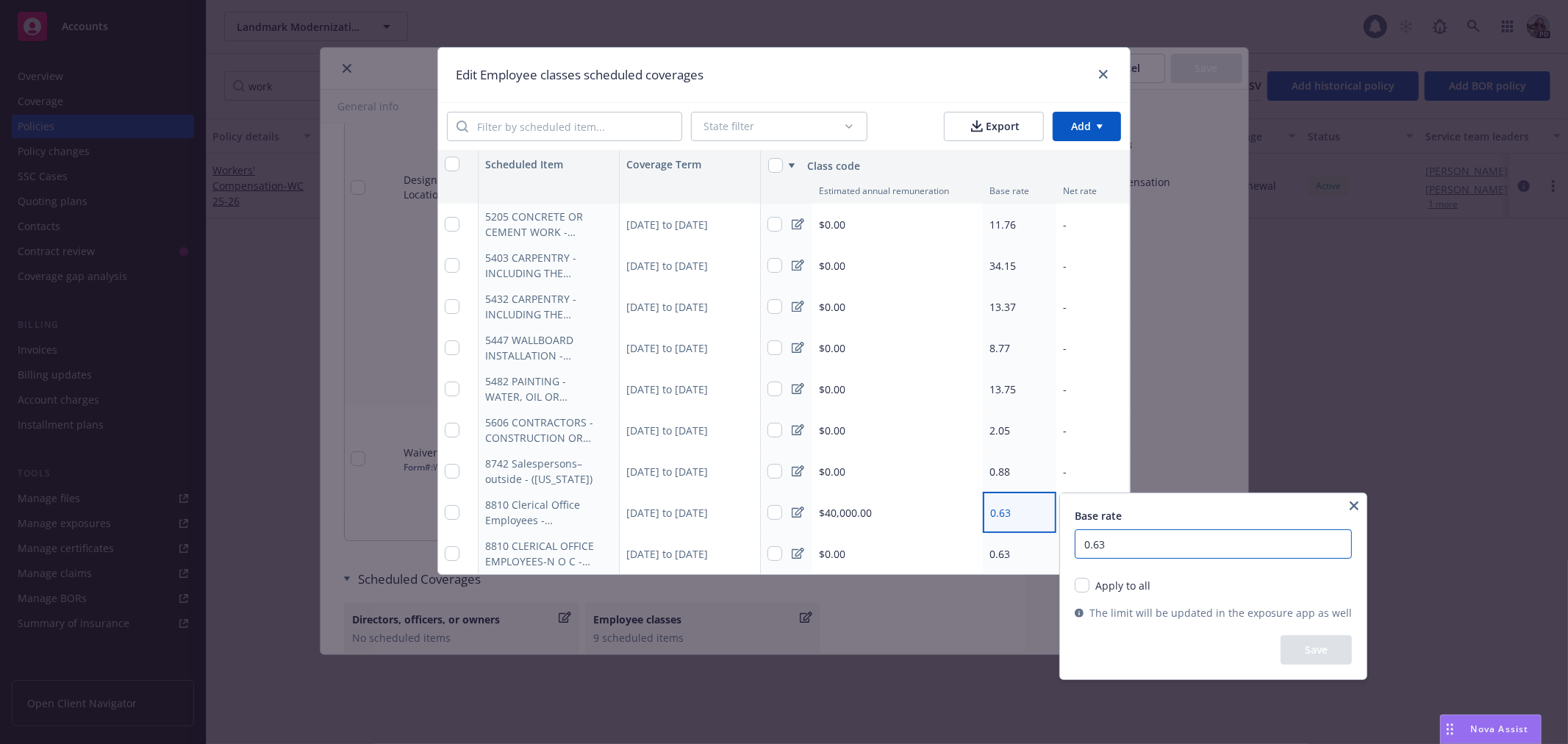
drag, startPoint x: 1103, startPoint y: 548, endPoint x: 1094, endPoint y: 541, distance: 11.4
click at [1094, 541] on input "0.63" at bounding box center [1213, 544] width 277 height 29
type input "0.57"
click at [1302, 653] on button "Save" at bounding box center [1316, 650] width 71 height 29
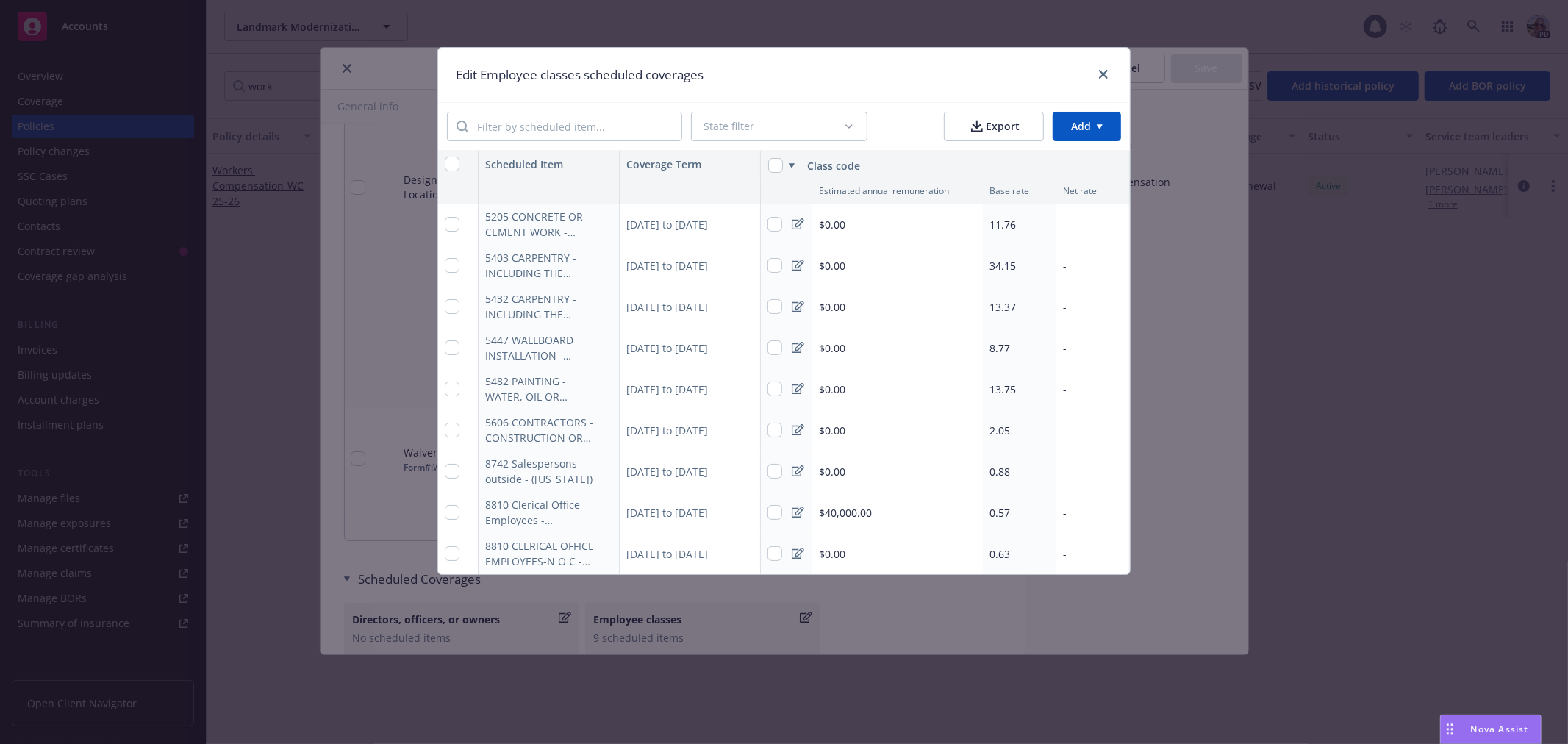
click at [998, 469] on span "0.88" at bounding box center [1000, 471] width 20 height 14
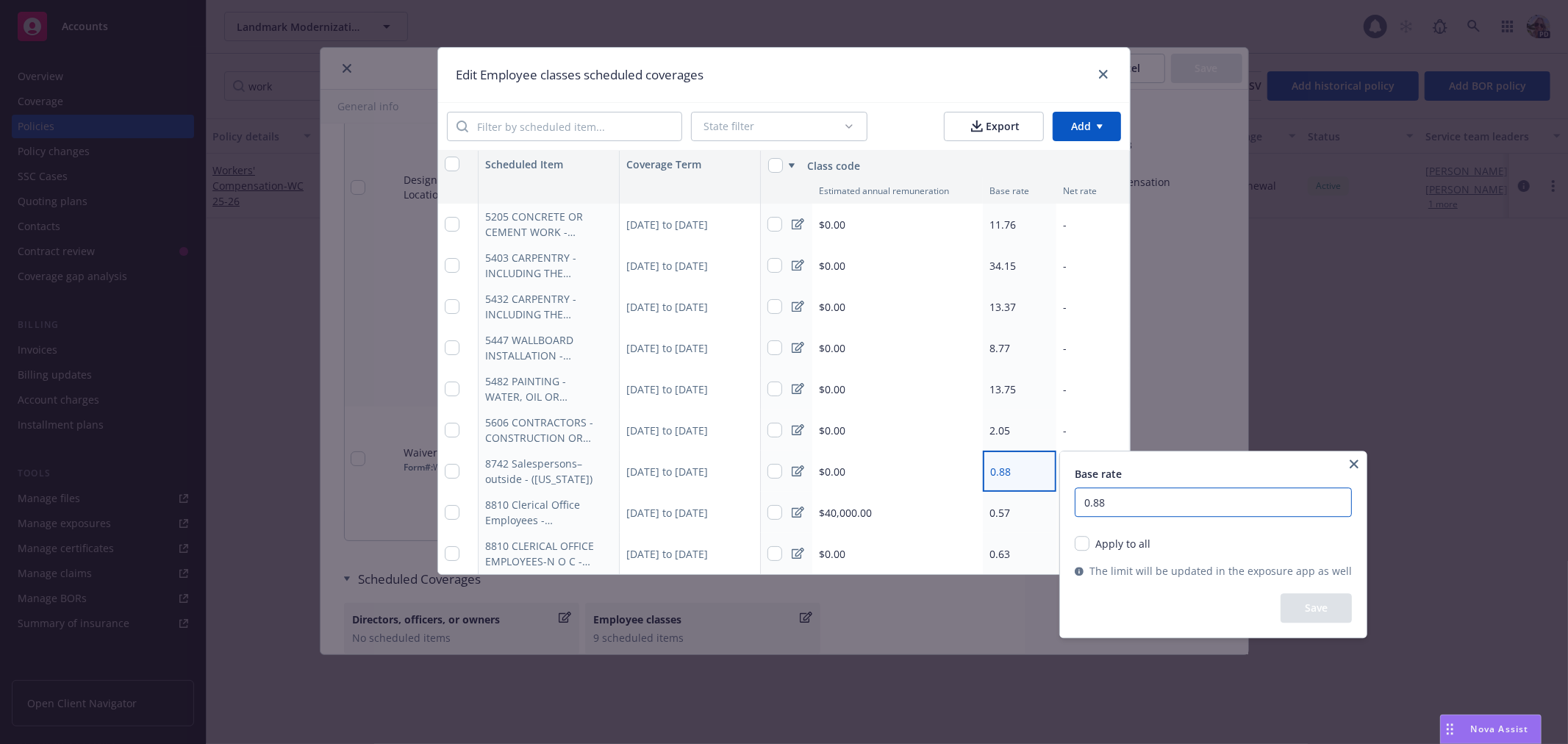
click at [1100, 500] on input "0.88" at bounding box center [1213, 502] width 277 height 29
type input "0.82"
click at [1296, 608] on button "Save" at bounding box center [1316, 608] width 71 height 29
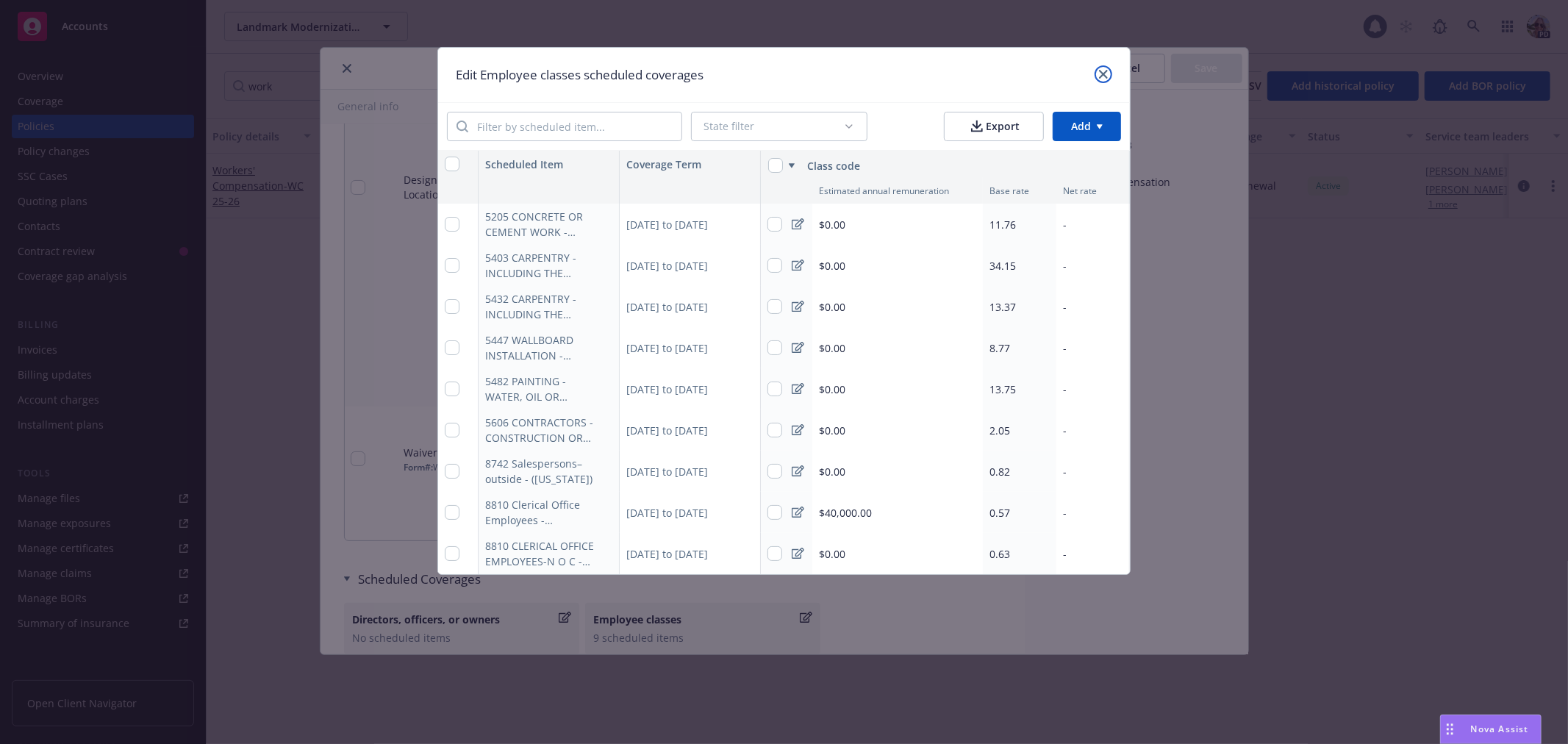
click at [1107, 75] on icon "close" at bounding box center [1103, 74] width 9 height 9
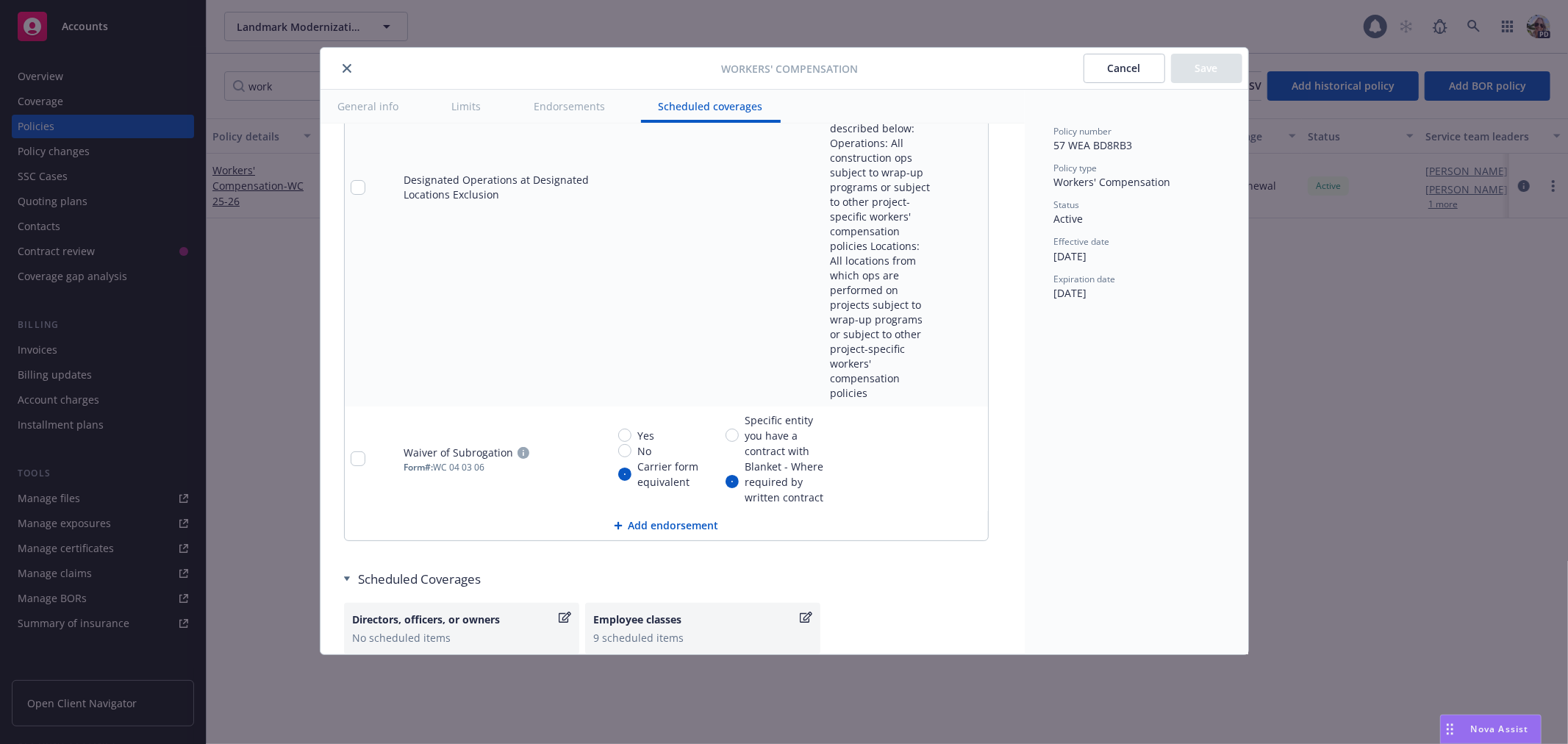
drag, startPoint x: 341, startPoint y: 69, endPoint x: 202, endPoint y: 59, distance: 139.4
click at [339, 69] on button "close" at bounding box center [347, 69] width 18 height 18
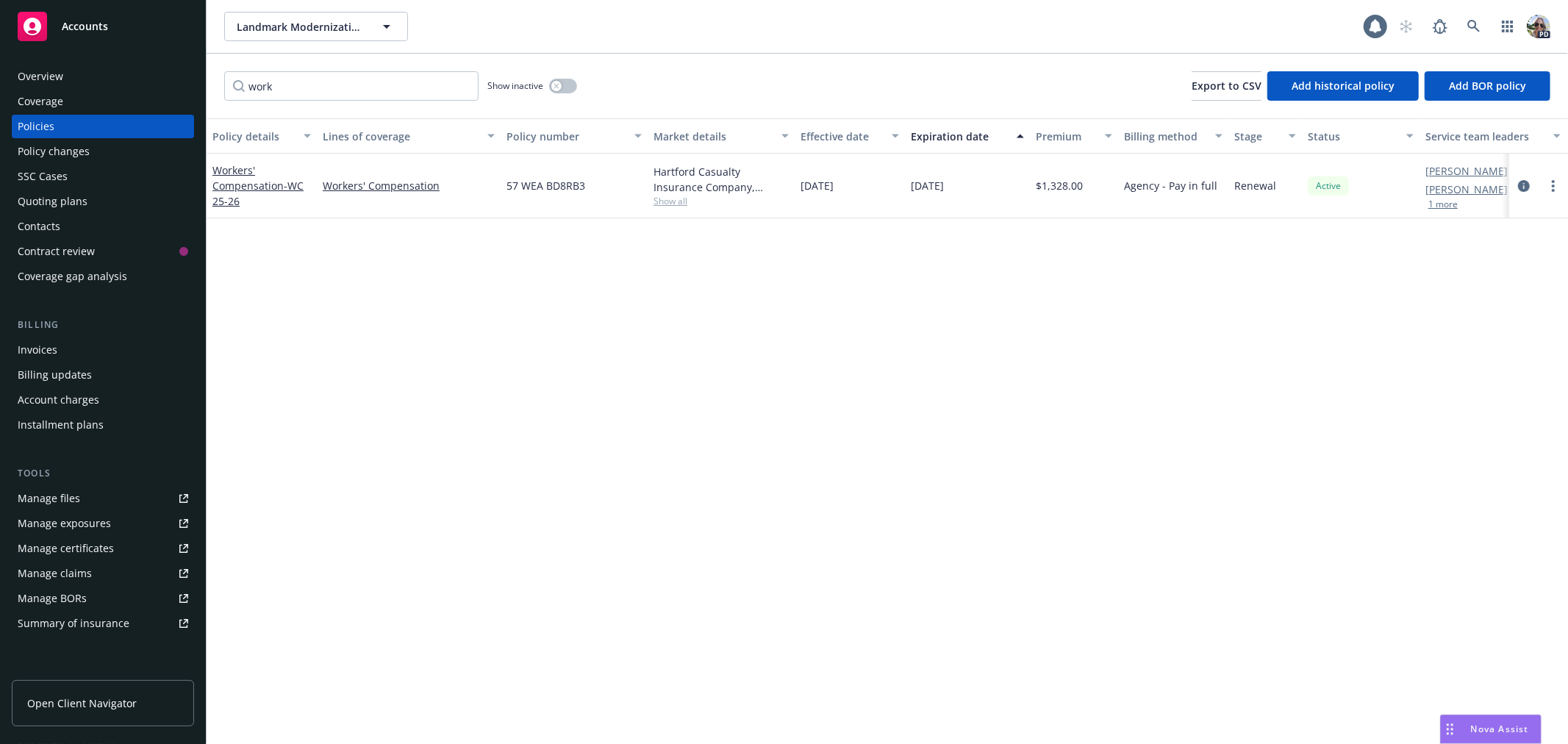
click at [48, 71] on div "Overview" at bounding box center [41, 76] width 46 height 24
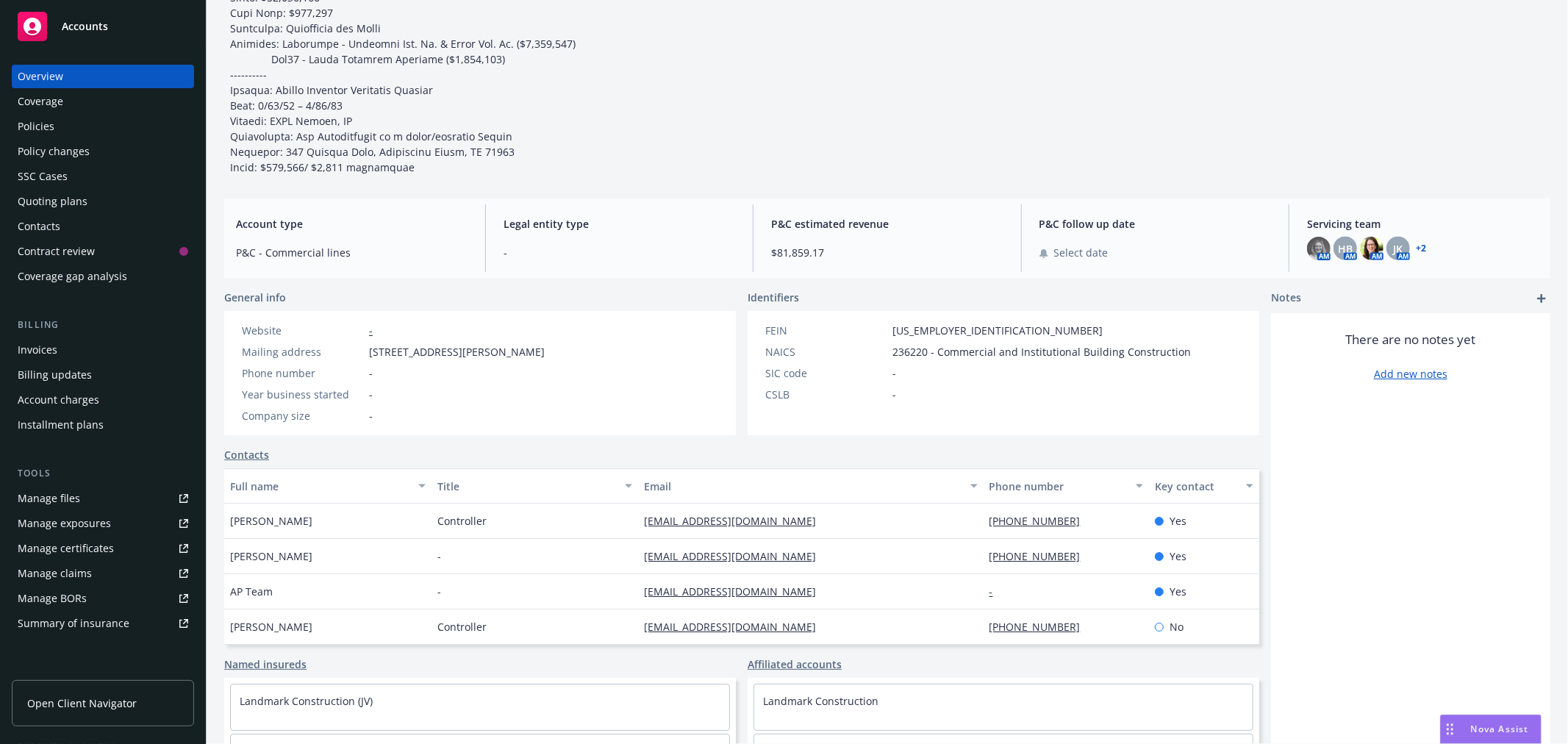
scroll to position [1713, 0]
